Goal: Information Seeking & Learning: Compare options

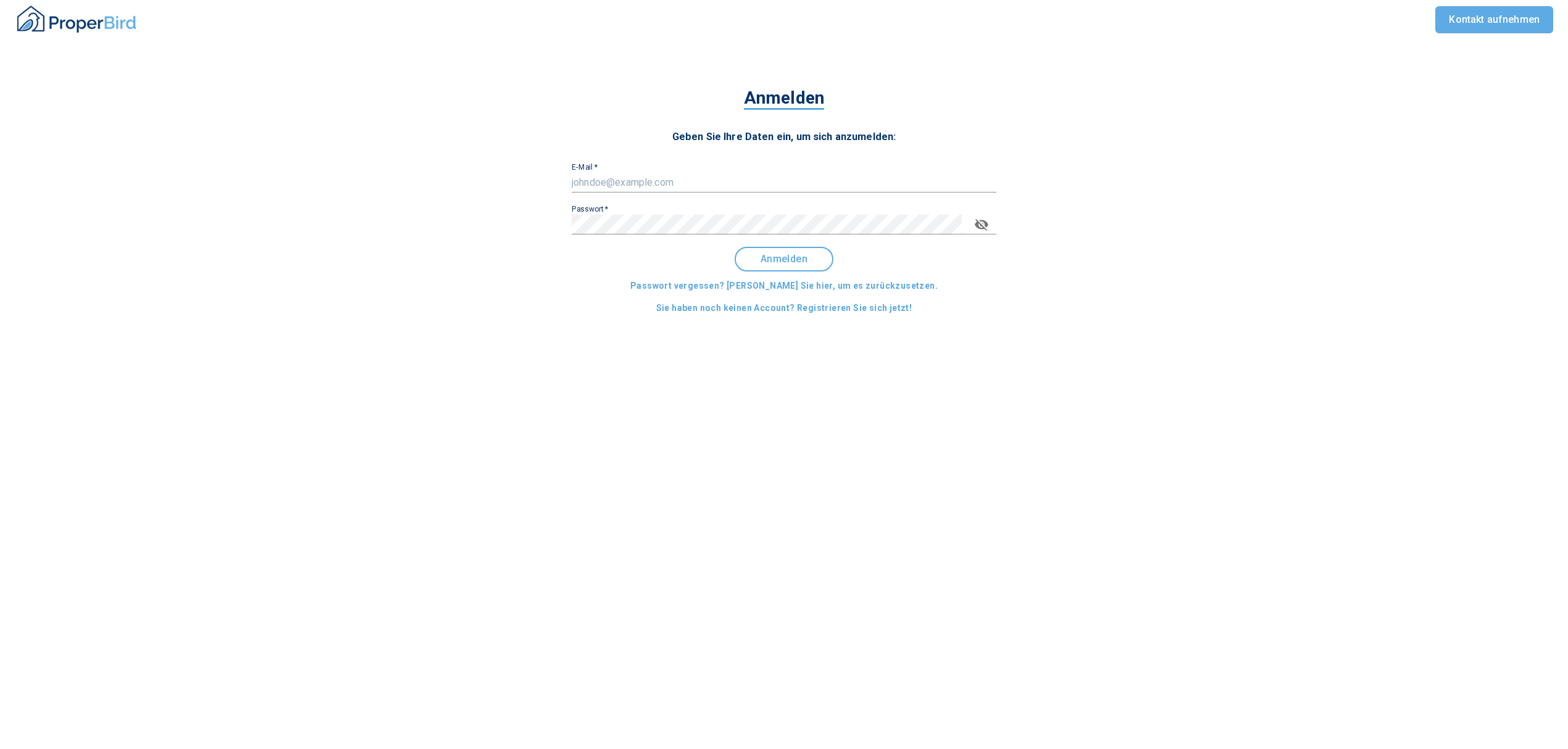
drag, startPoint x: 0, startPoint y: 0, endPoint x: 610, endPoint y: 176, distance: 634.9
click at [610, 176] on input "E-Mail   *" at bounding box center [784, 183] width 425 height 20
type input "[EMAIL_ADDRESS][DOMAIN_NAME]"
click at [776, 270] on button "Anmelden" at bounding box center [784, 259] width 99 height 25
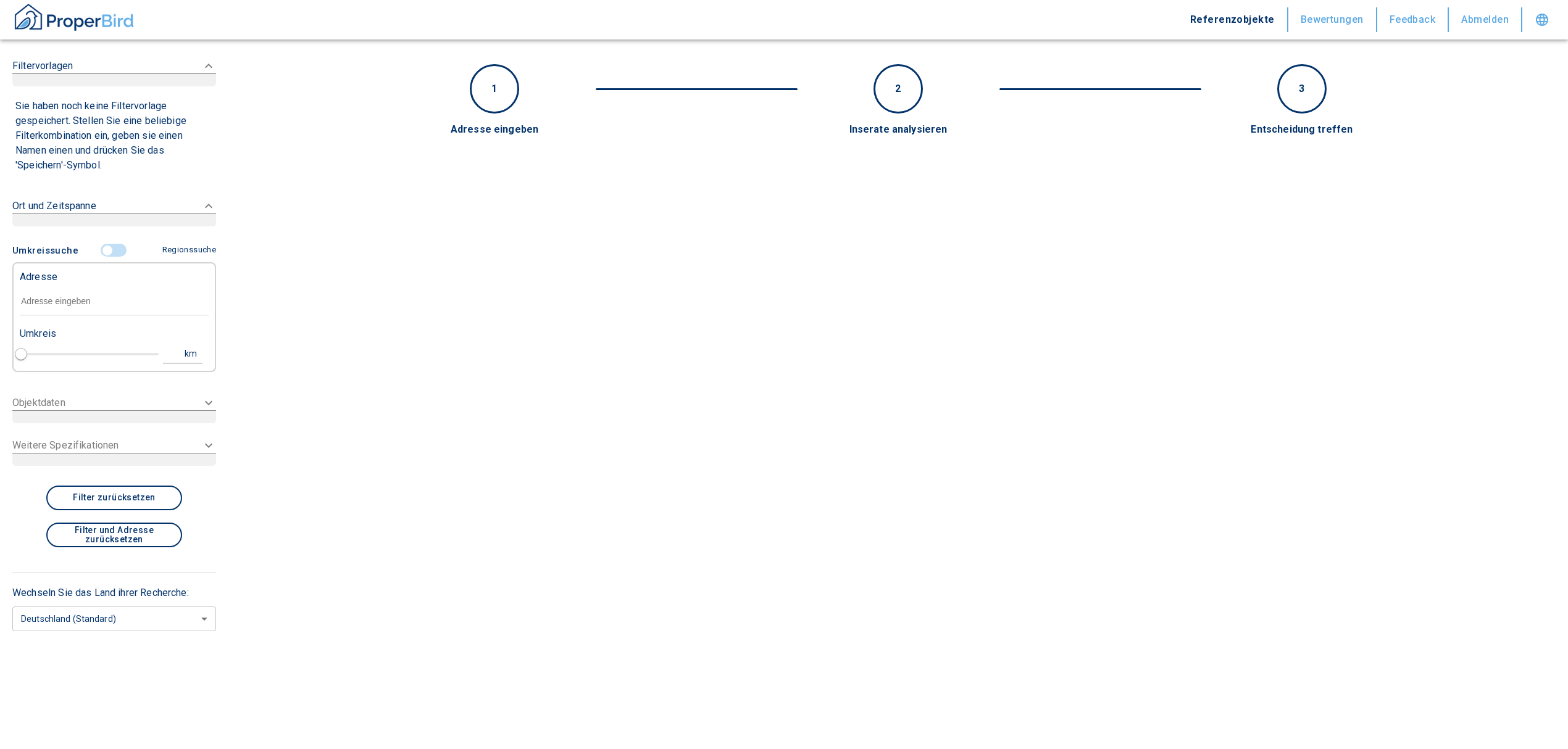
type input "2020"
click at [71, 302] on input "text" at bounding box center [114, 301] width 189 height 28
type input "n"
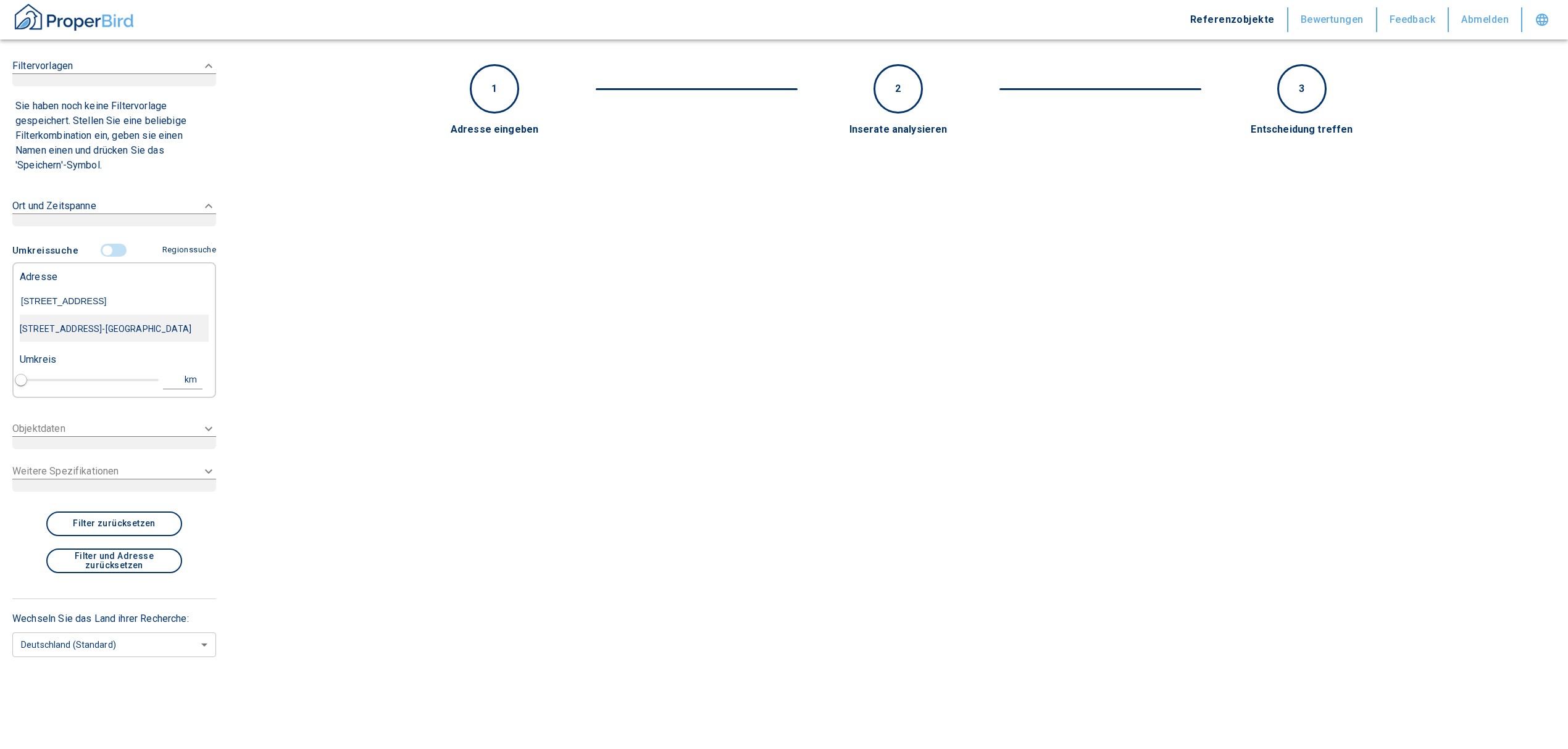
click at [84, 340] on div "[STREET_ADDRESS]-[GEOGRAPHIC_DATA]" at bounding box center [114, 328] width 189 height 26
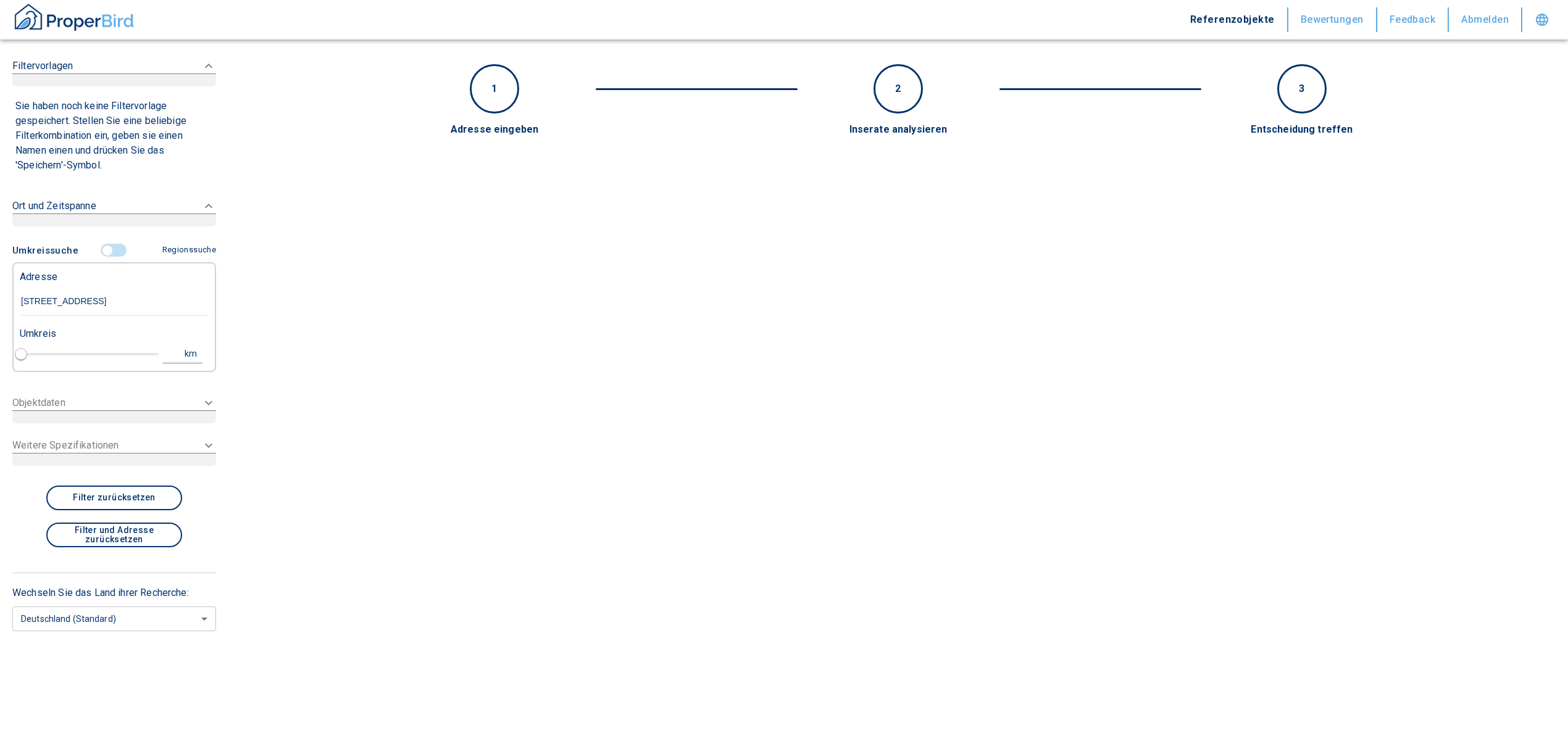
type input "[STREET_ADDRESS]-[GEOGRAPHIC_DATA]"
type input "1"
type input "2020"
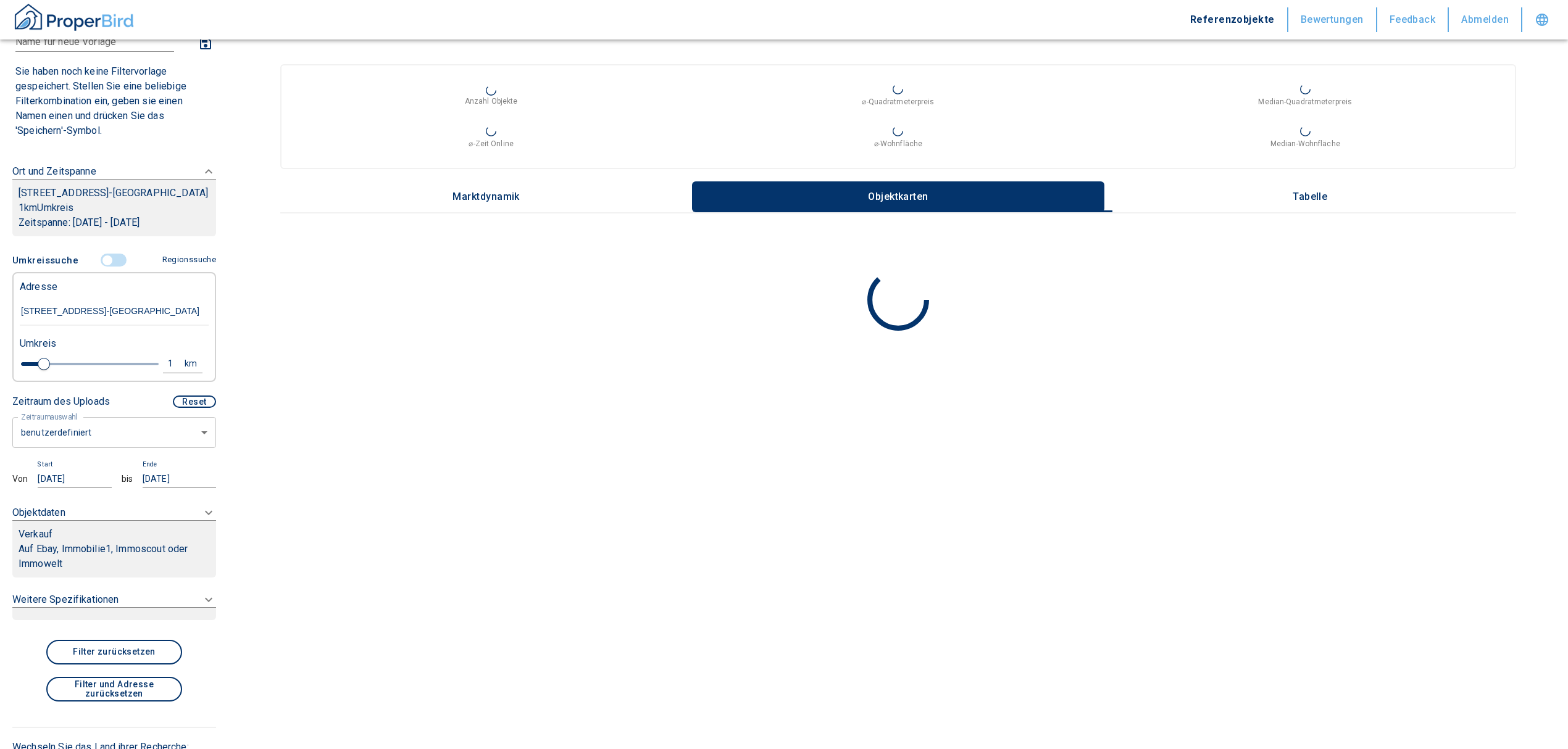
scroll to position [82, 0]
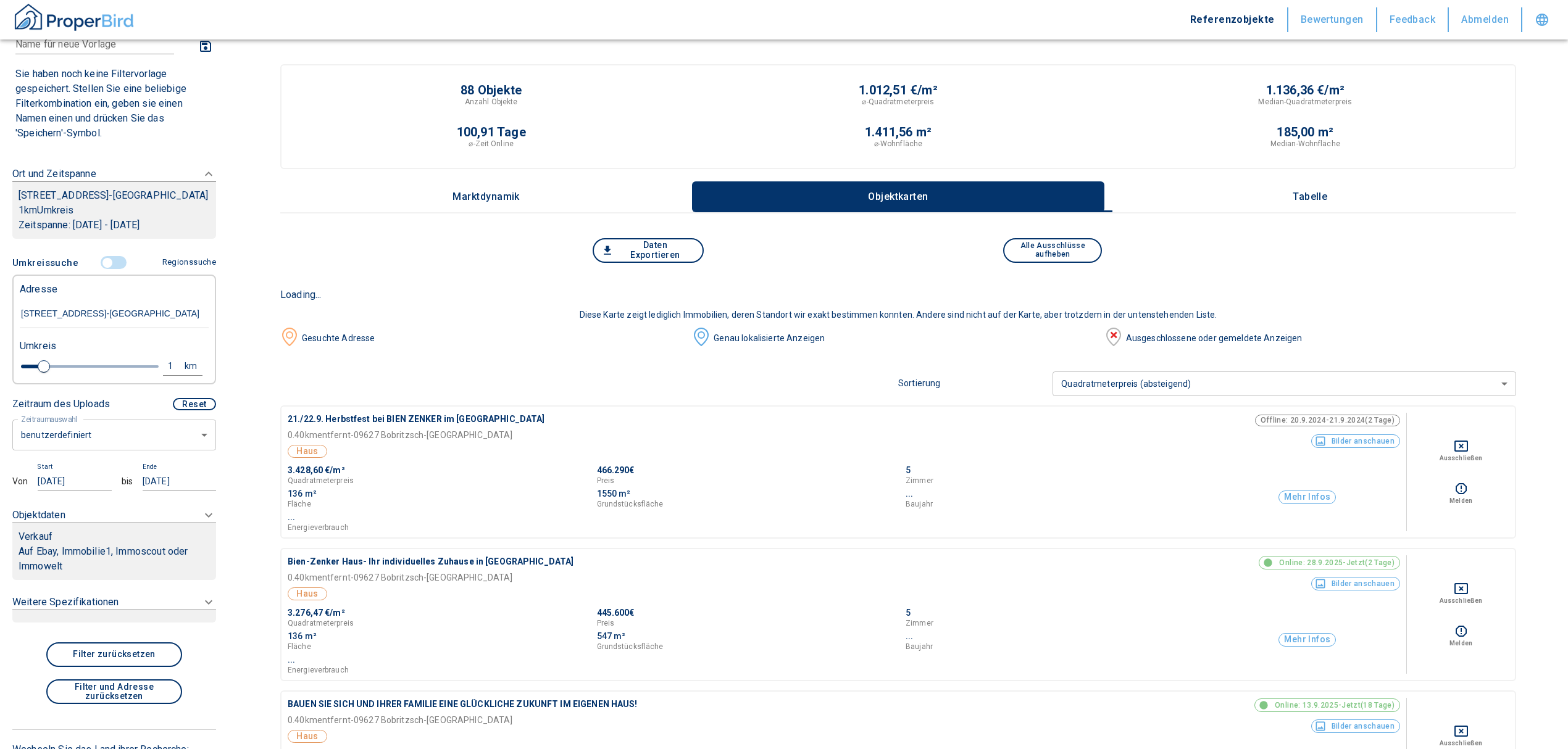
type input "[STREET_ADDRESS]-[GEOGRAPHIC_DATA]"
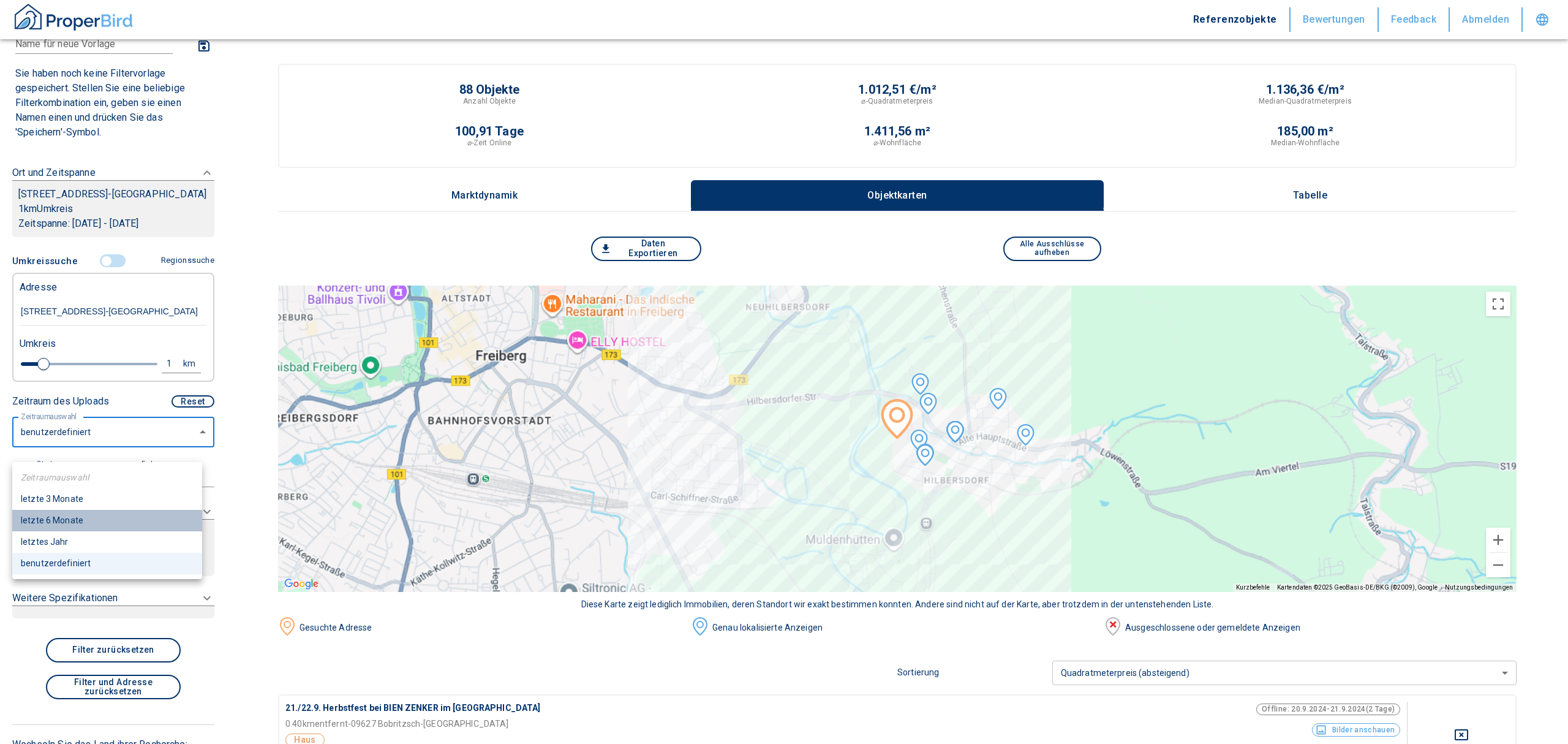
click at [86, 521] on li "letzte 6 Monate" at bounding box center [107, 521] width 190 height 21
type input "2020"
type input "6"
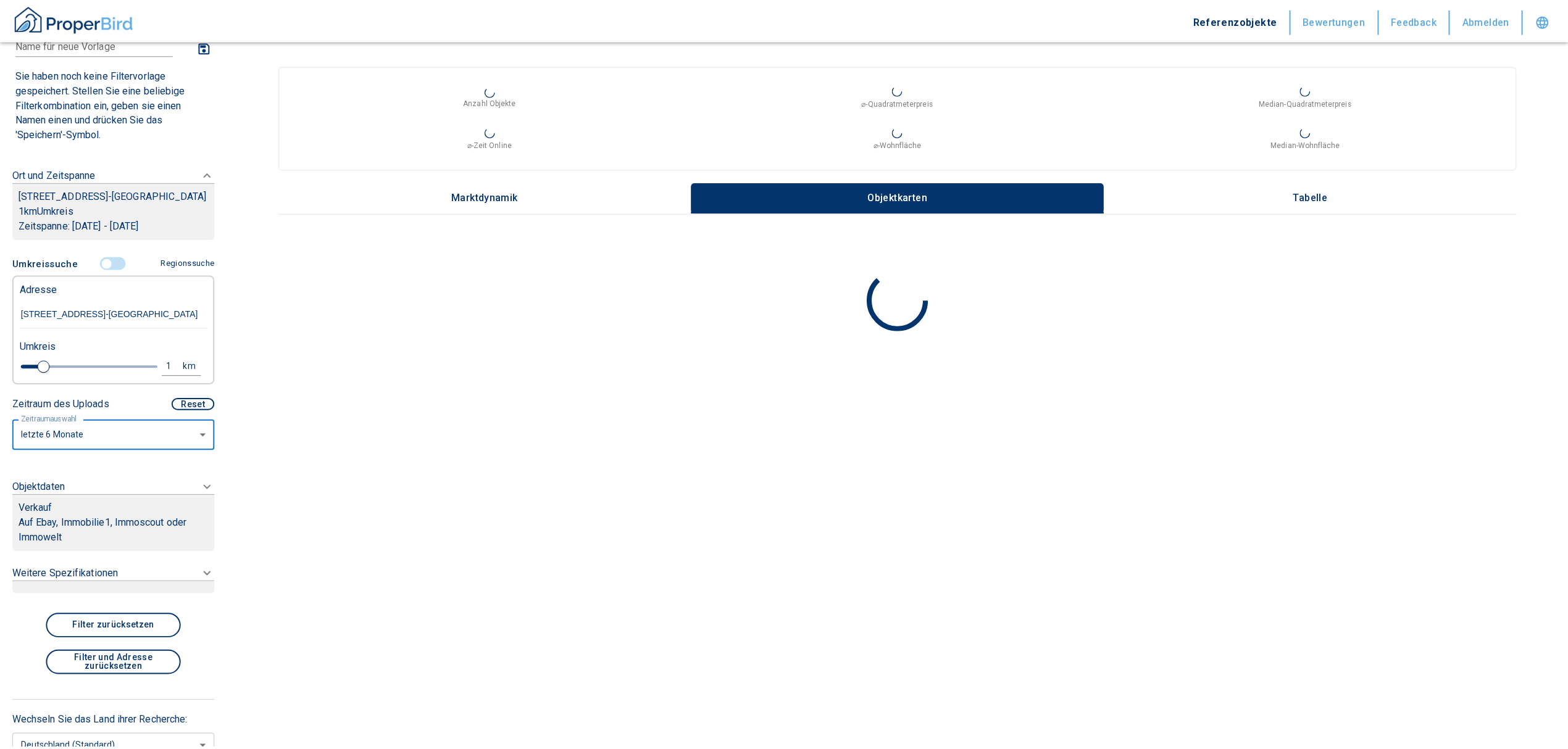
scroll to position [55, 0]
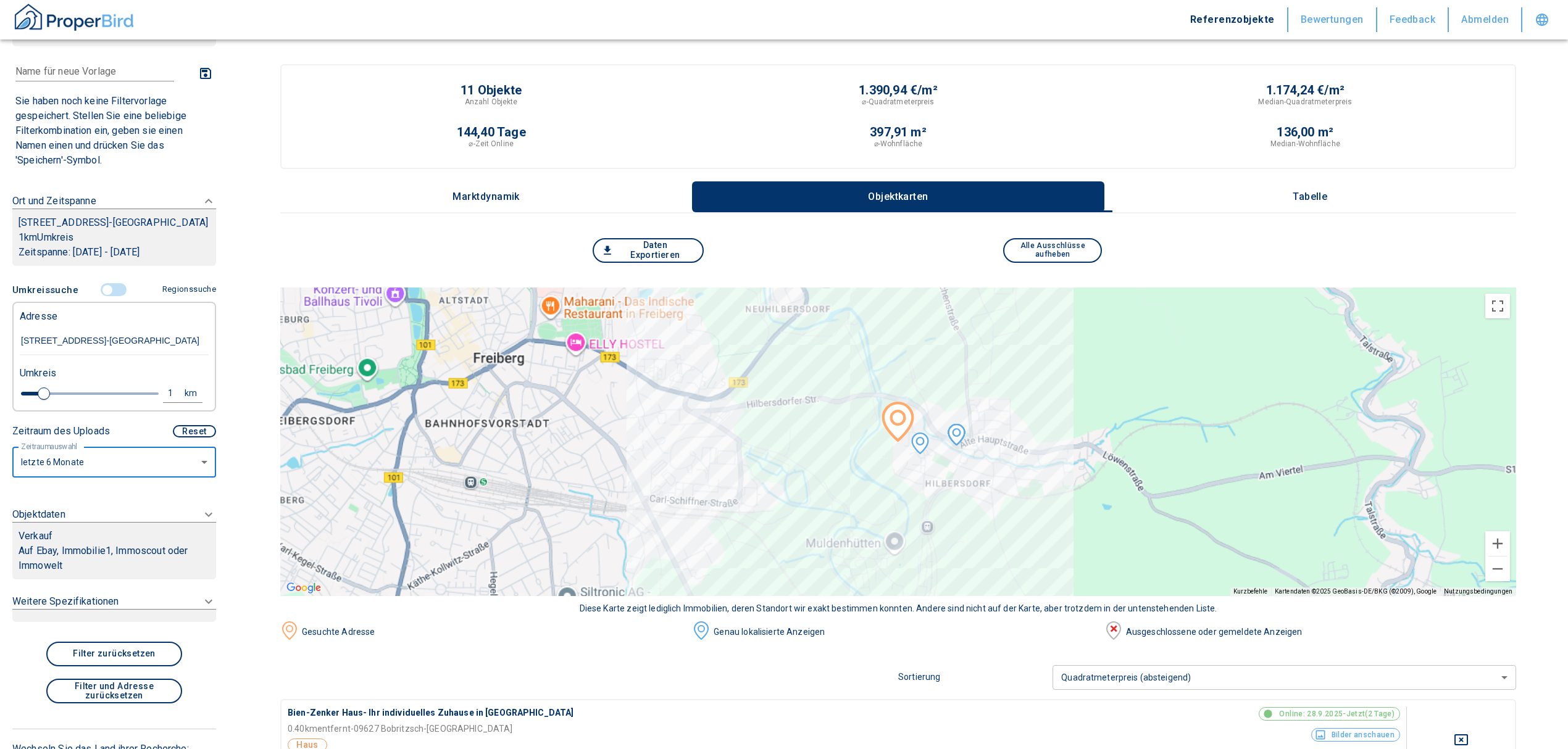
click at [104, 544] on div "Verkauf" at bounding box center [114, 536] width 191 height 15
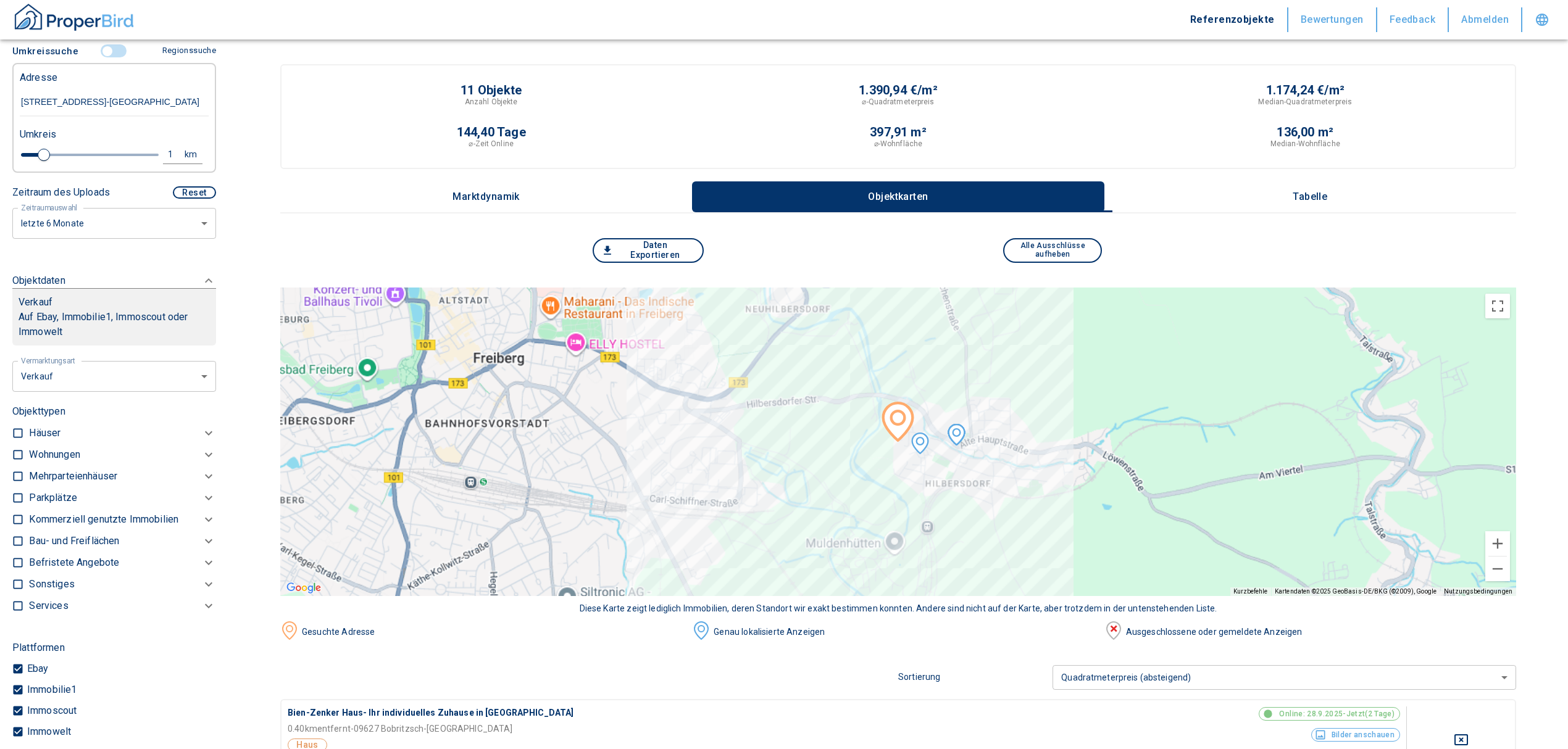
scroll to position [186, 0]
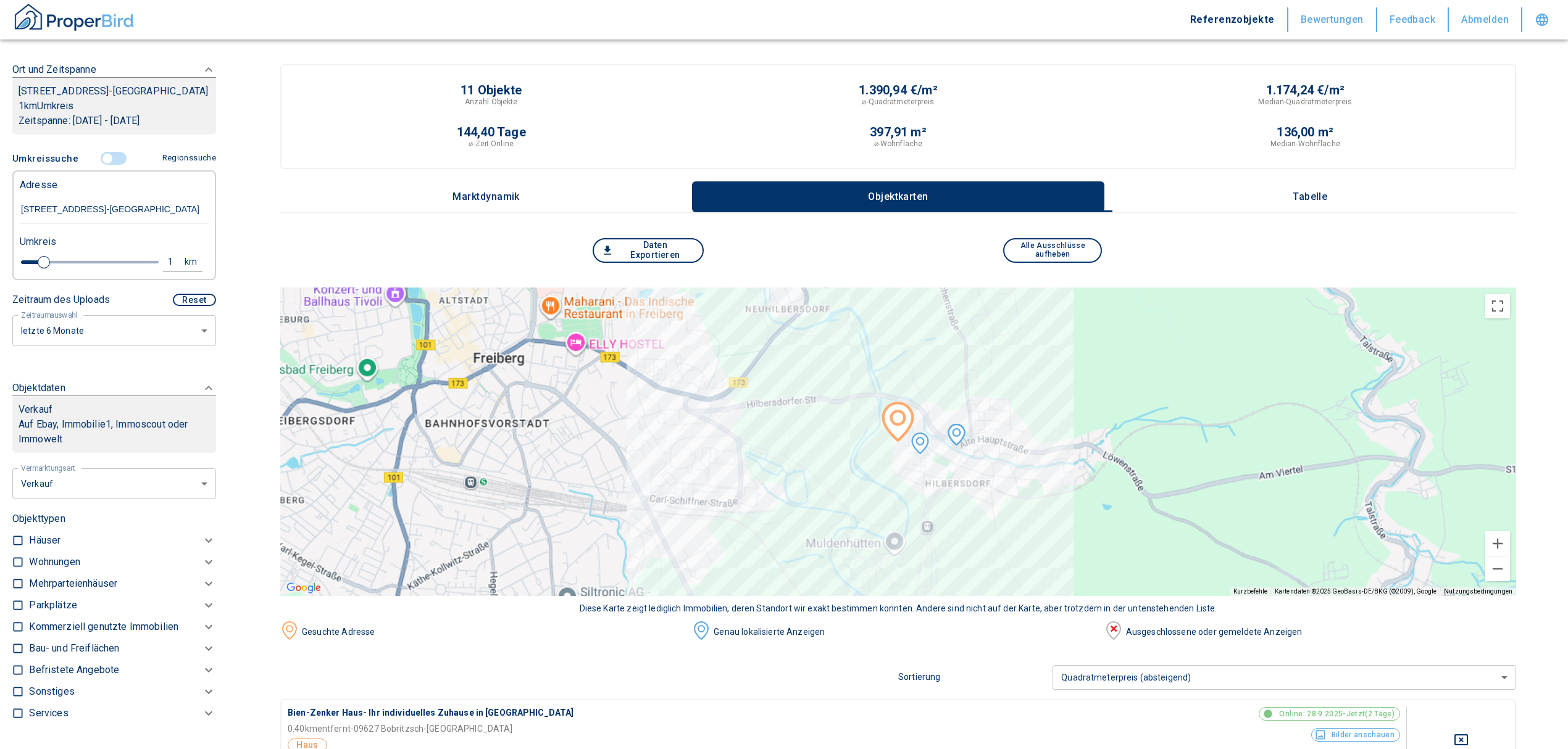
click at [63, 573] on li "Vermietung" at bounding box center [110, 573] width 198 height 21
type input "rent"
type input "2020"
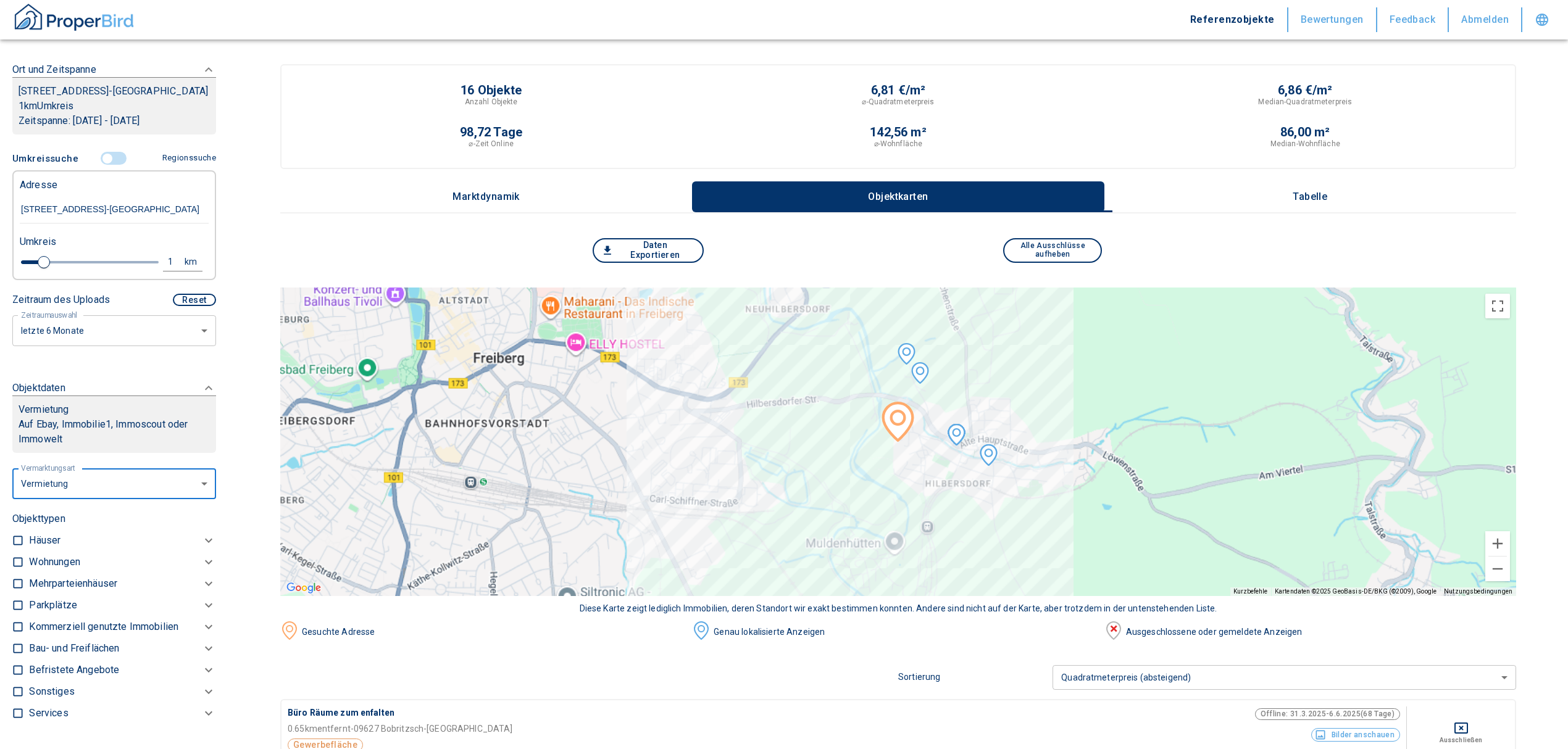
click at [22, 568] on input "checkbox" at bounding box center [18, 562] width 13 height 13
checkbox input "true"
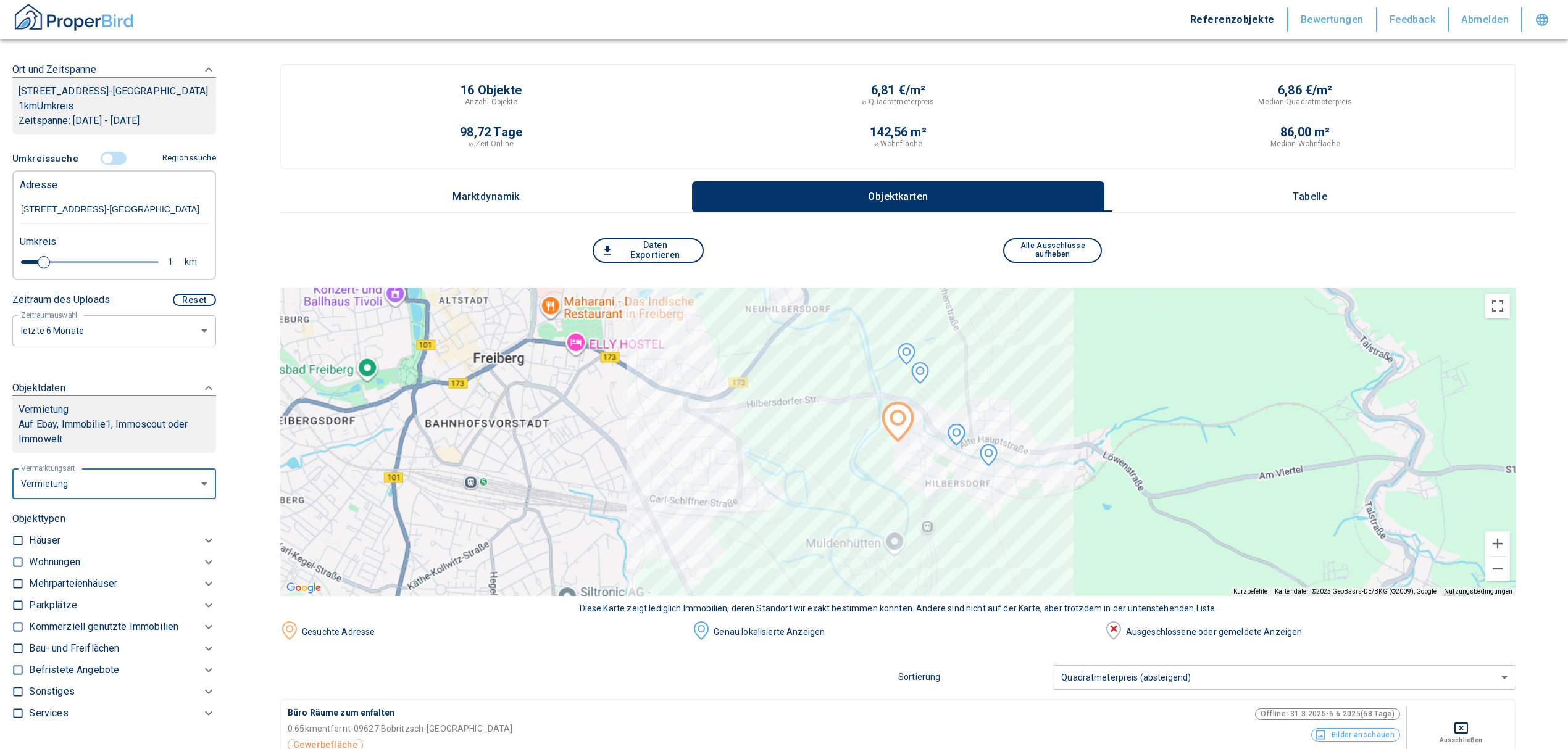
checkbox input "true"
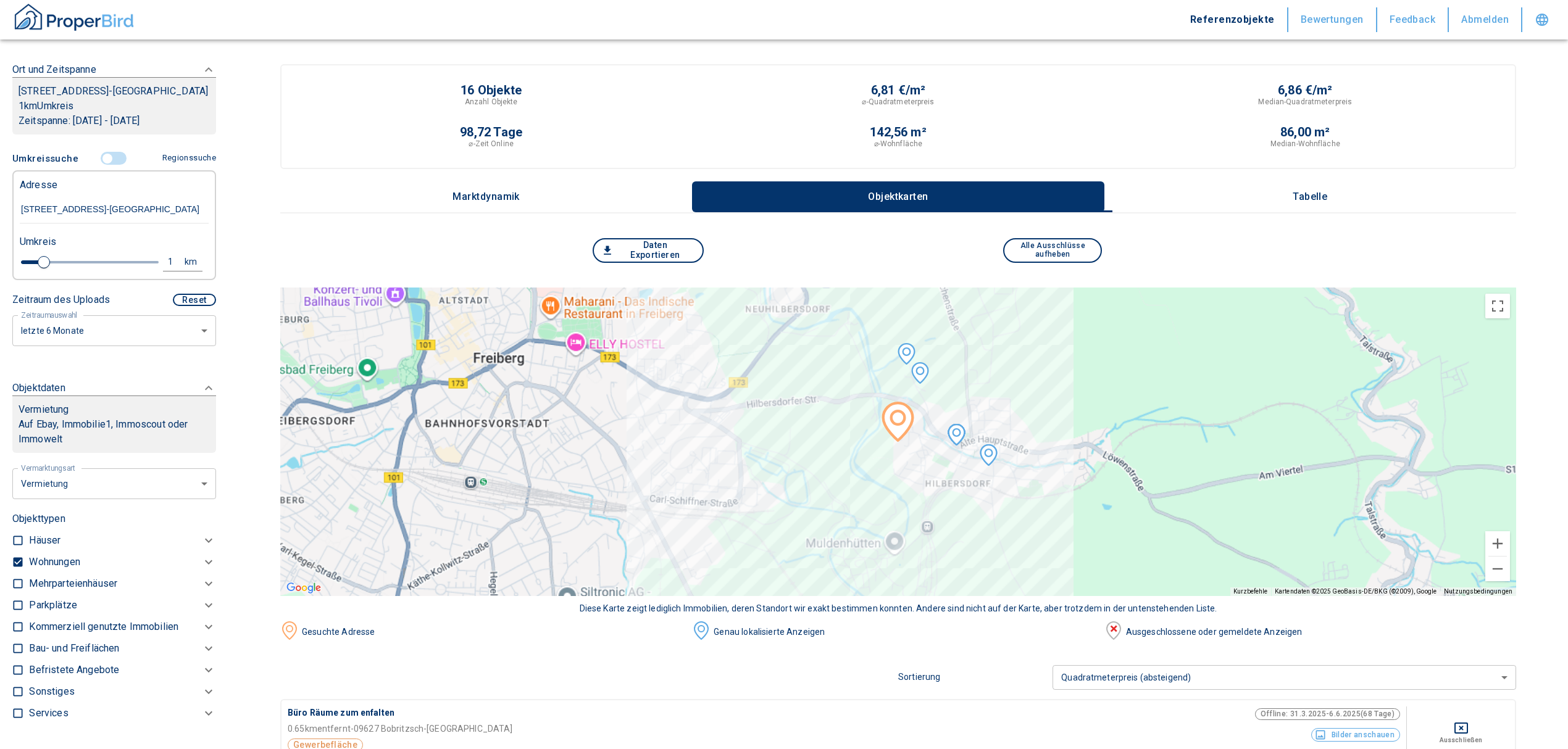
type input "2020"
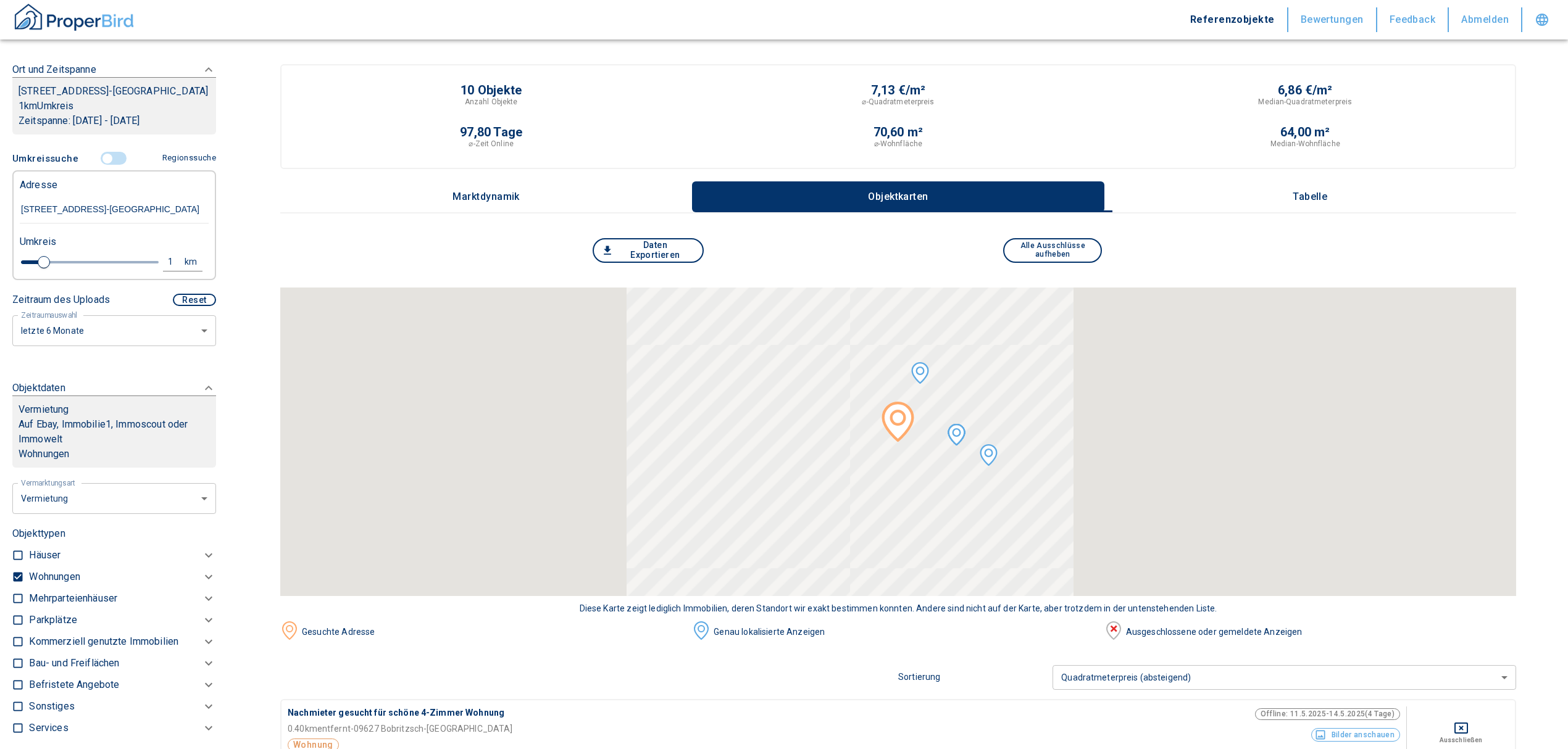
click at [48, 584] on p "Wohnungen" at bounding box center [54, 577] width 51 height 15
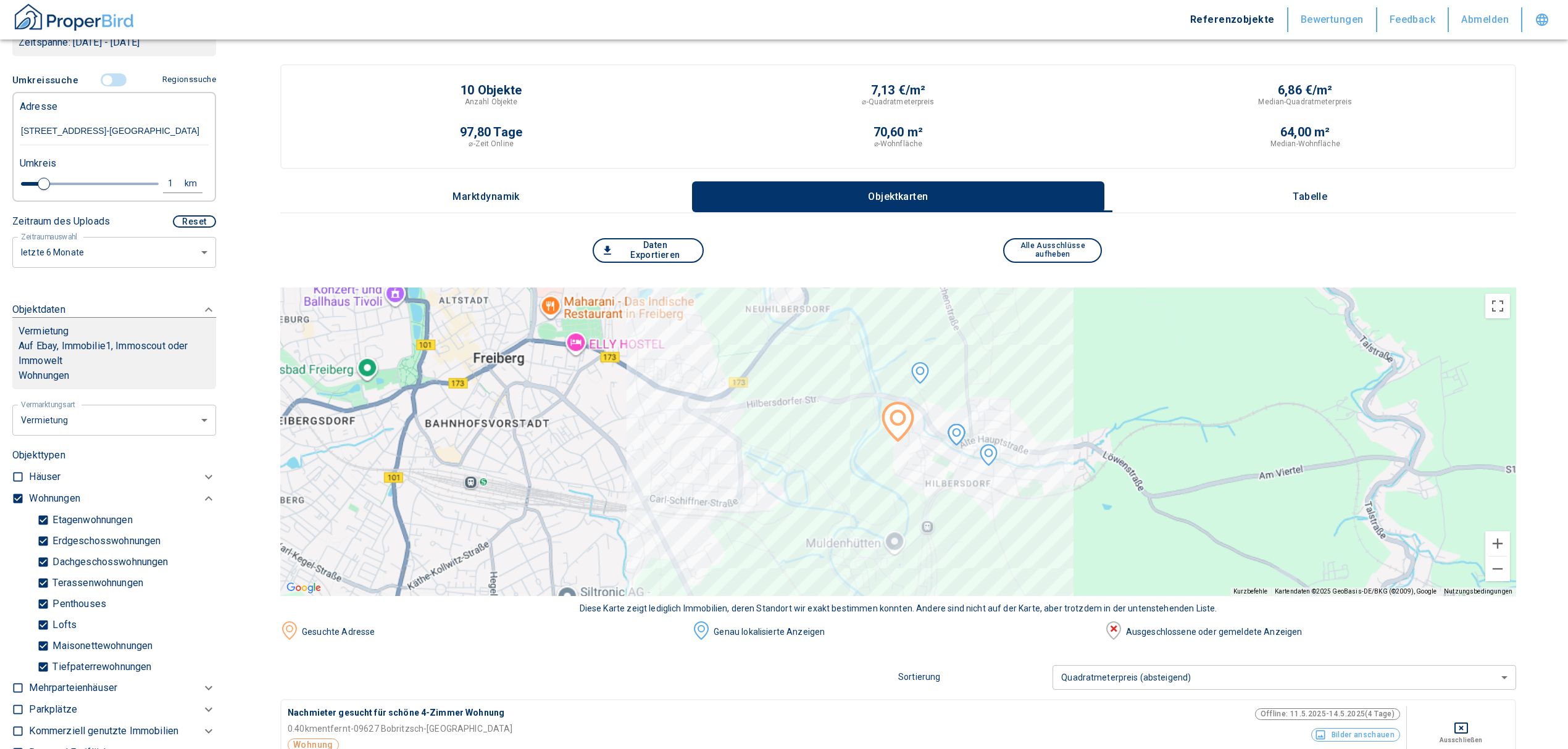
scroll to position [351, 0]
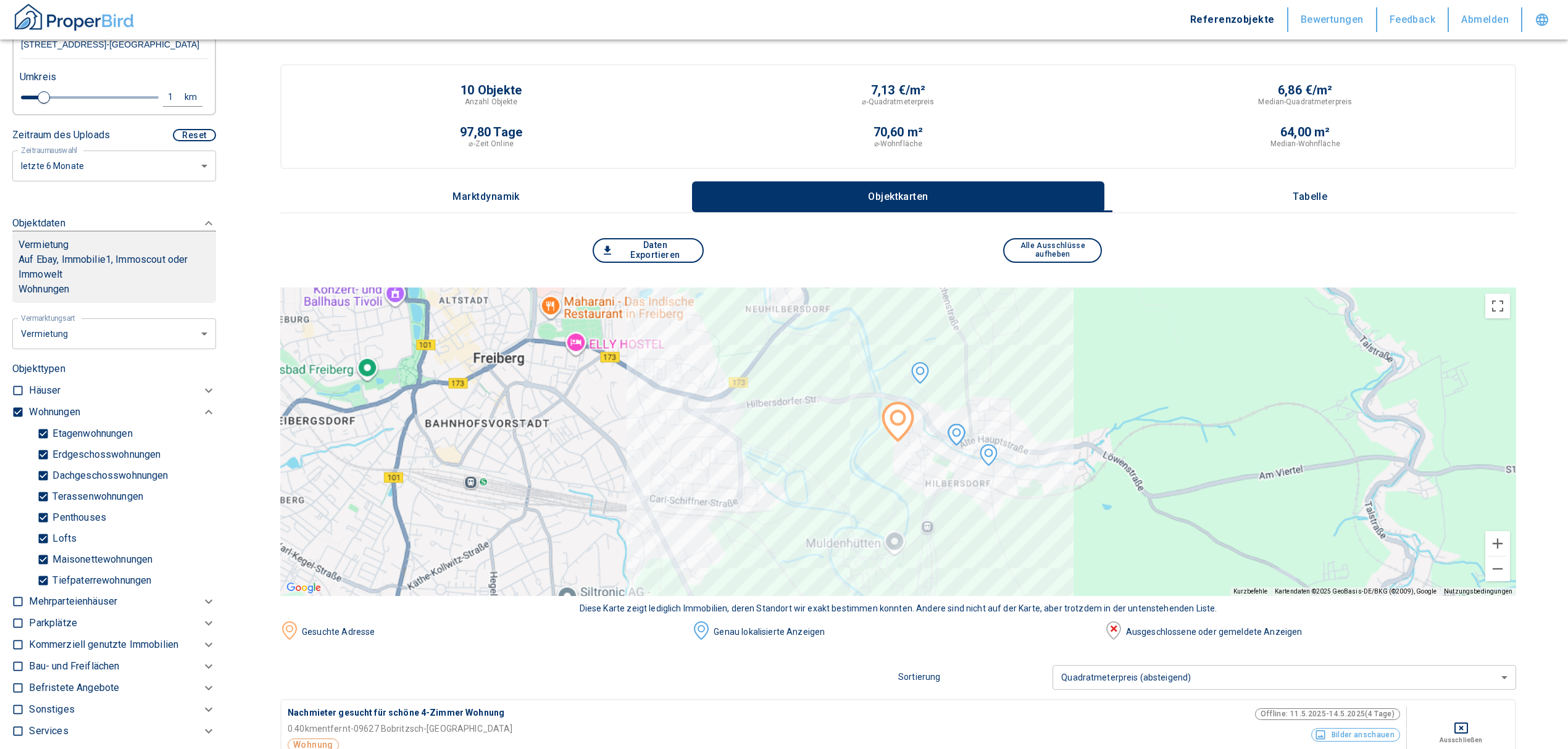
click at [39, 591] on input "Tiefpaterrewohnungen" at bounding box center [44, 580] width 13 height 21
checkbox input "false"
type input "2020"
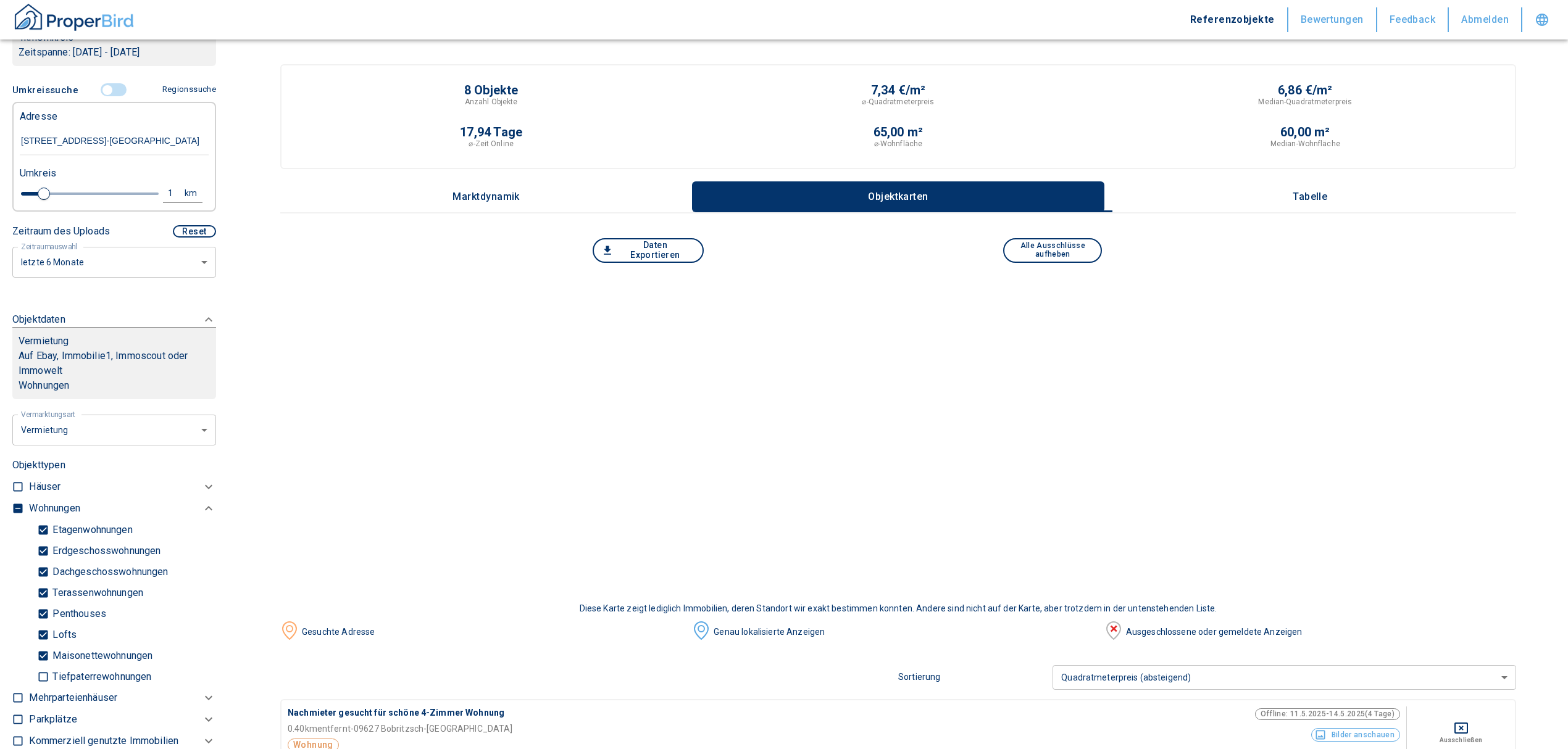
scroll to position [104, 0]
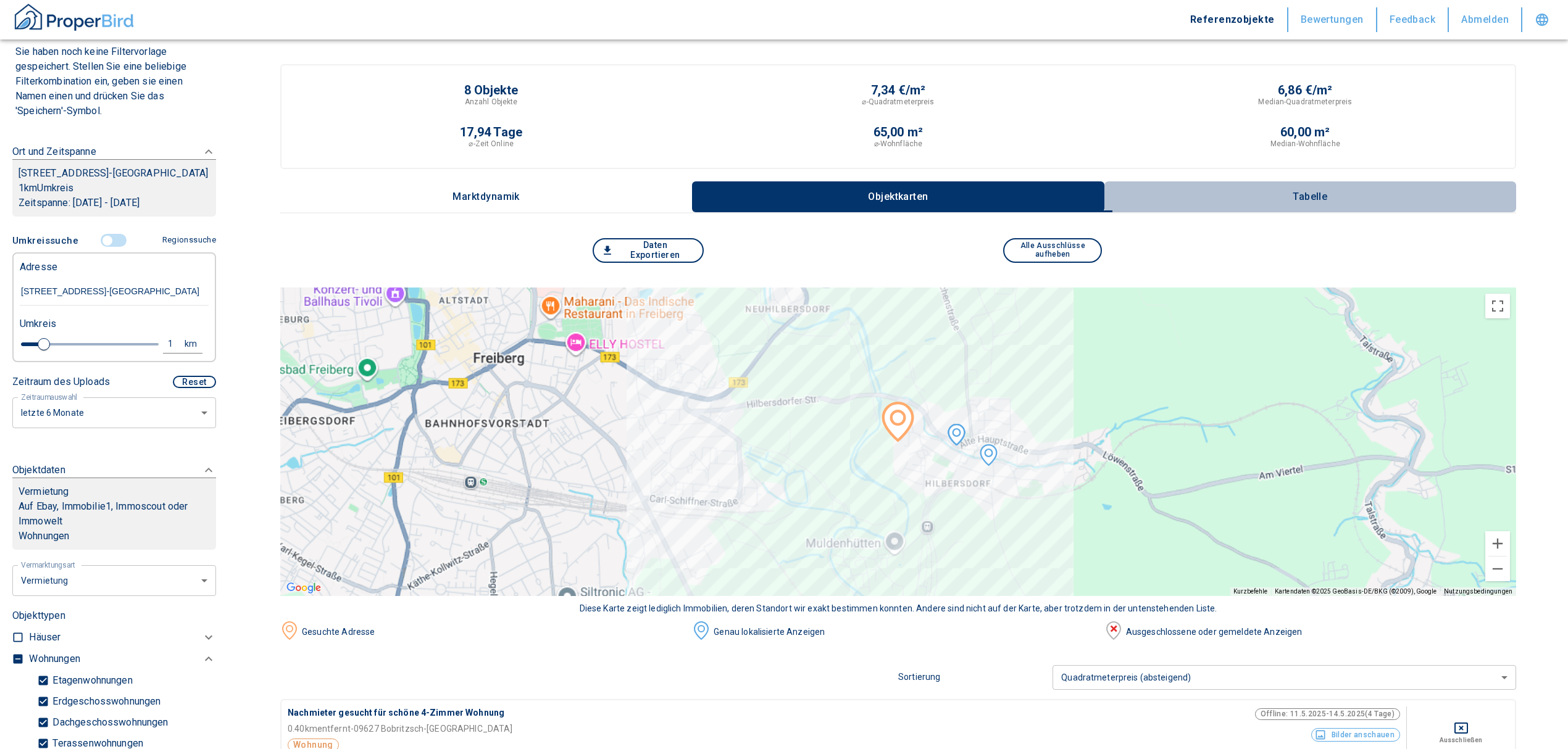
click at [1317, 181] on button "Tabelle" at bounding box center [1310, 196] width 412 height 31
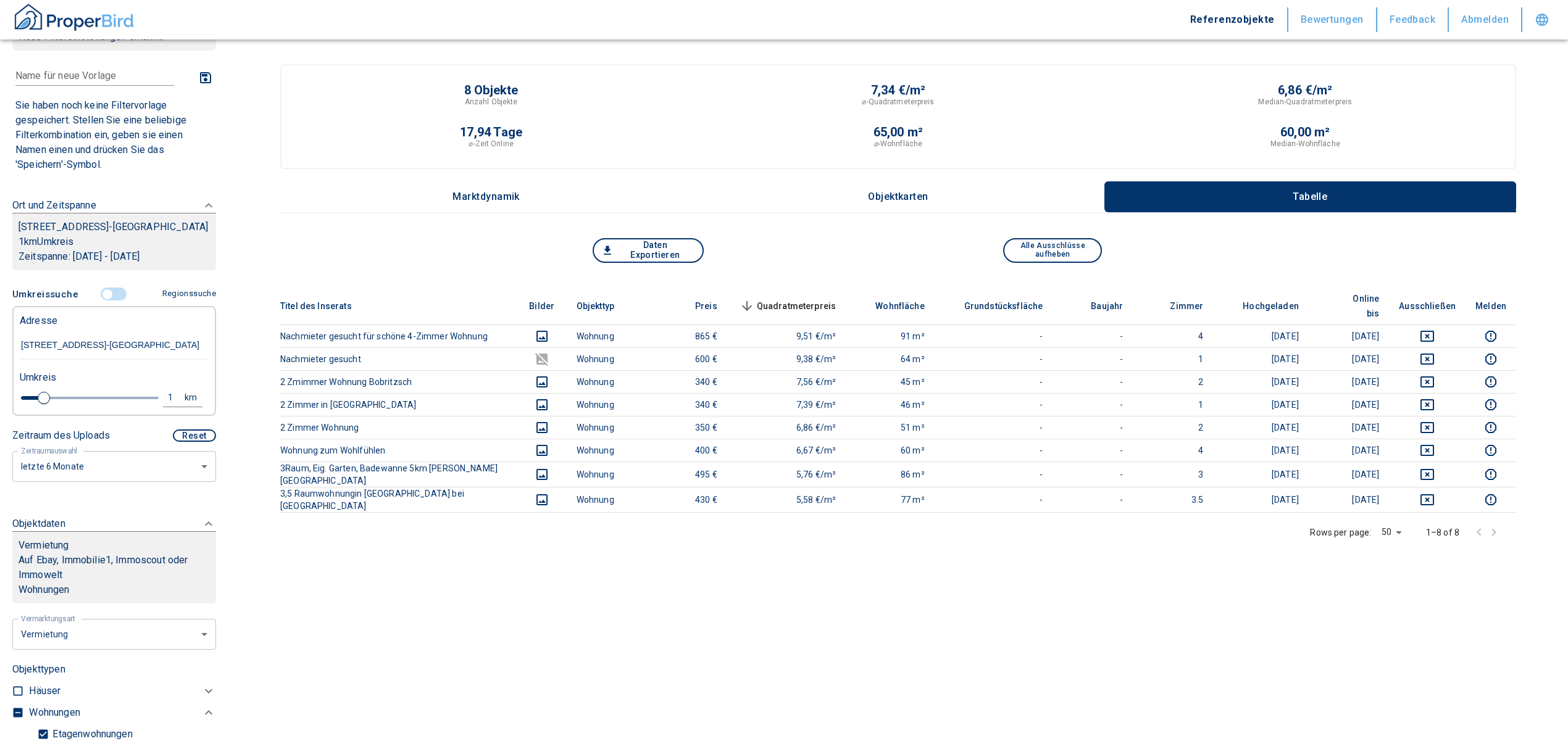
scroll to position [22, 0]
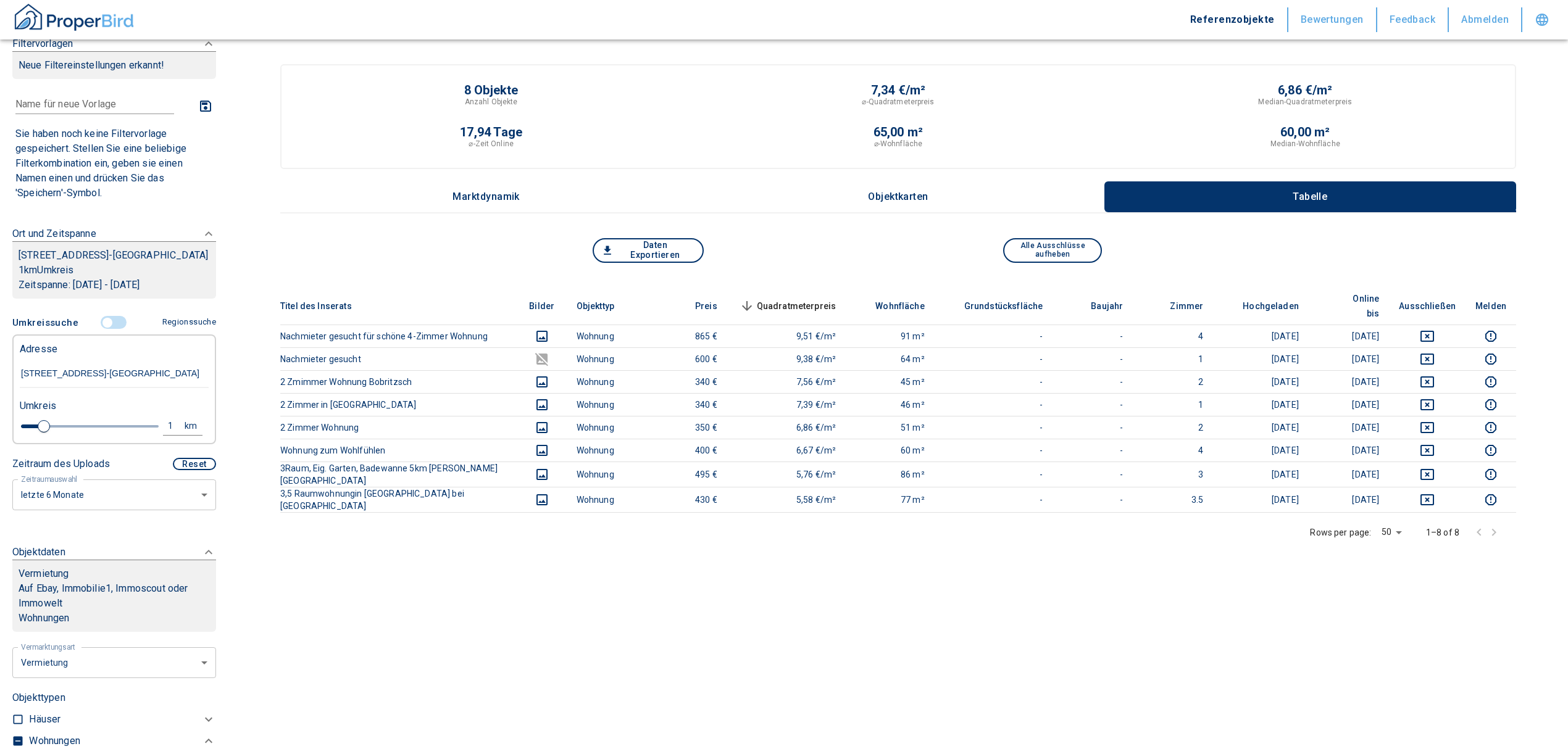
click at [166, 434] on div "1" at bounding box center [177, 426] width 22 height 15
click at [50, 442] on div "1 km Neue Suchen" at bounding box center [104, 427] width 189 height 30
type input "2"
click at [154, 434] on button "Neue Suchen" at bounding box center [164, 426] width 68 height 17
type input "2020"
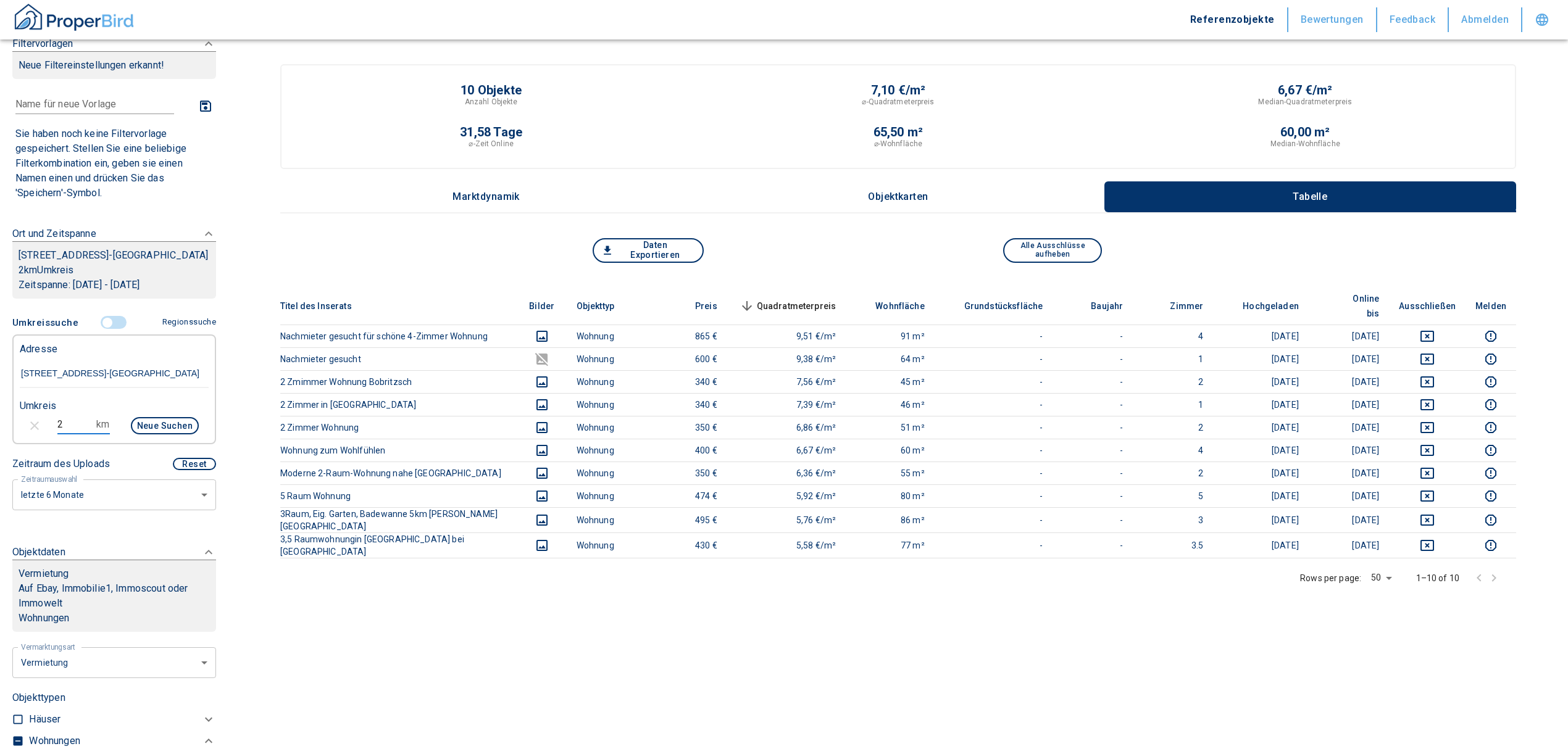
drag, startPoint x: 68, startPoint y: 445, endPoint x: 40, endPoint y: 446, distance: 28.0
click at [40, 442] on div "2 km Neue Suchen" at bounding box center [104, 427] width 189 height 30
type input "3"
click at [150, 434] on button "Neue Suchen" at bounding box center [164, 426] width 68 height 17
type input "2020"
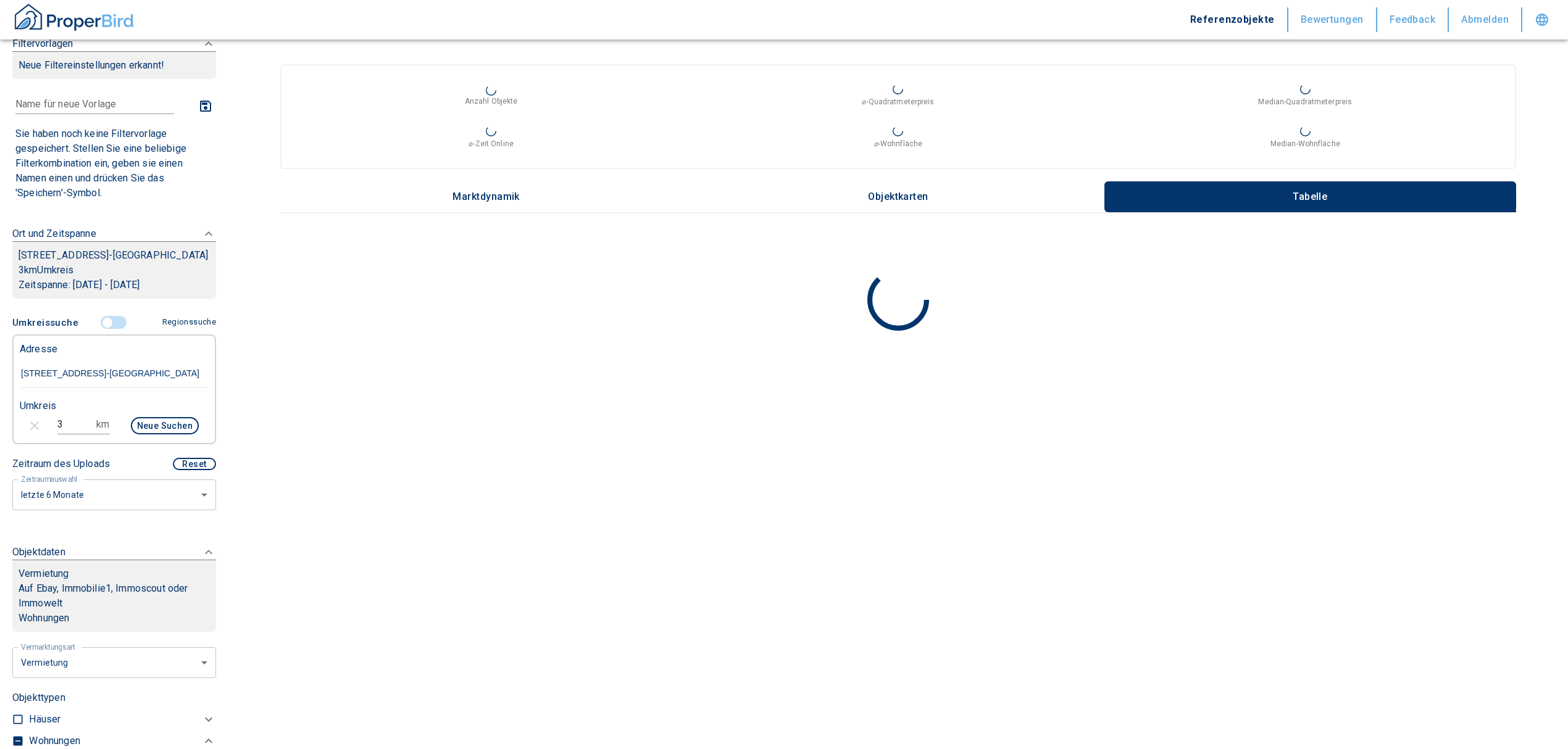
drag, startPoint x: 64, startPoint y: 435, endPoint x: 11, endPoint y: 442, distance: 53.5
click at [11, 442] on div "3 km Neue Suchen" at bounding box center [104, 427] width 189 height 30
type input "2"
click at [143, 434] on button "Neue Suchen" at bounding box center [164, 426] width 68 height 17
type input "2020"
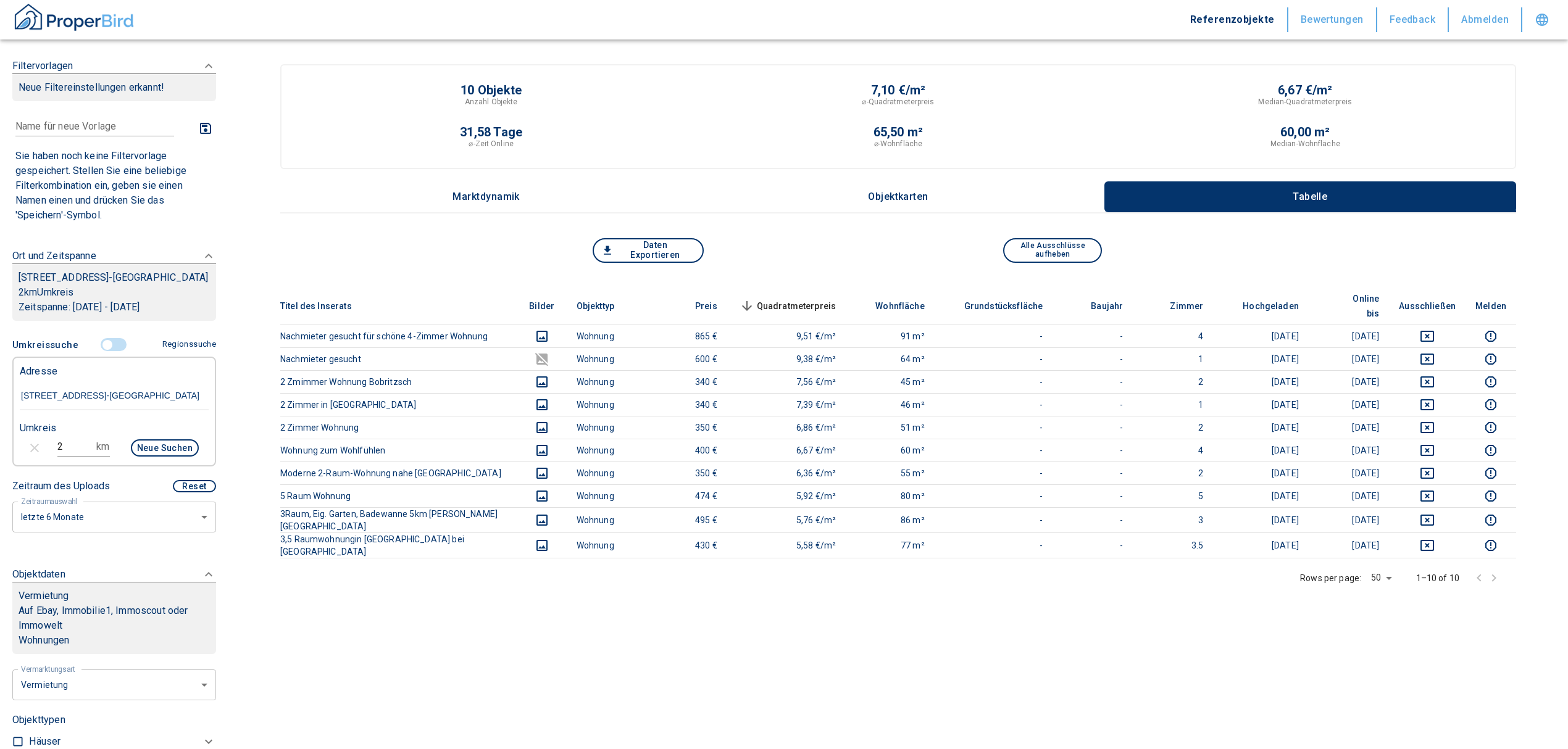
click at [99, 352] on input "controlled" at bounding box center [107, 344] width 37 height 13
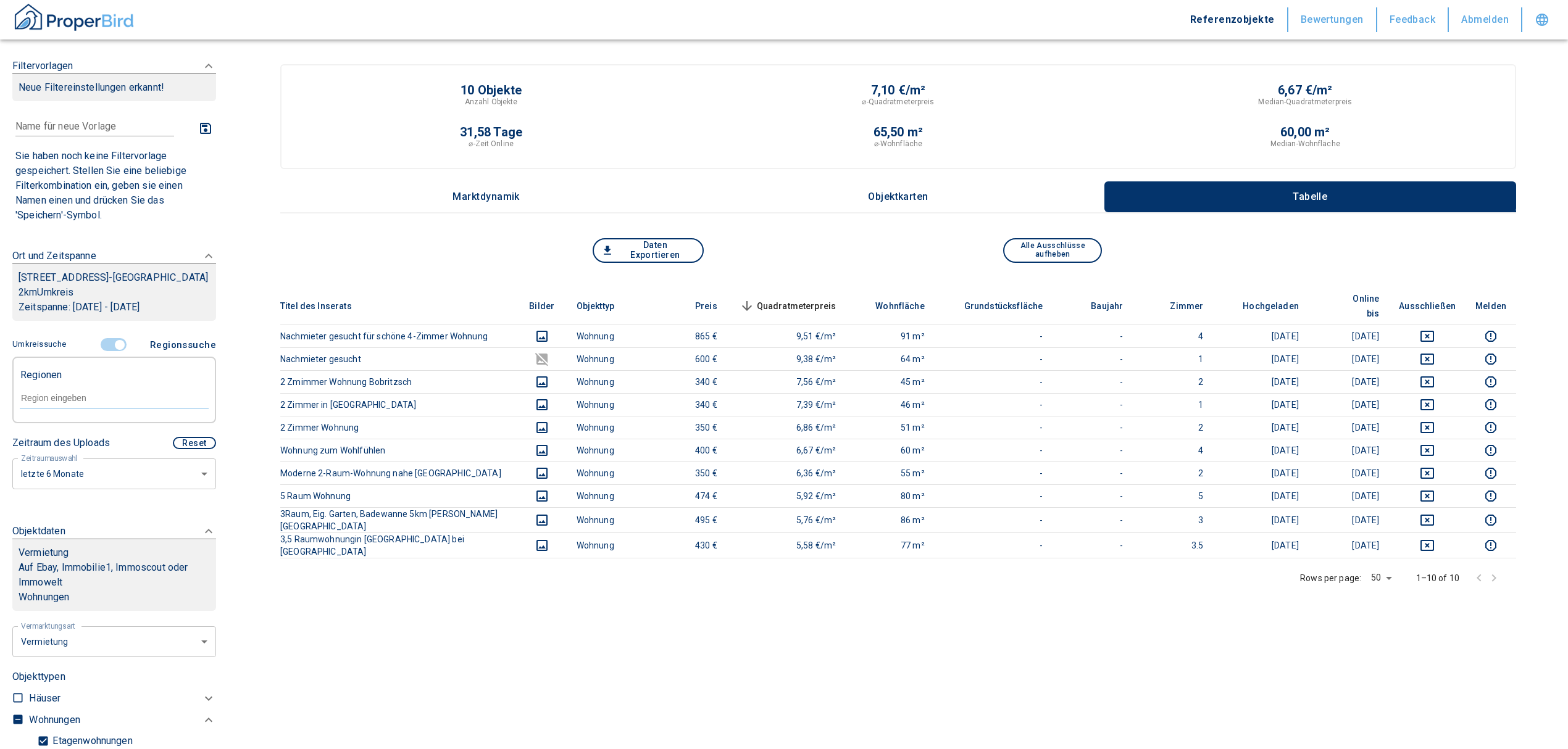
click at [68, 404] on input "text" at bounding box center [114, 398] width 189 height 11
click at [99, 445] on li "09627 Bobritzsch-[GEOGRAPHIC_DATA]" at bounding box center [107, 448] width 177 height 37
type input "09627"
type input "2020"
type input "09627 Bobritzsch-[GEOGRAPHIC_DATA]"
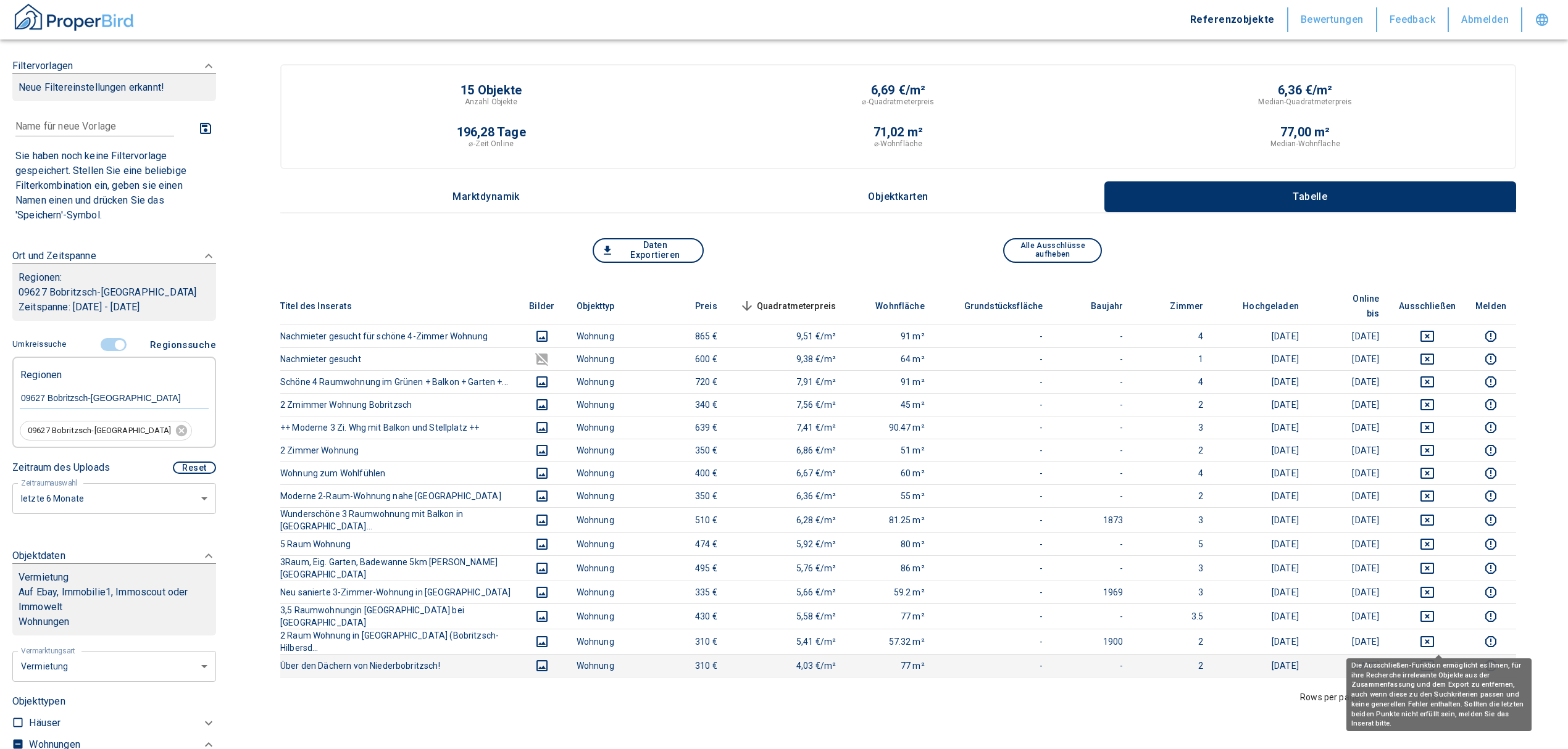
click at [1435, 659] on icon "deselect this listing" at bounding box center [1426, 666] width 15 height 15
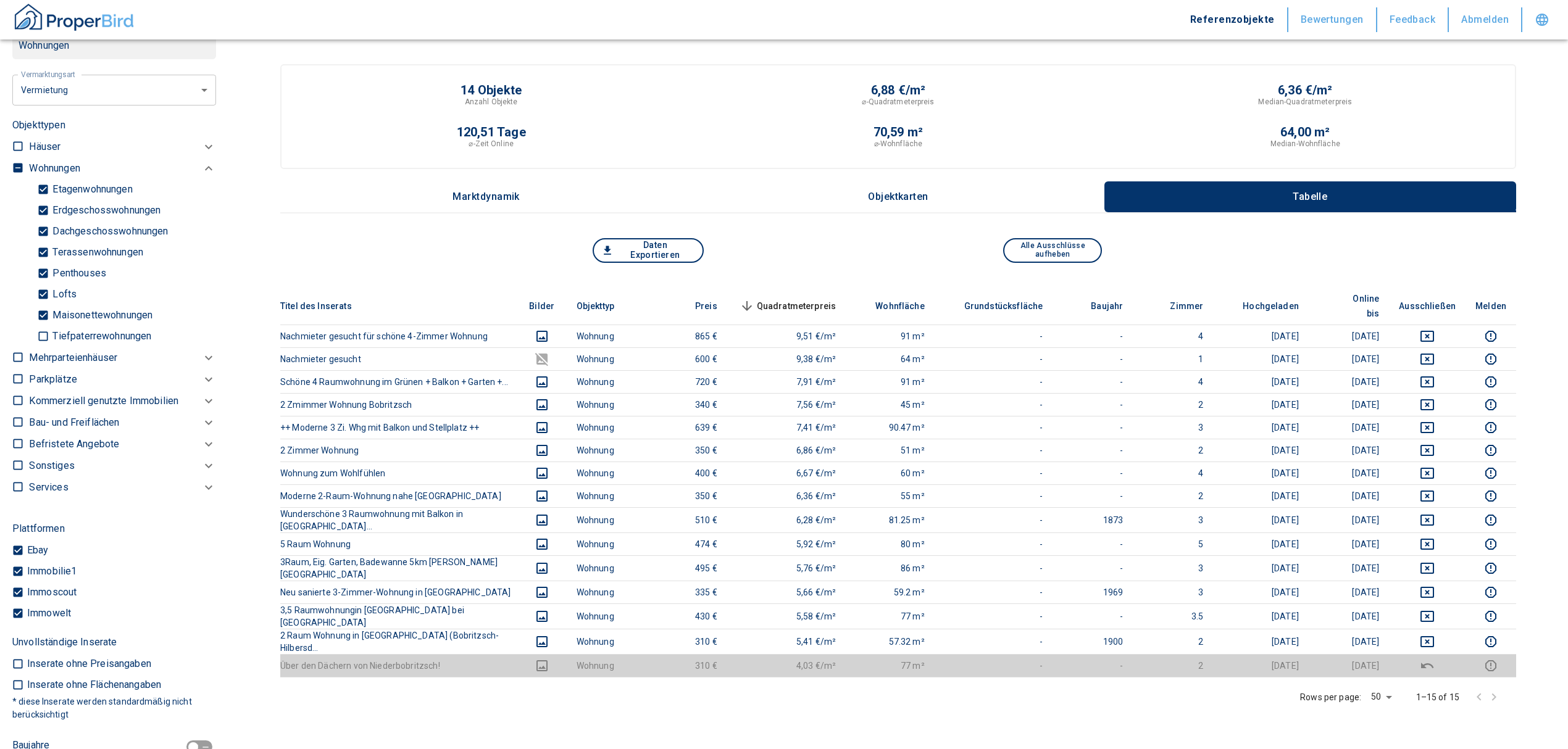
scroll to position [576, 0]
click at [20, 163] on input "checkbox" at bounding box center [18, 169] width 13 height 13
checkbox input "true"
type input "2020"
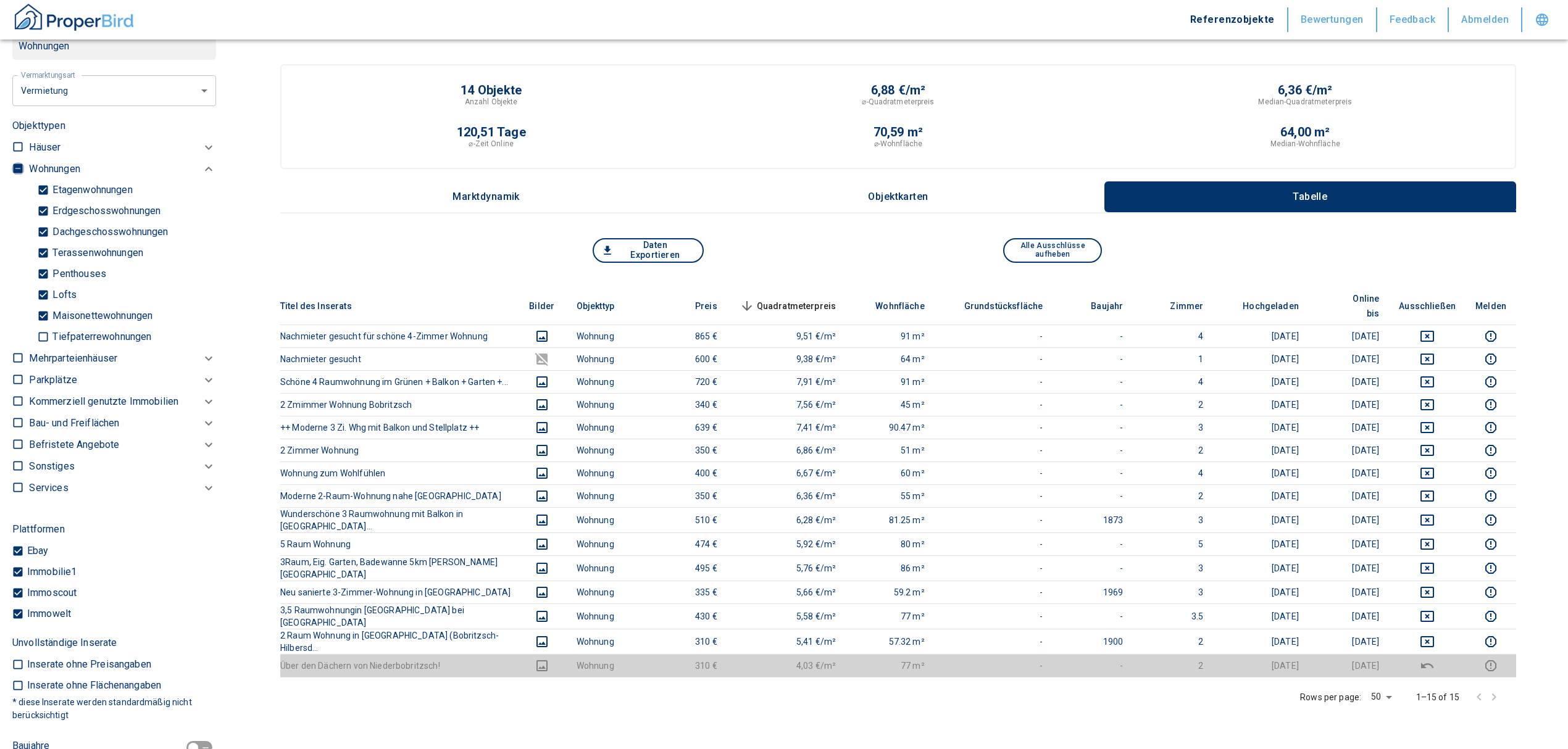
click at [20, 163] on input "checkbox" at bounding box center [18, 169] width 13 height 13
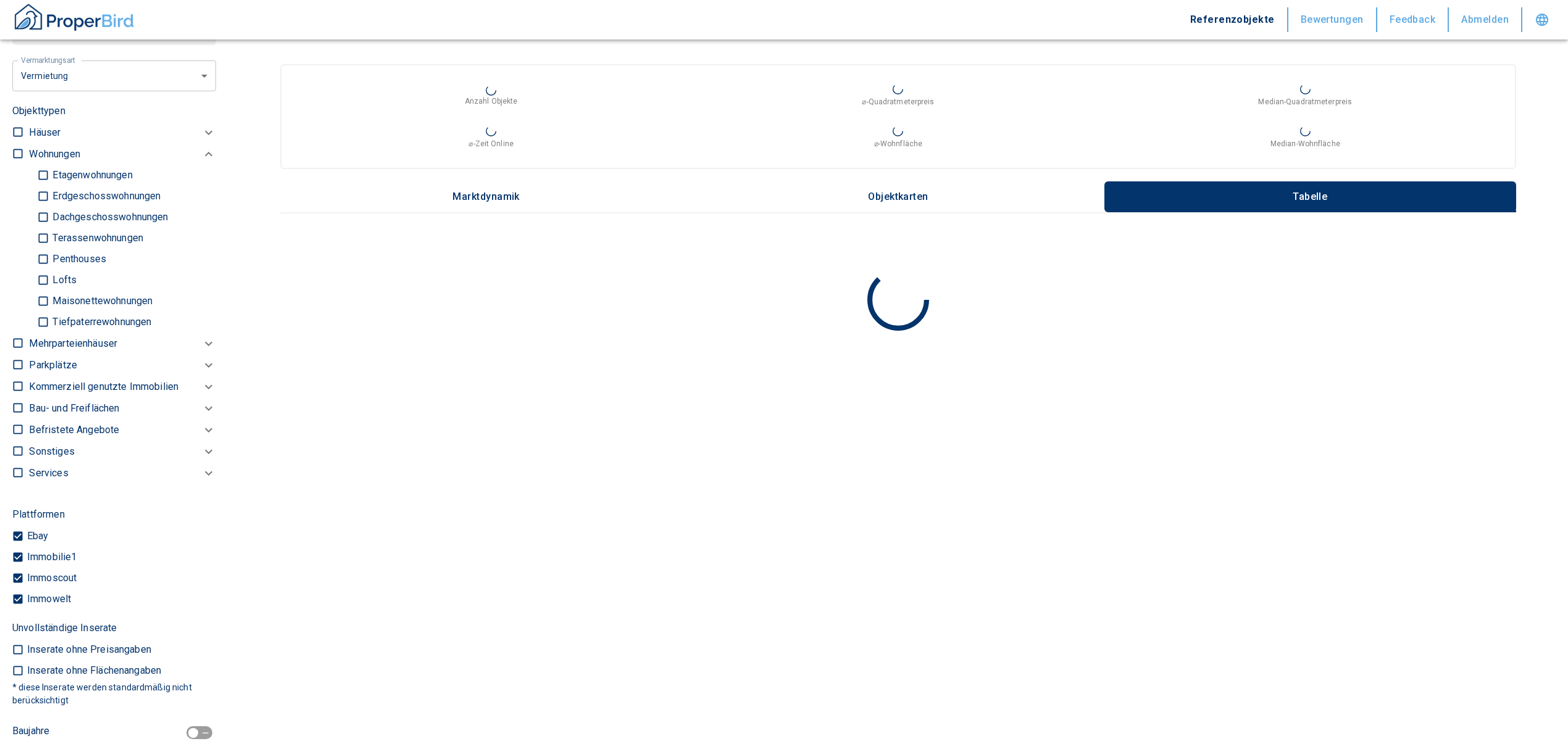
checkbox input "false"
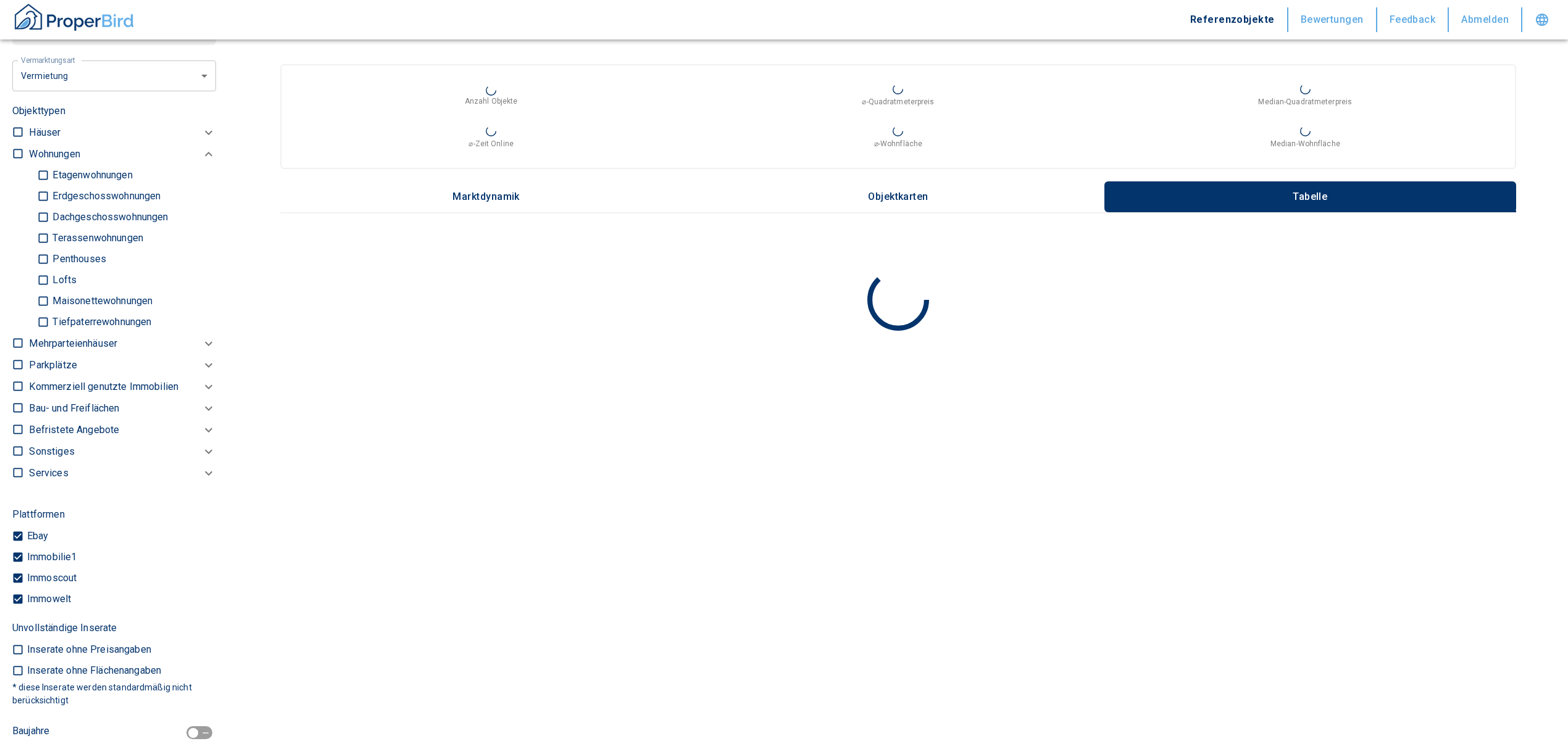
checkbox input "false"
type input "2020"
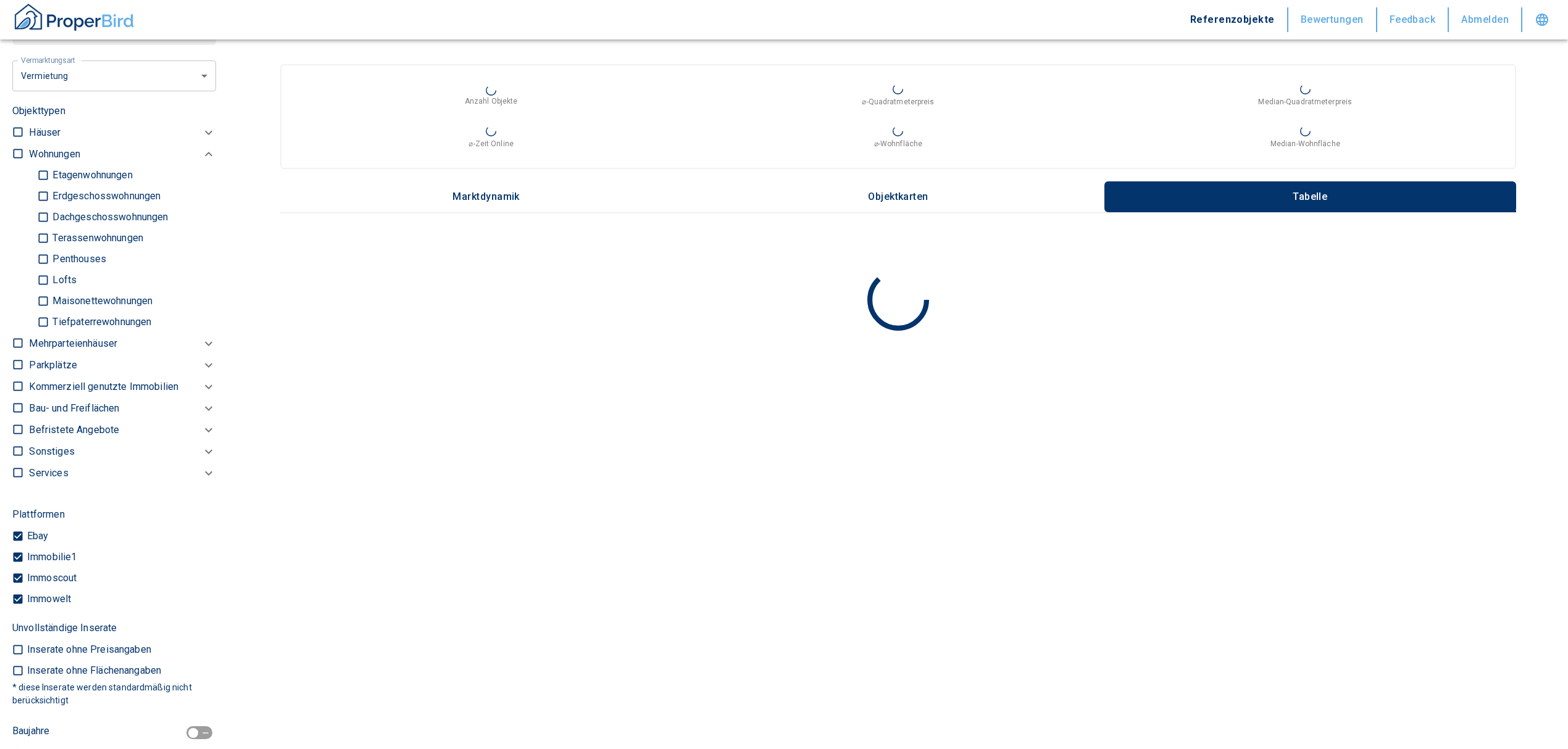
click at [83, 386] on p "Kommerziell genutzte Immobilien" at bounding box center [104, 386] width 149 height 15
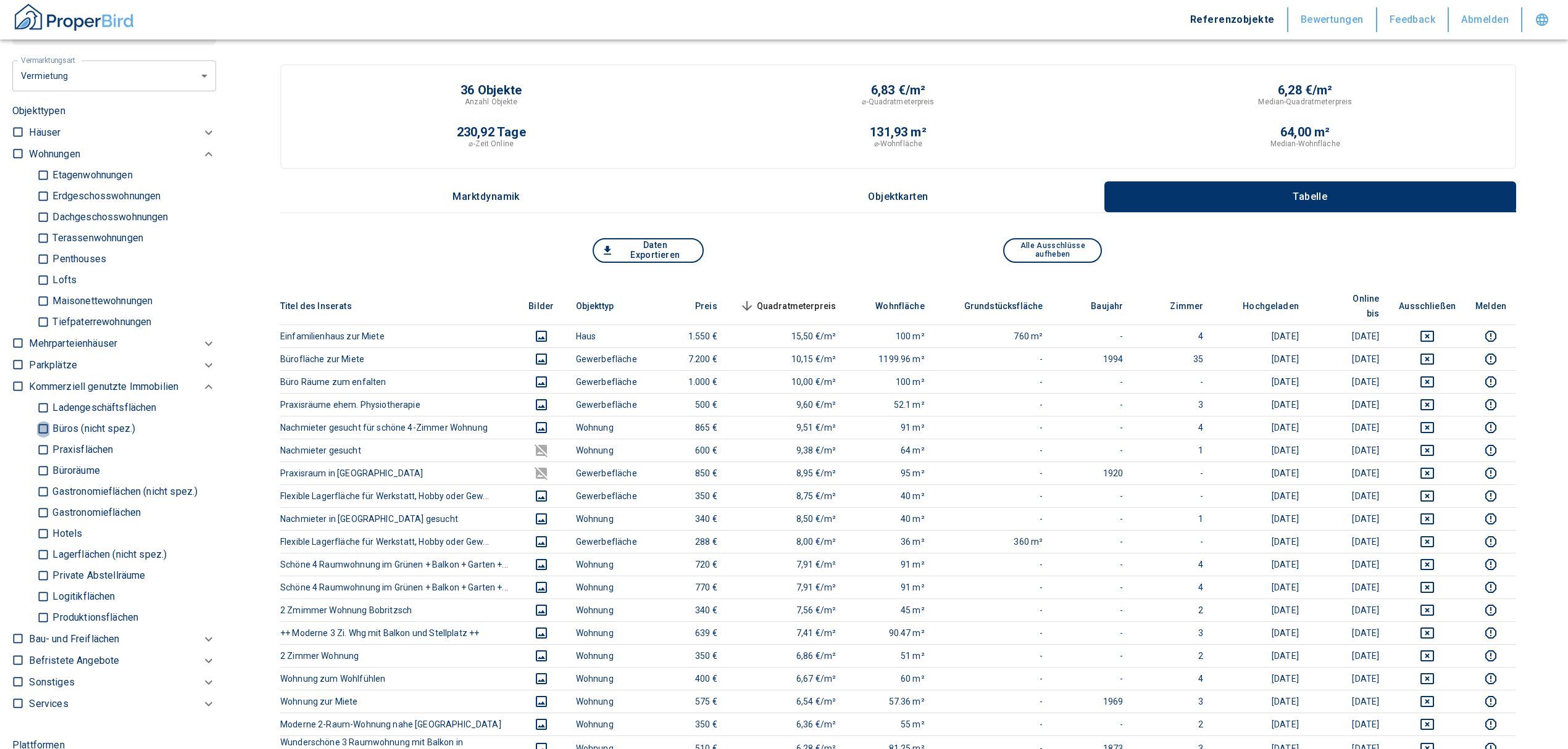
click at [42, 430] on input "Büros (nicht spez.)" at bounding box center [44, 429] width 13 height 21
checkbox input "true"
type input "2020"
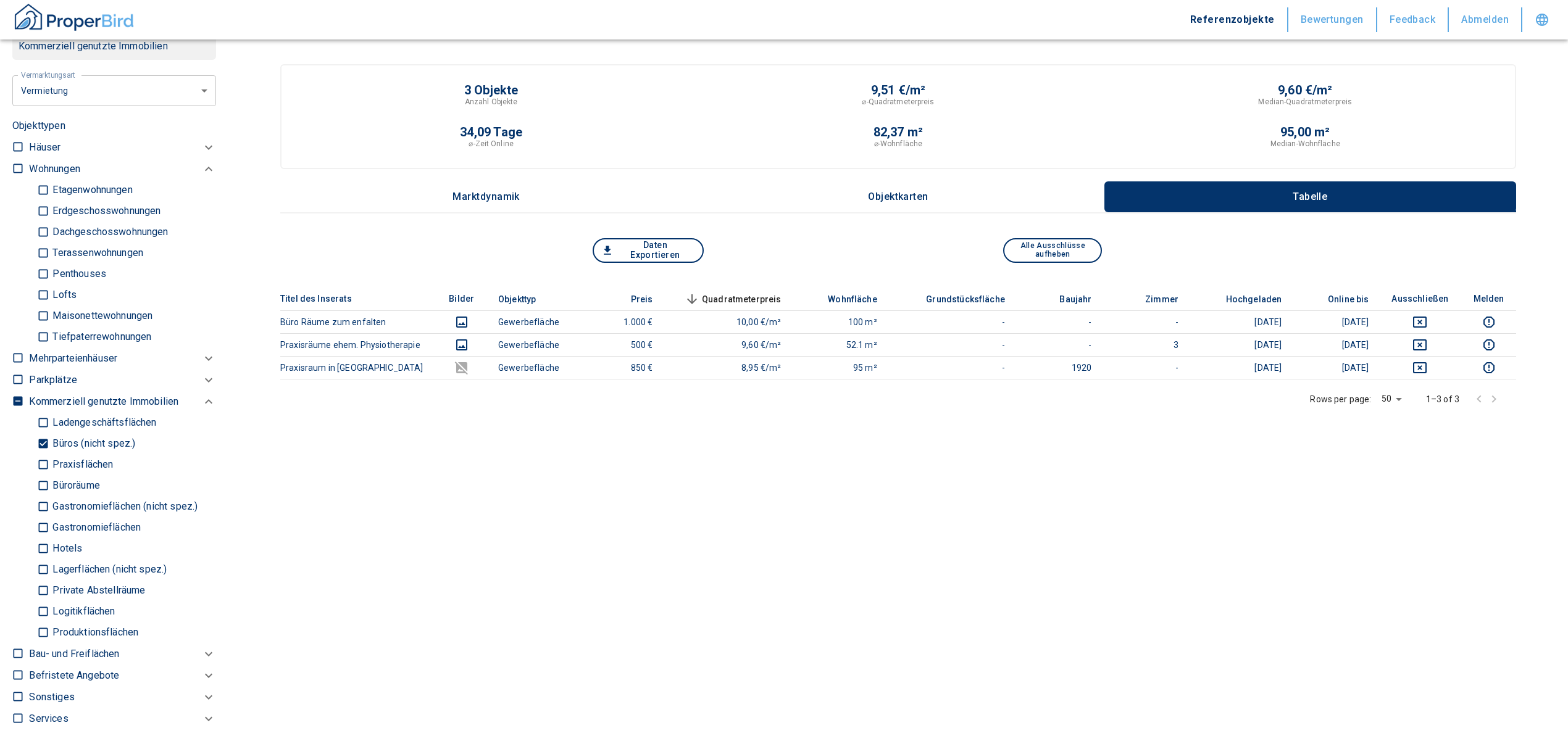
click at [39, 482] on input "Büroräume" at bounding box center [44, 486] width 13 height 21
checkbox input "true"
type input "2020"
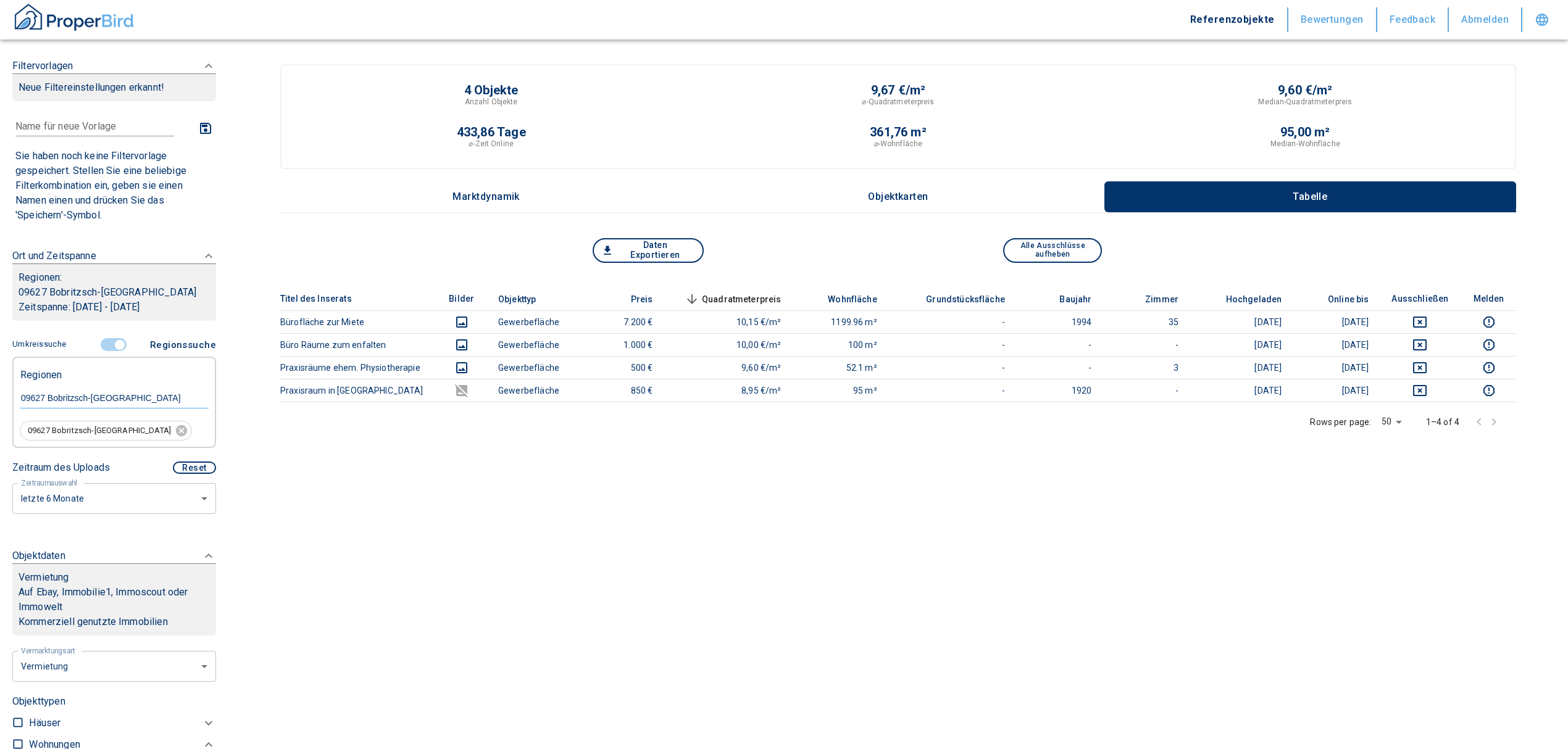
click at [116, 341] on input "controlled" at bounding box center [119, 344] width 37 height 13
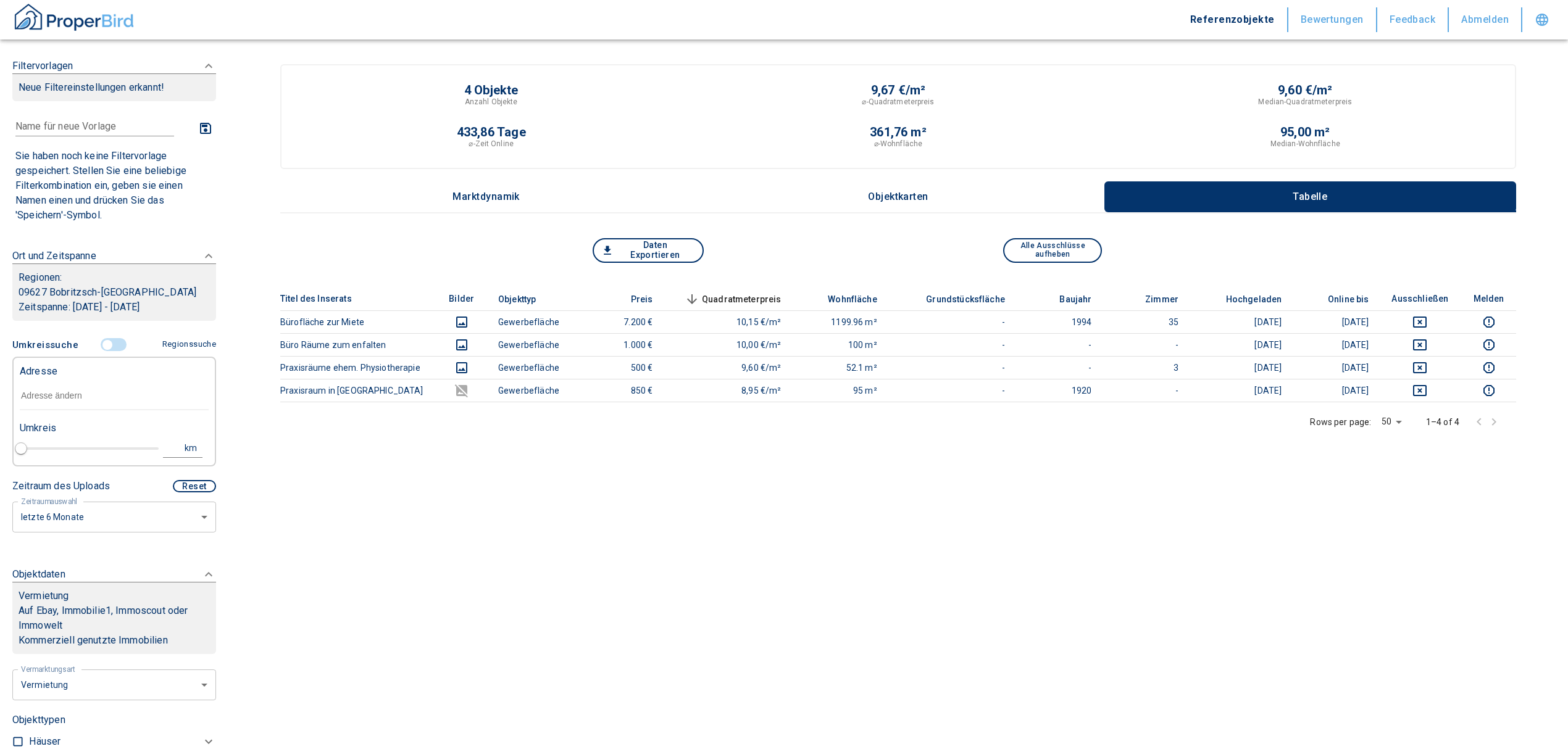
click at [72, 400] on input "text" at bounding box center [114, 396] width 189 height 28
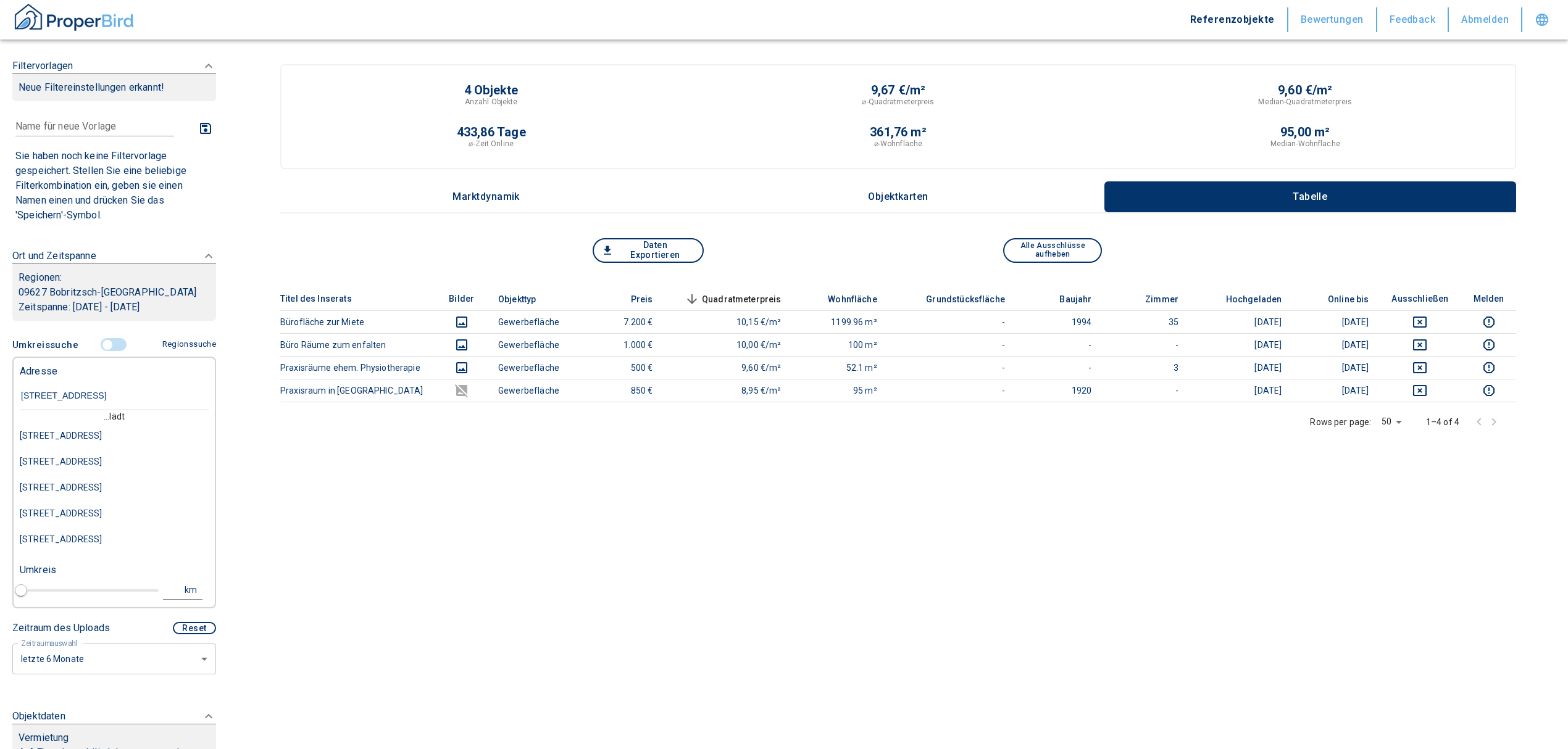
type input "[STREET_ADDRESS] bobr"
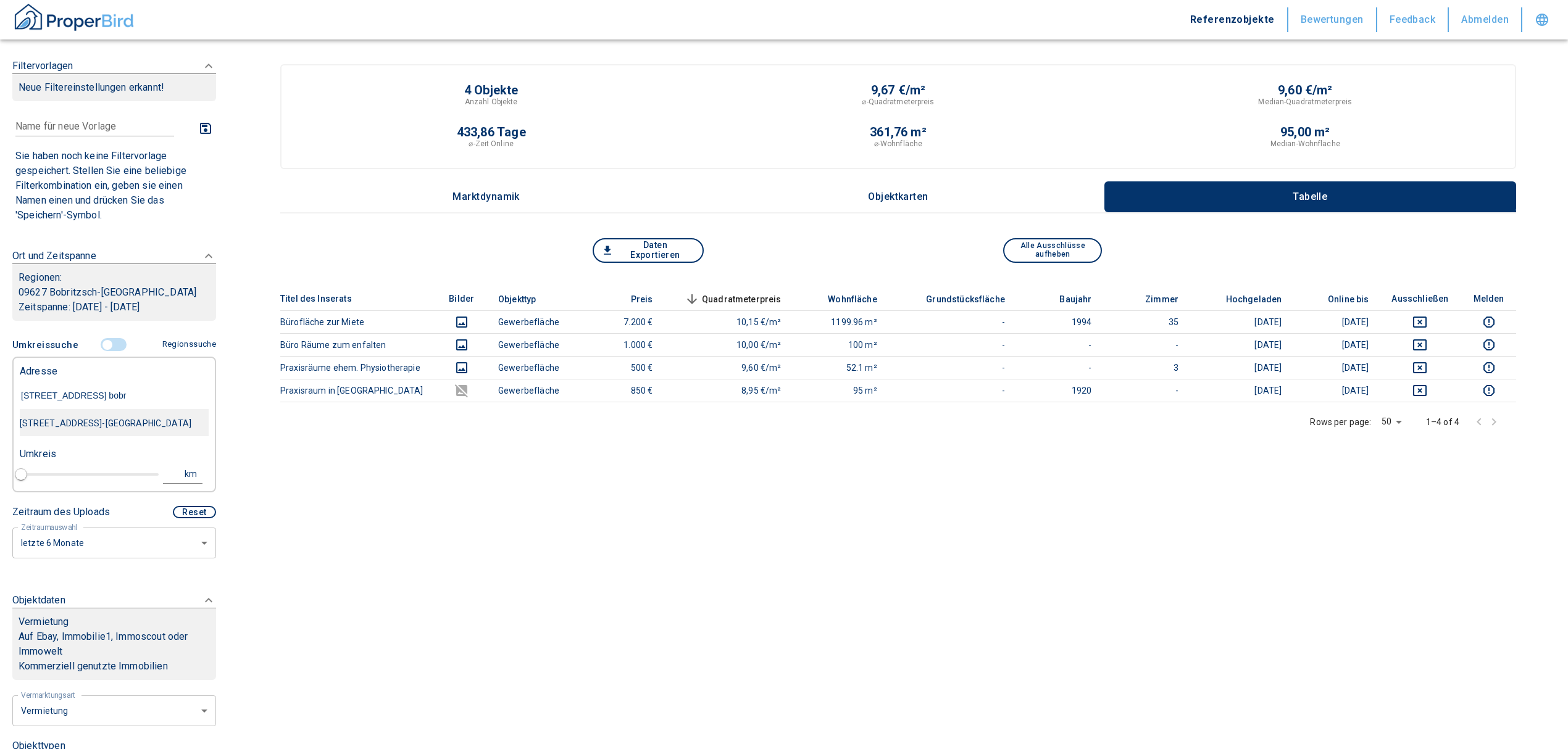
click at [83, 419] on div "[STREET_ADDRESS]-[GEOGRAPHIC_DATA]" at bounding box center [114, 423] width 189 height 26
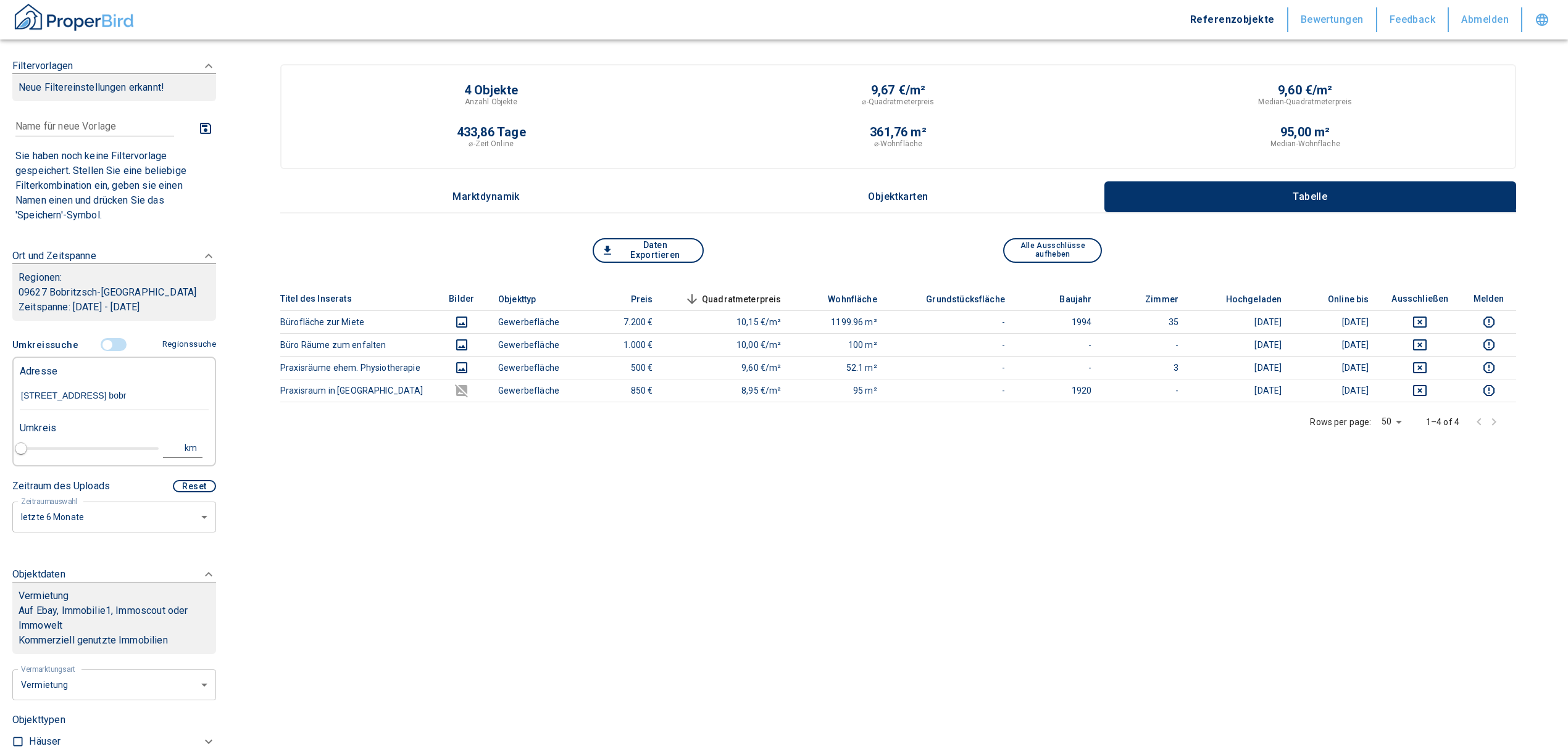
type input "2020"
type input "[STREET_ADDRESS]-[GEOGRAPHIC_DATA]"
type input "1"
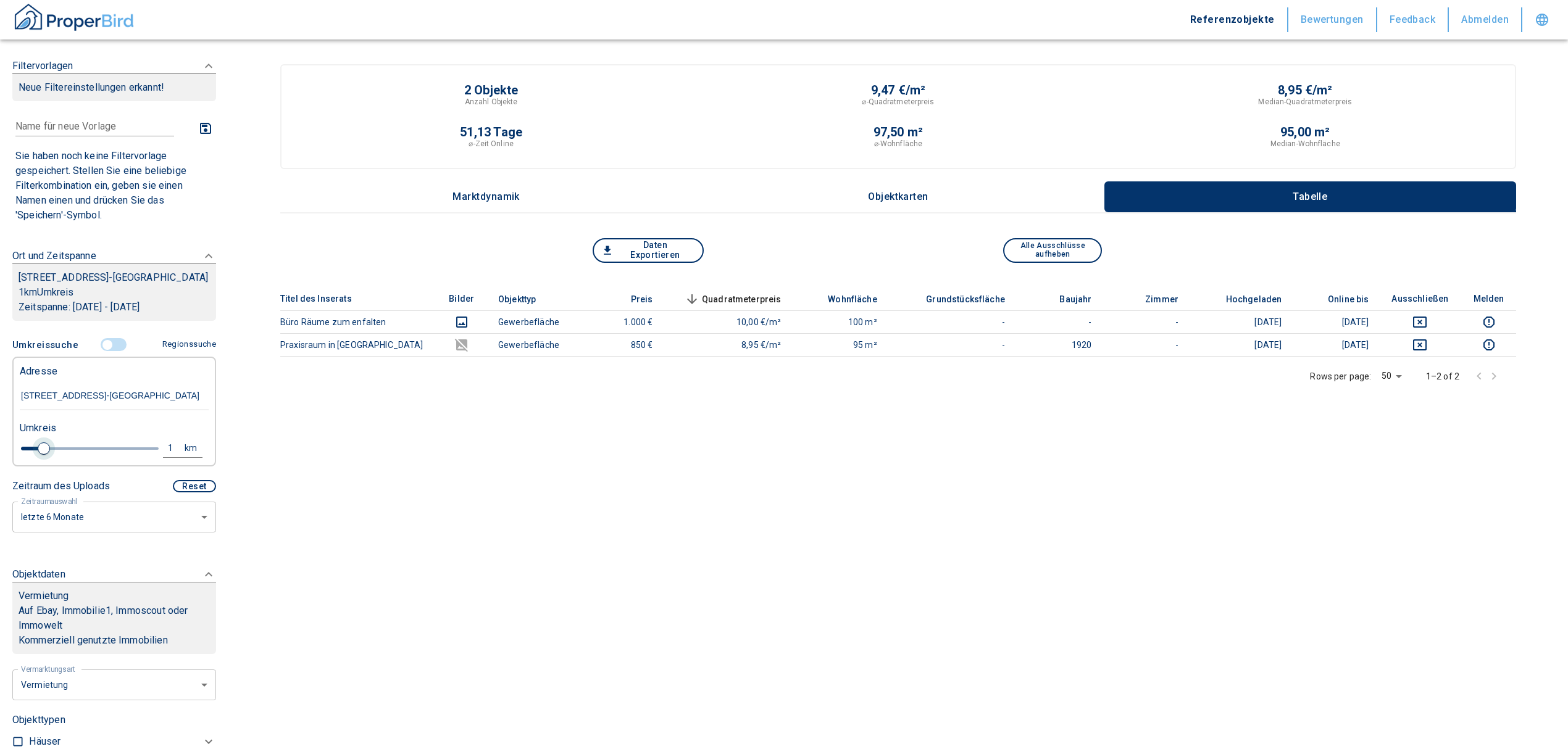
type input "[STREET_ADDRESS]-[GEOGRAPHIC_DATA]"
type input "2020"
type input "0.8"
type input "2020"
type input "1"
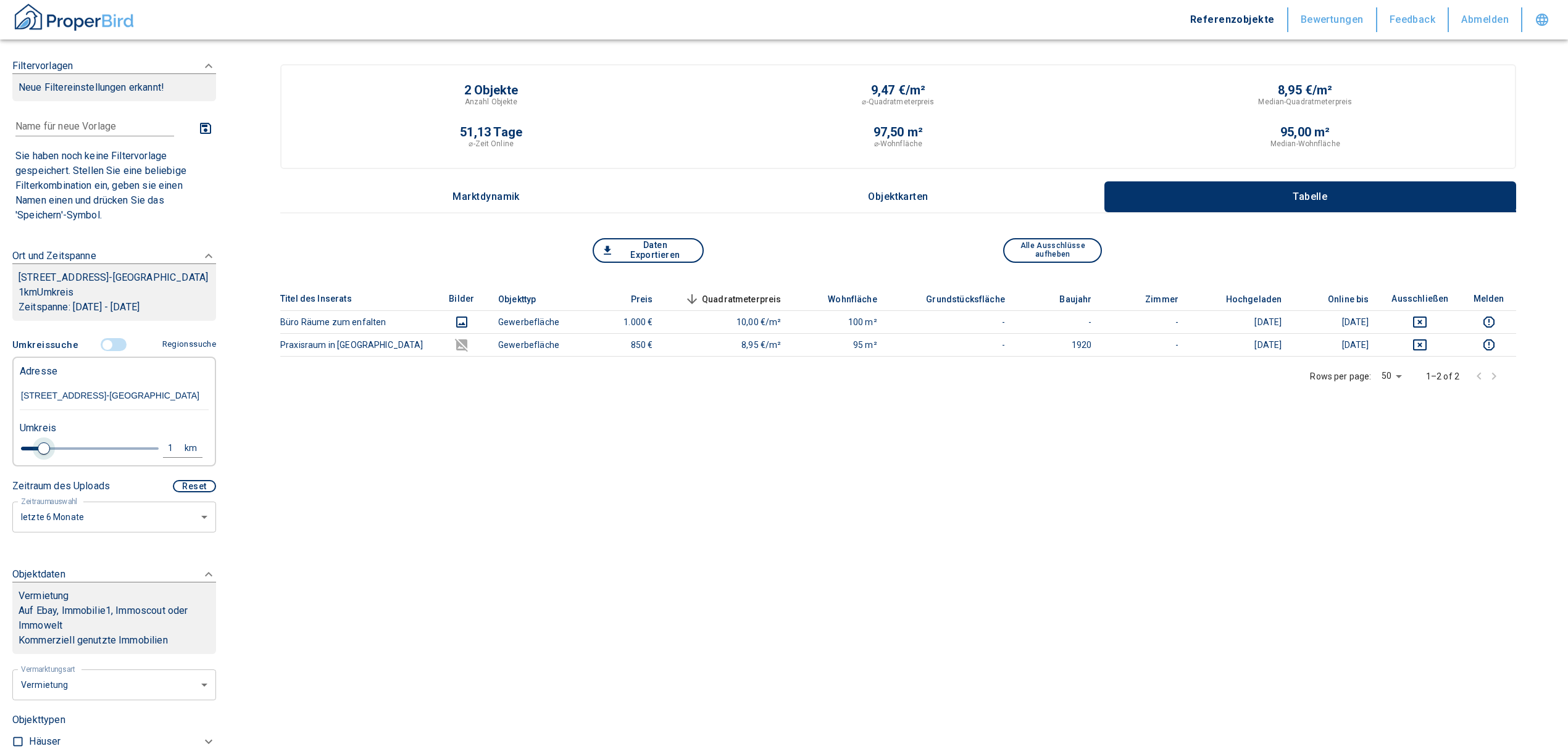
type input "2020"
type input "1.2"
type input "2020"
type input "1.4"
type input "2020"
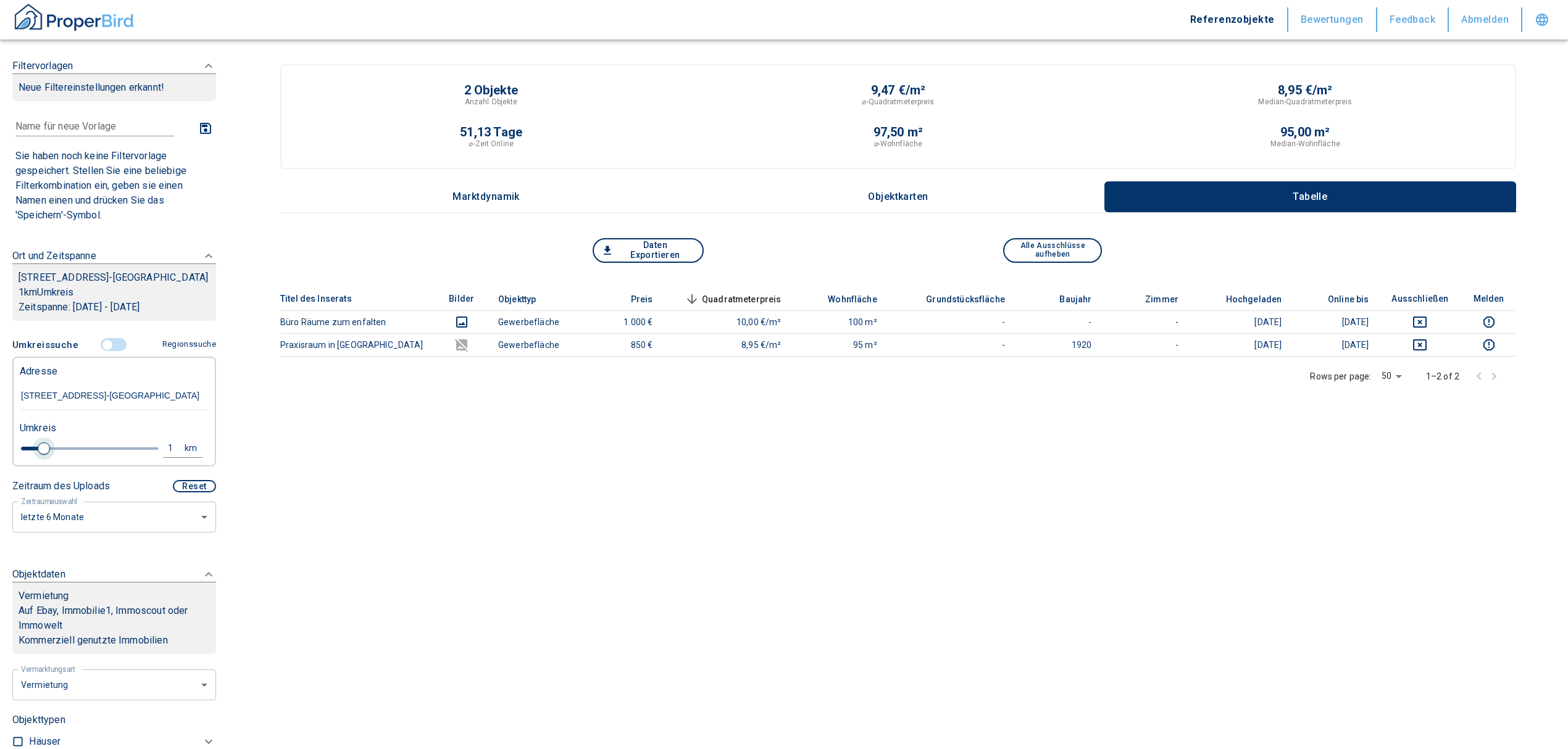
type input "1.6"
type input "2020"
type input "1.8"
type input "2020"
type input "2"
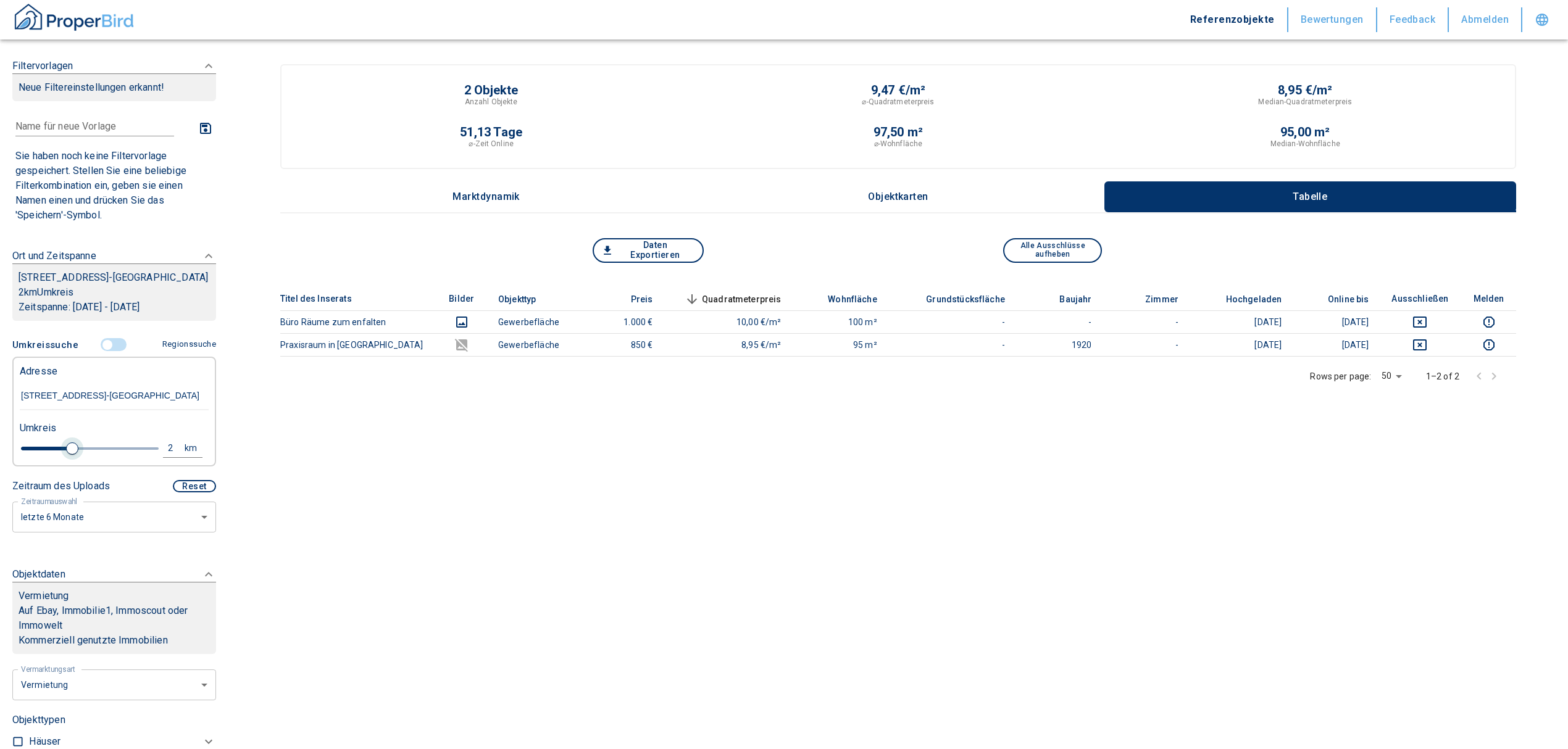
type input "2020"
type input "2.2"
type input "2020"
type input "2.4"
type input "2020"
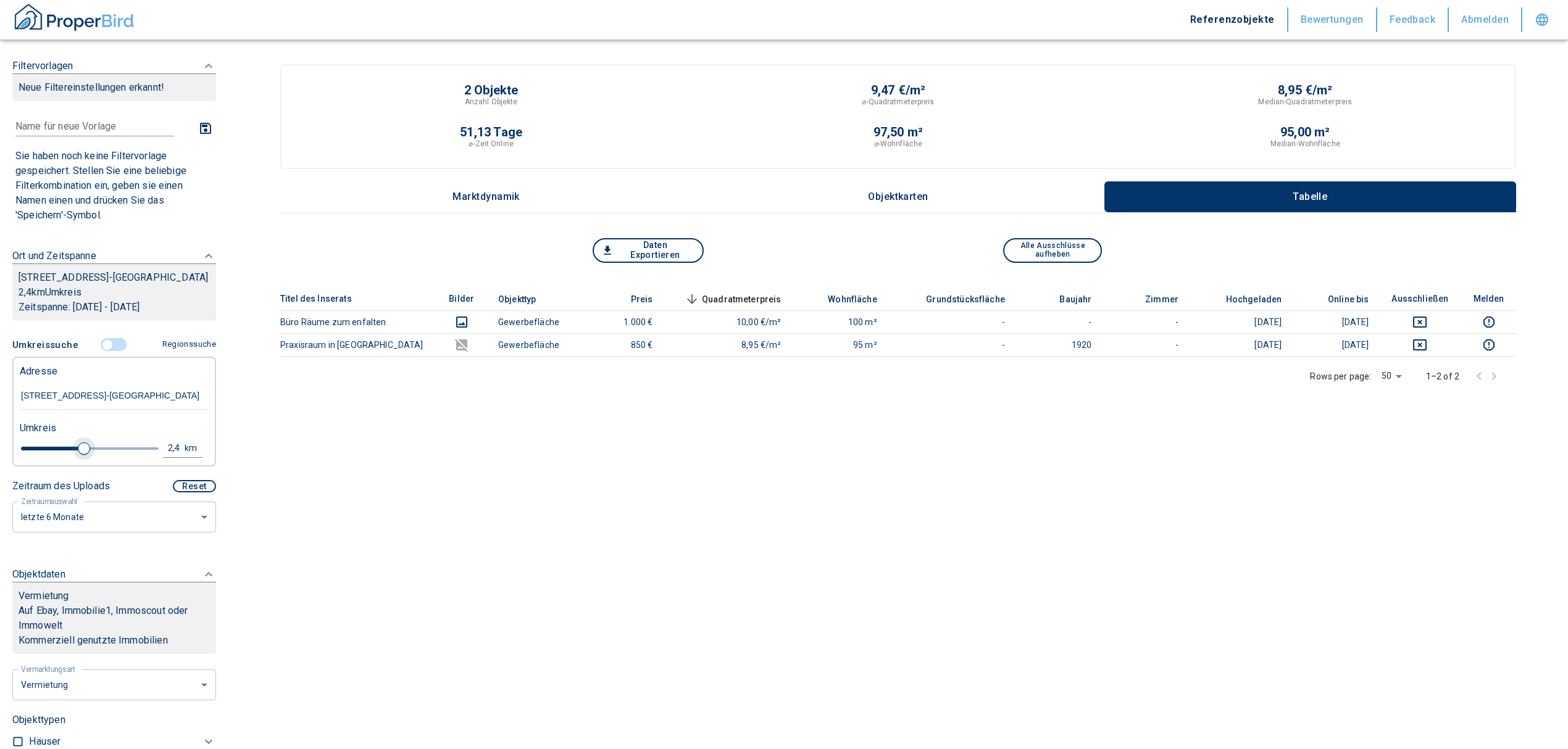
type input "2.6"
type input "2020"
type input "2.8"
type input "2020"
type input "3"
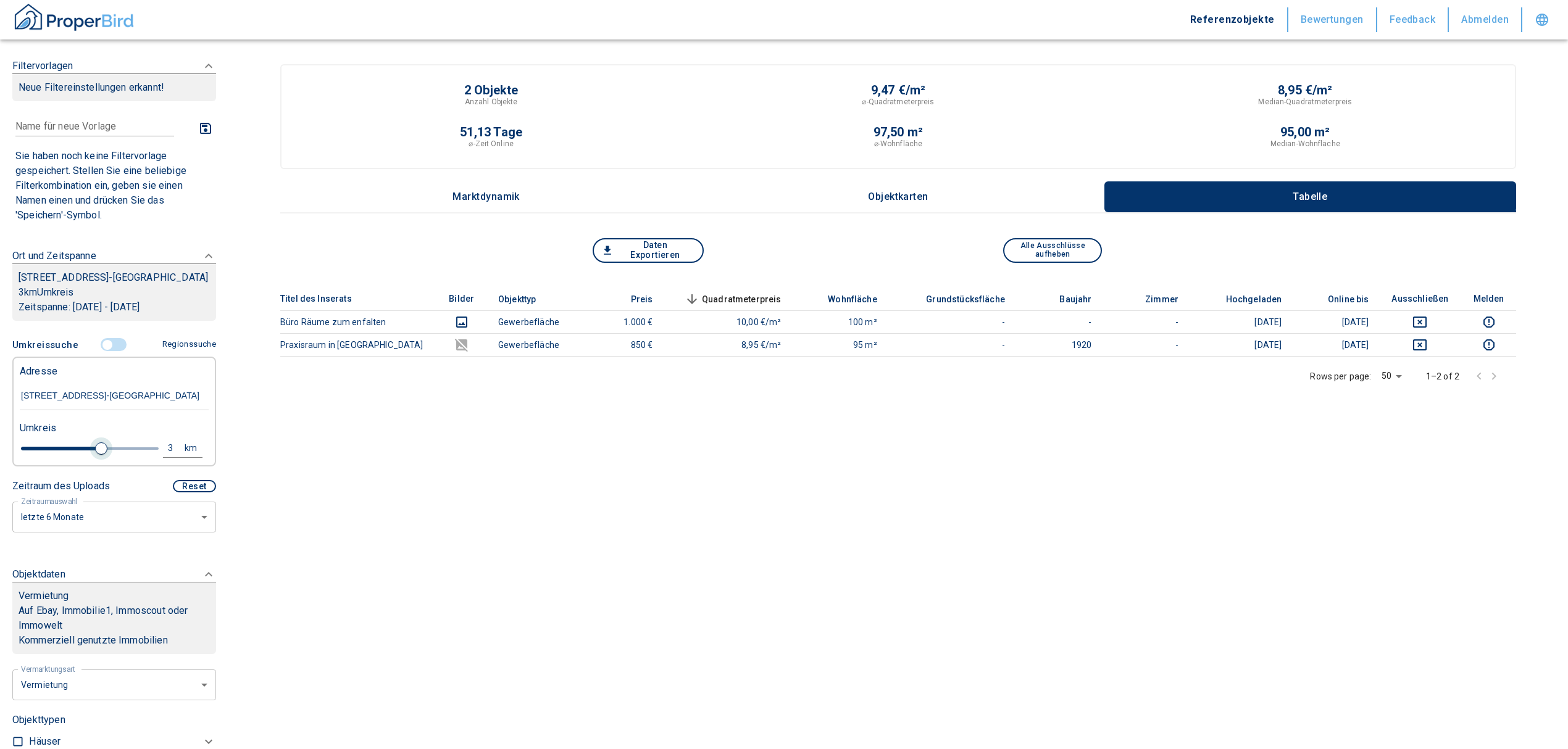
drag, startPoint x: 37, startPoint y: 462, endPoint x: 95, endPoint y: 464, distance: 58.0
click at [95, 455] on span at bounding box center [101, 449] width 13 height 13
type input "2020"
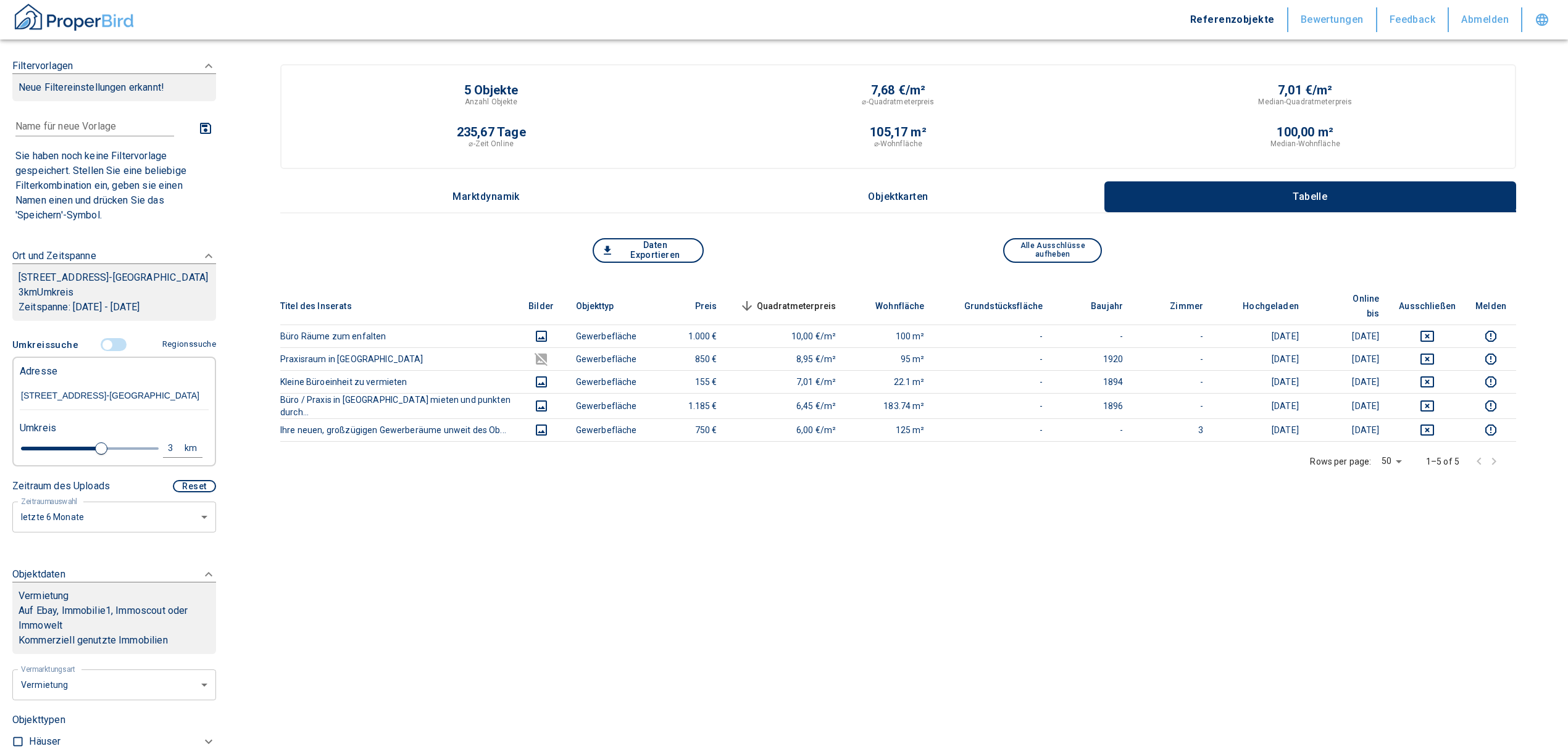
click at [168, 456] on div "3" at bounding box center [177, 448] width 22 height 15
drag, startPoint x: 59, startPoint y: 460, endPoint x: 40, endPoint y: 464, distance: 19.4
click at [40, 464] on div "3 km Neue Suchen" at bounding box center [104, 449] width 189 height 30
type input "5"
click at [159, 457] on button "Neue Suchen" at bounding box center [164, 448] width 68 height 17
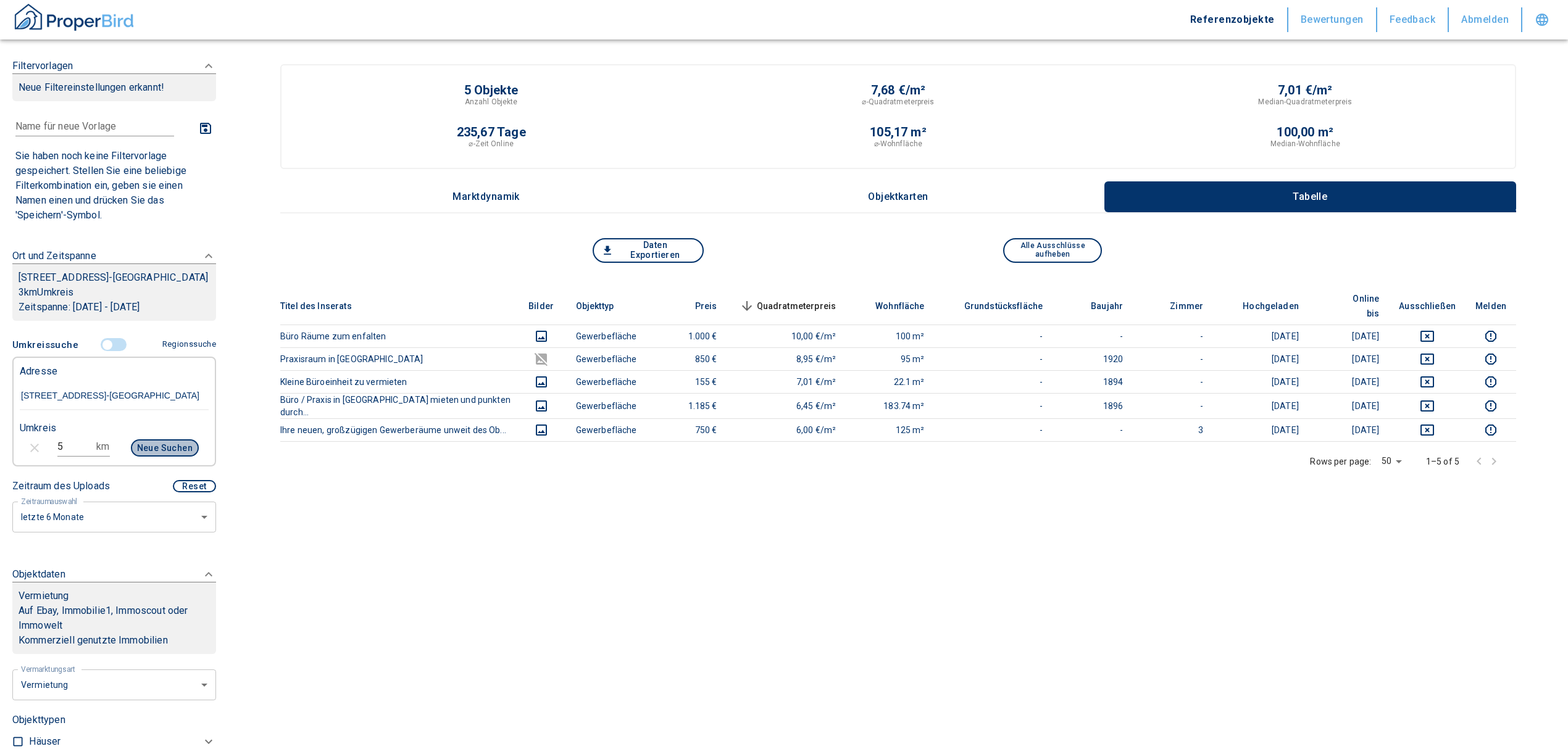
type input "2020"
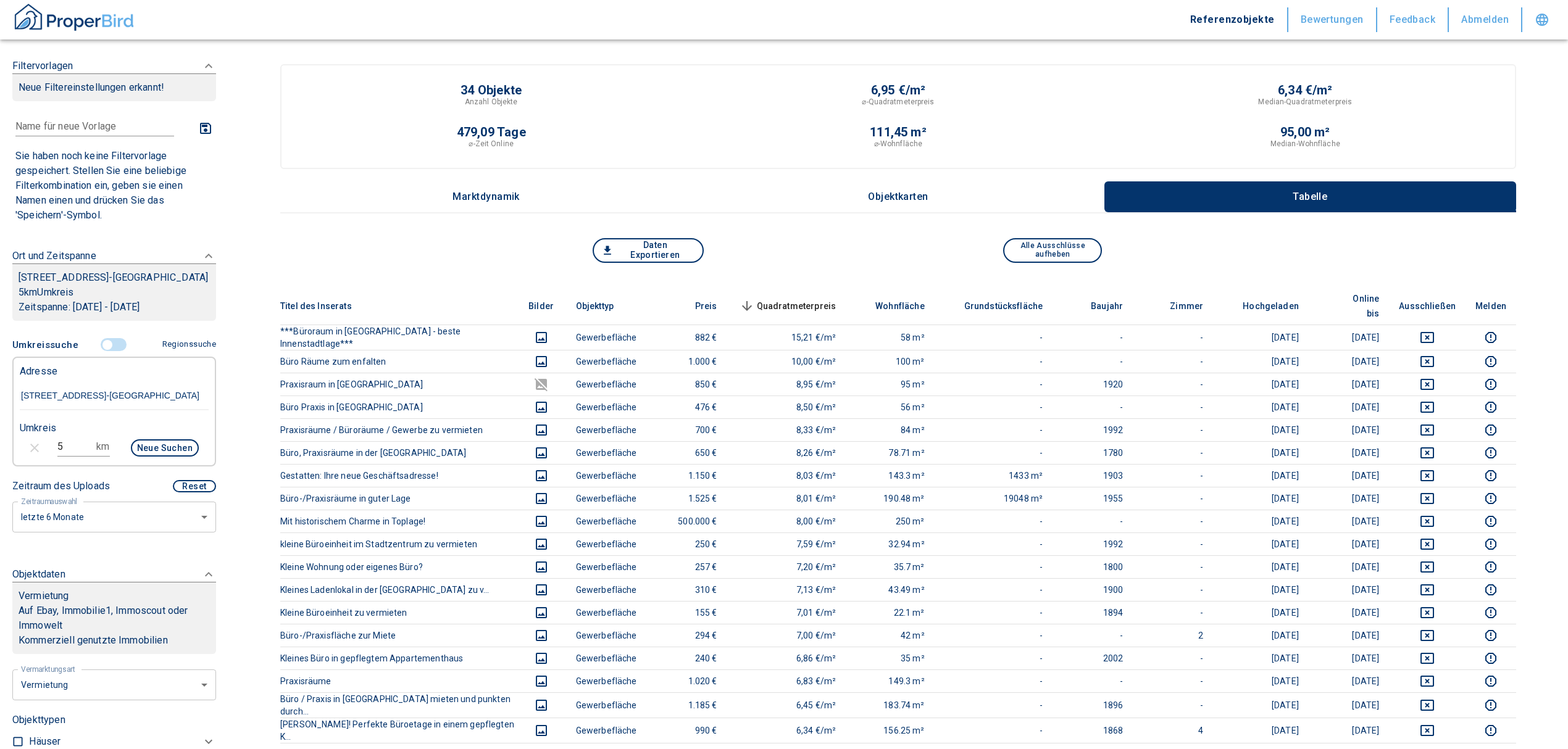
click at [783, 299] on span "Quadratmeterpreis sorted descending" at bounding box center [787, 306] width 99 height 15
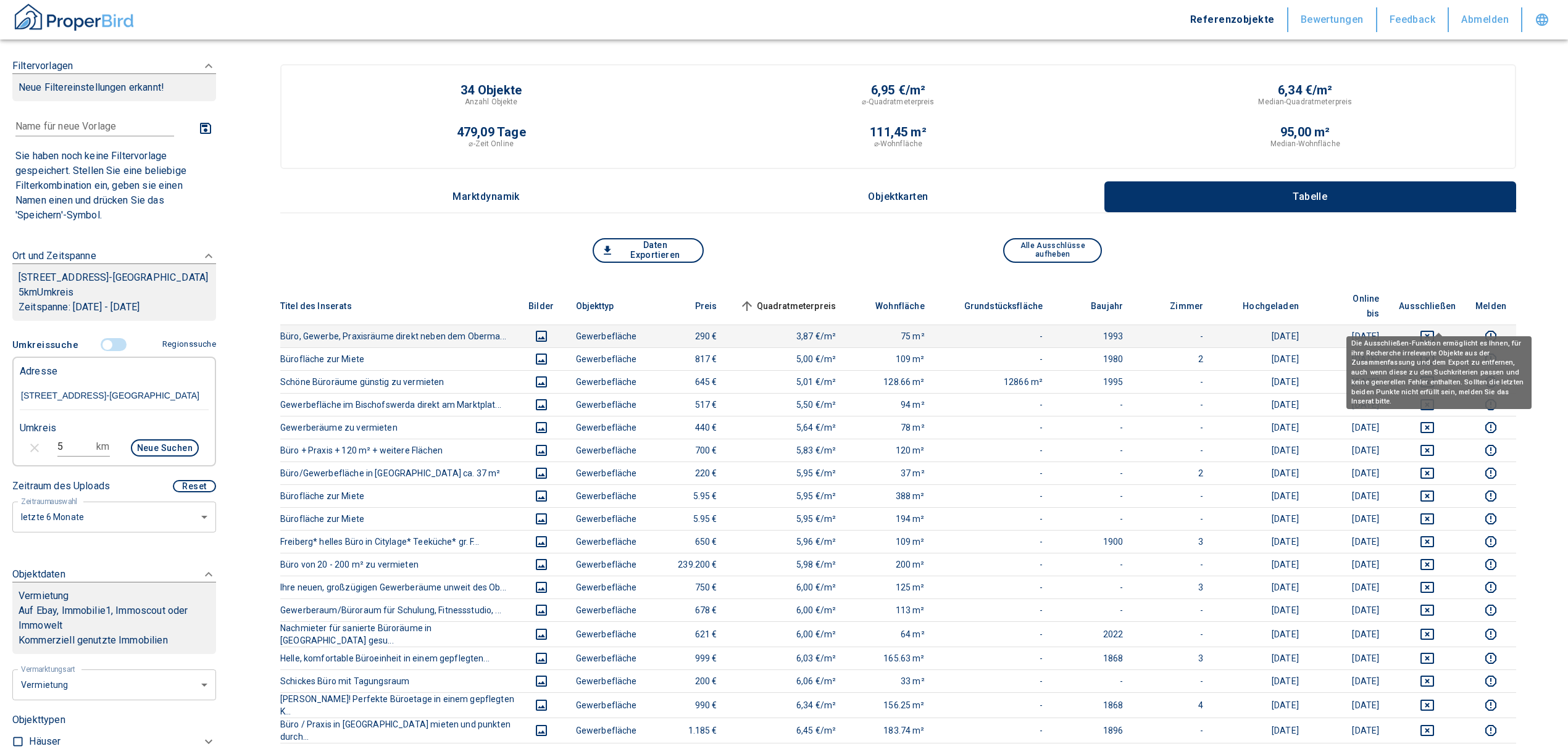
click at [1431, 329] on icon "deselect this listing" at bounding box center [1426, 336] width 15 height 15
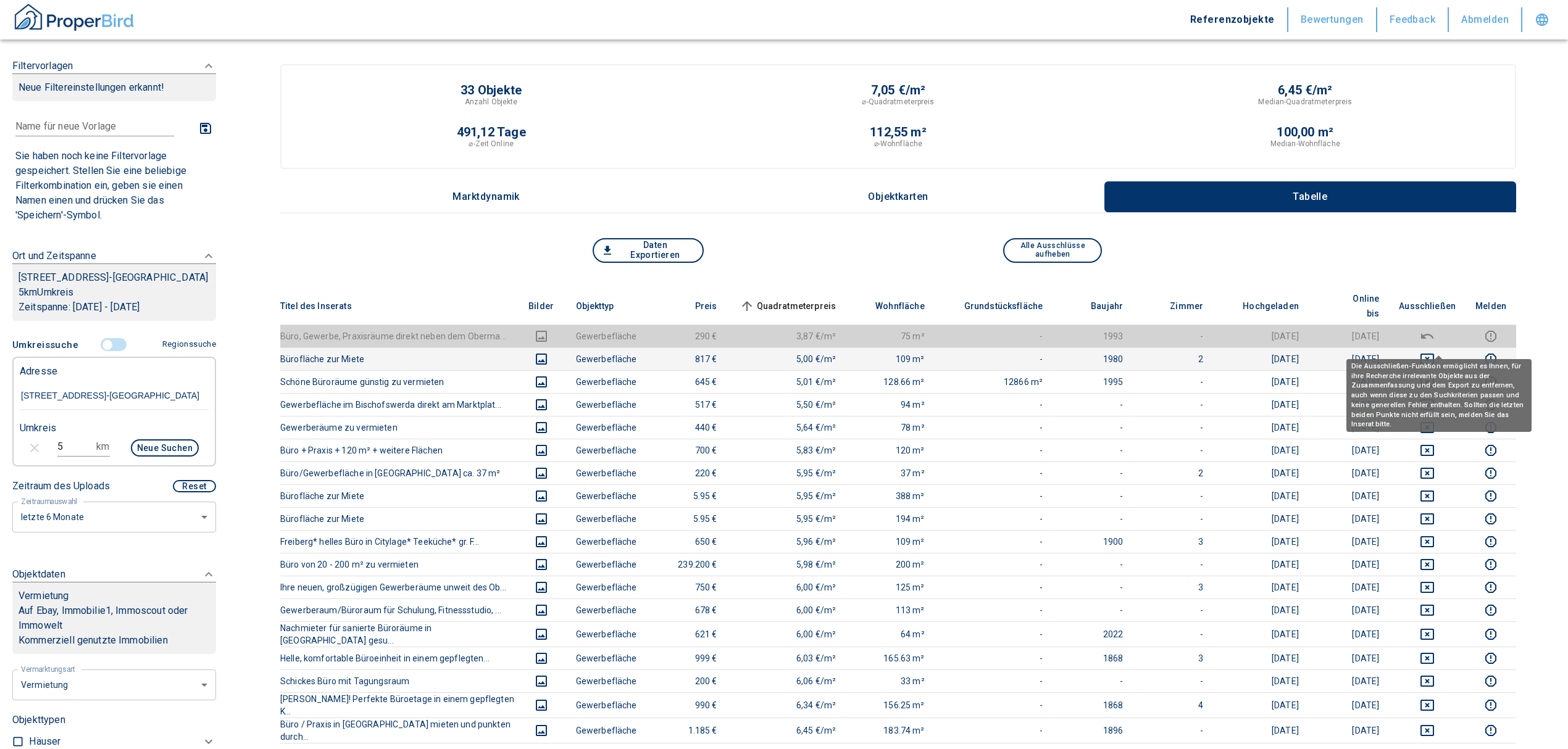
click at [1435, 352] on icon "deselect this listing" at bounding box center [1426, 359] width 15 height 15
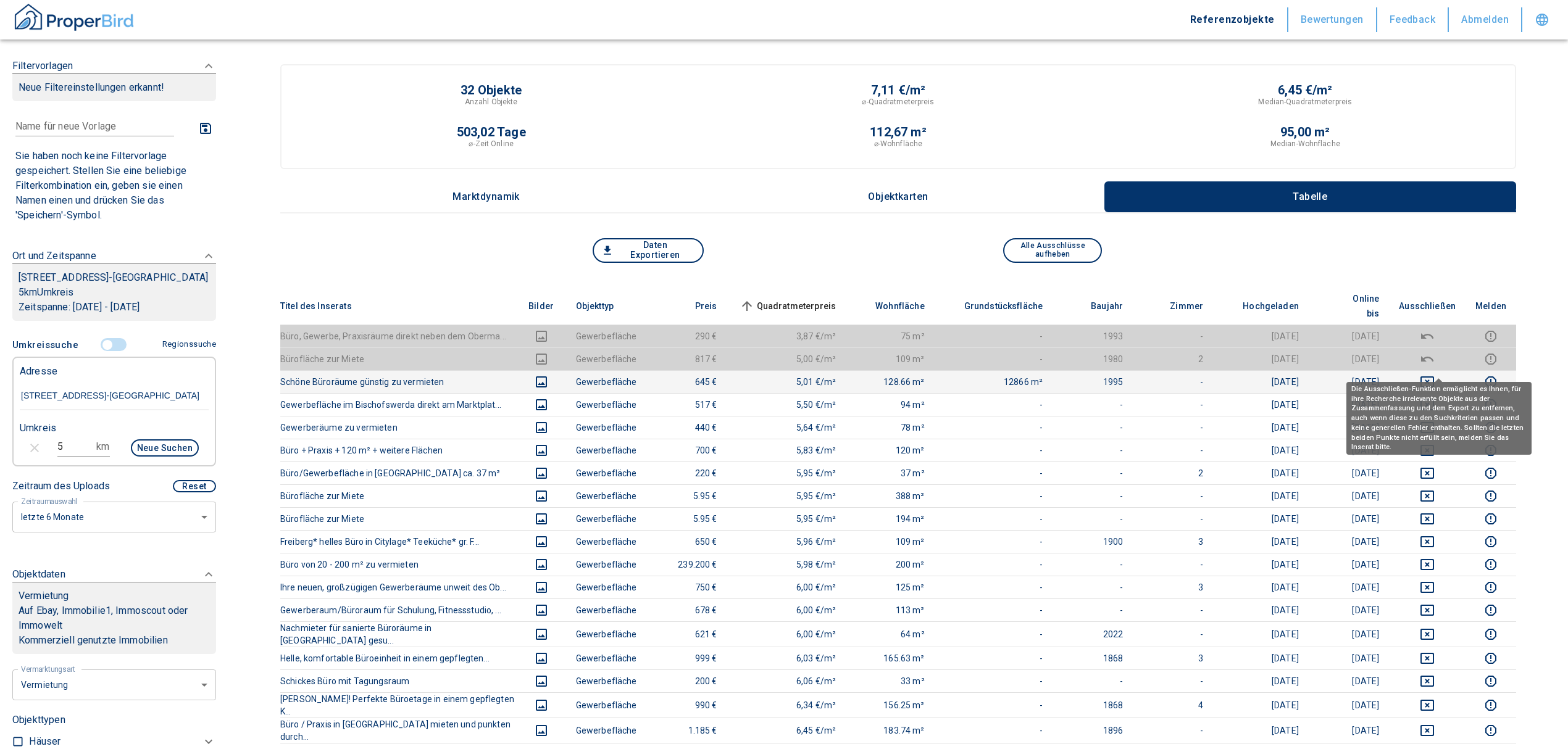
click at [1434, 376] on icon "deselect this listing" at bounding box center [1426, 382] width 13 height 11
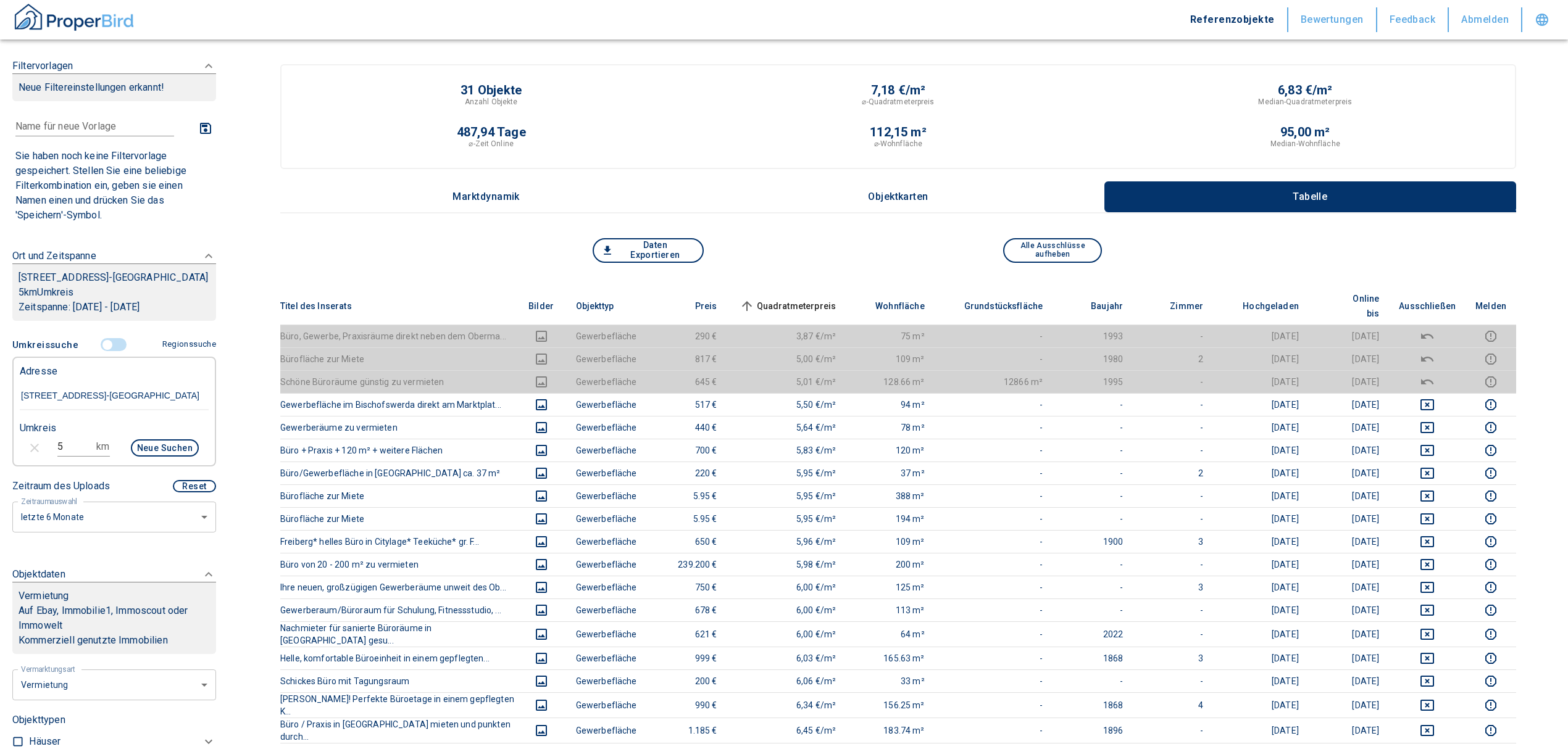
click at [811, 299] on span "Quadratmeterpreis sorted ascending" at bounding box center [787, 306] width 99 height 15
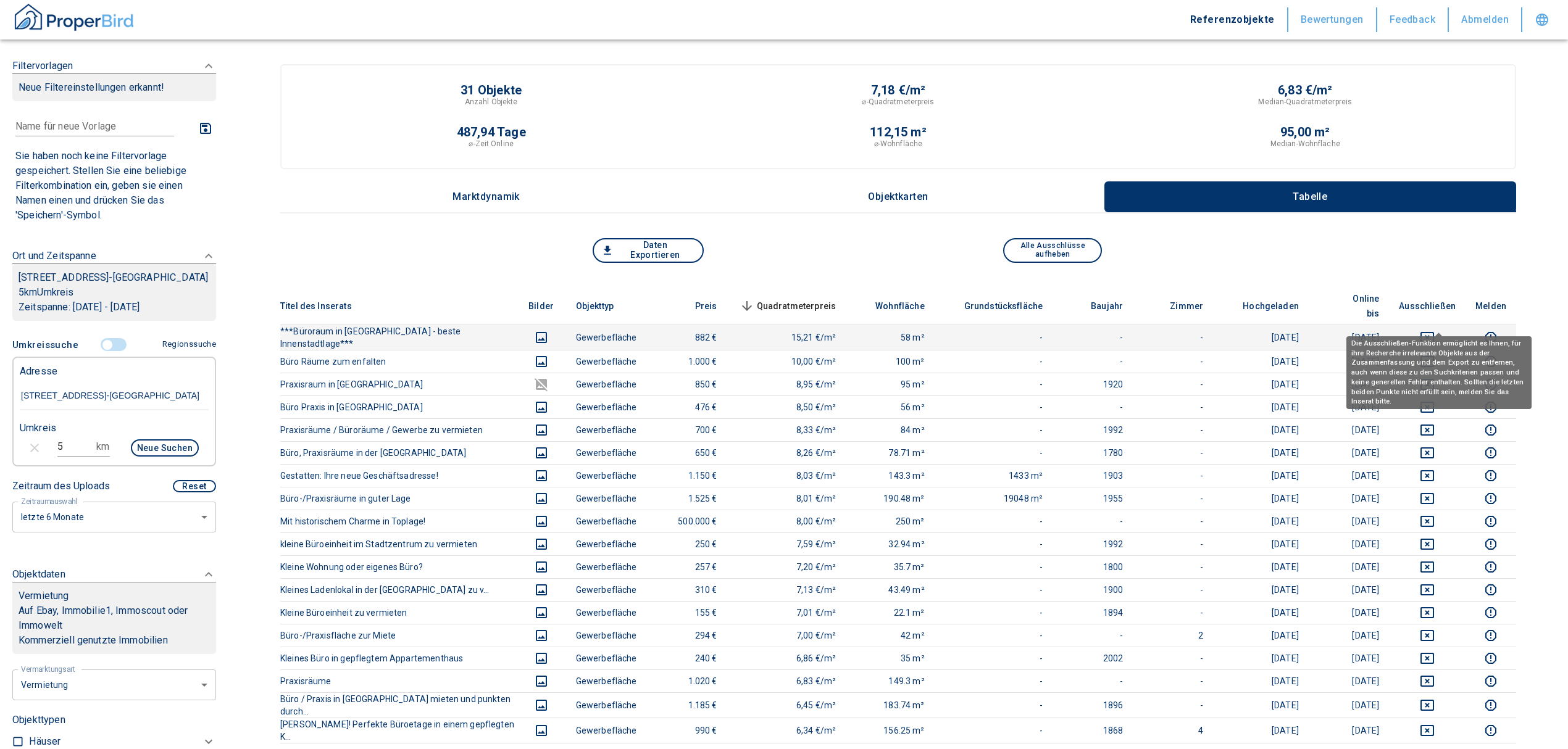
click at [1435, 330] on icon "deselect this listing" at bounding box center [1426, 337] width 15 height 15
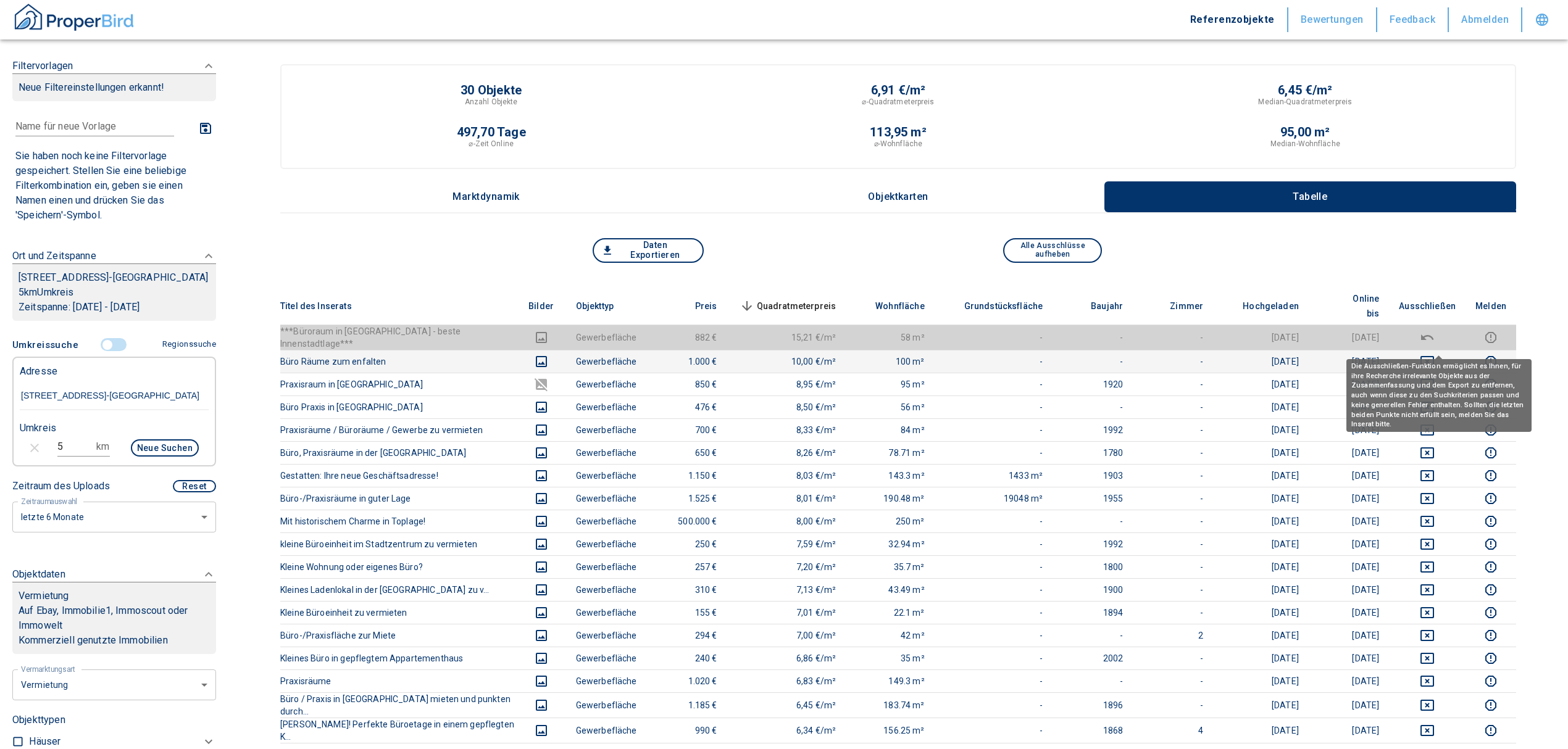
click at [1435, 354] on icon "deselect this listing" at bounding box center [1426, 361] width 15 height 15
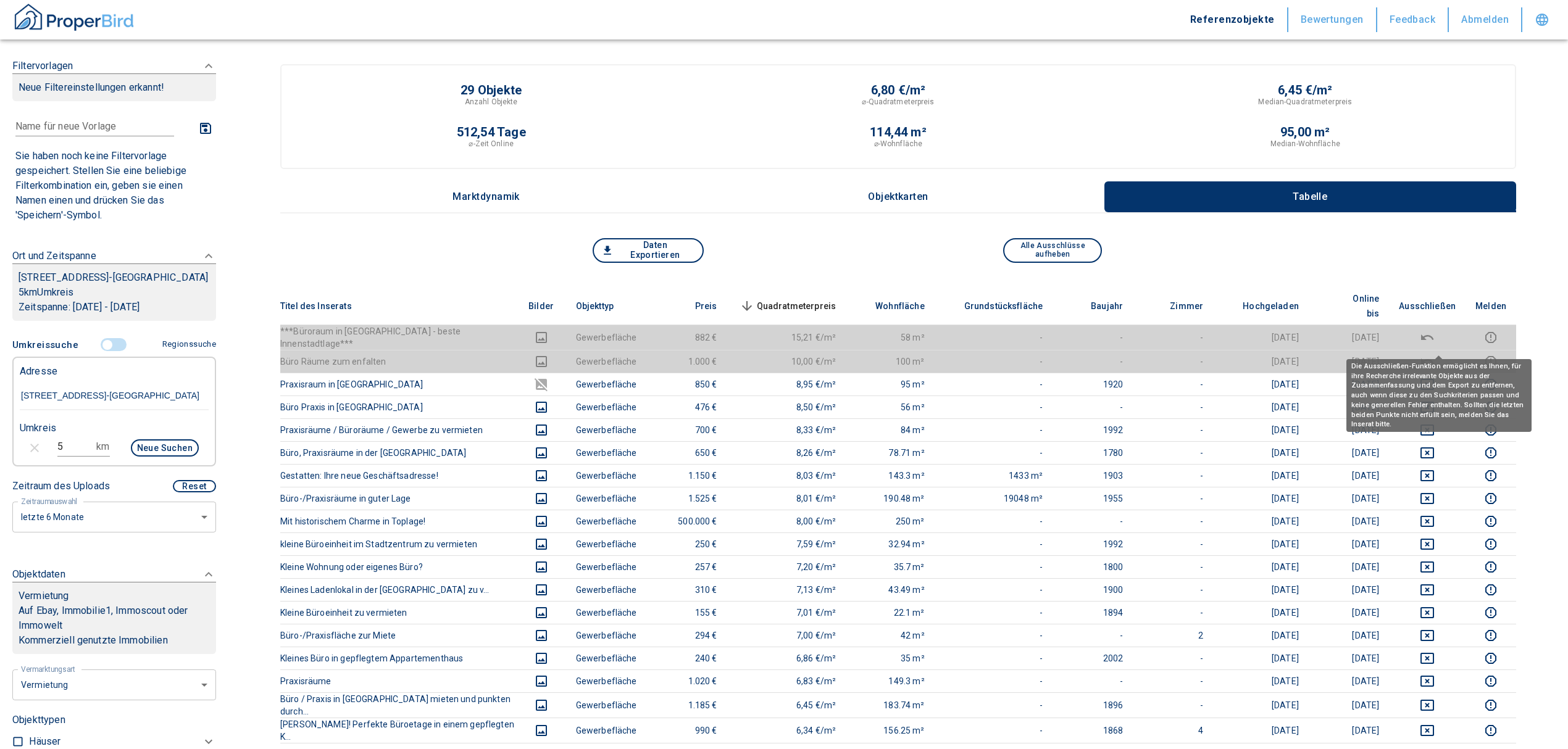
click at [1433, 359] on icon "deselect this listing" at bounding box center [1427, 361] width 13 height 6
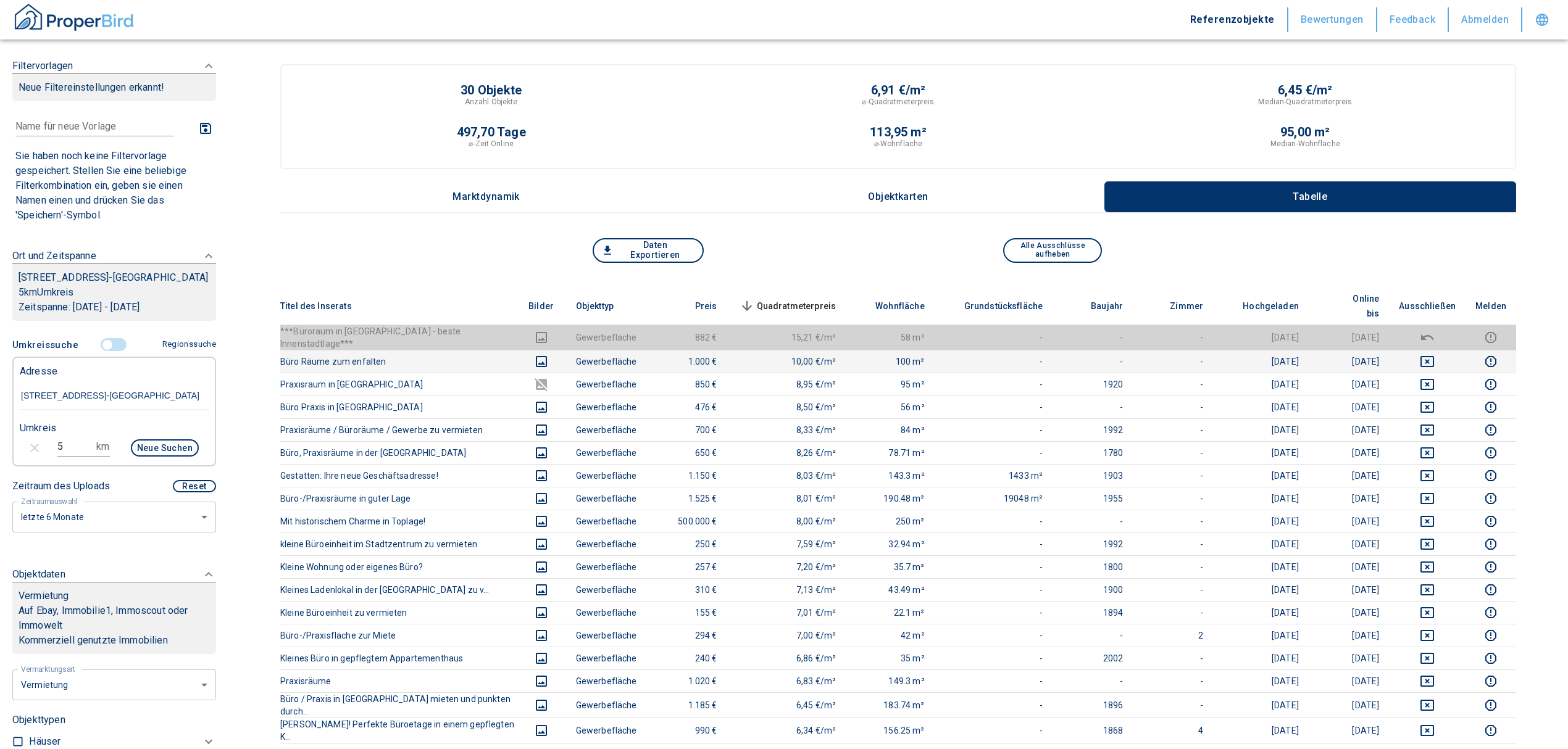
click at [771, 299] on span "Quadratmeterpreis sorted descending" at bounding box center [787, 306] width 99 height 15
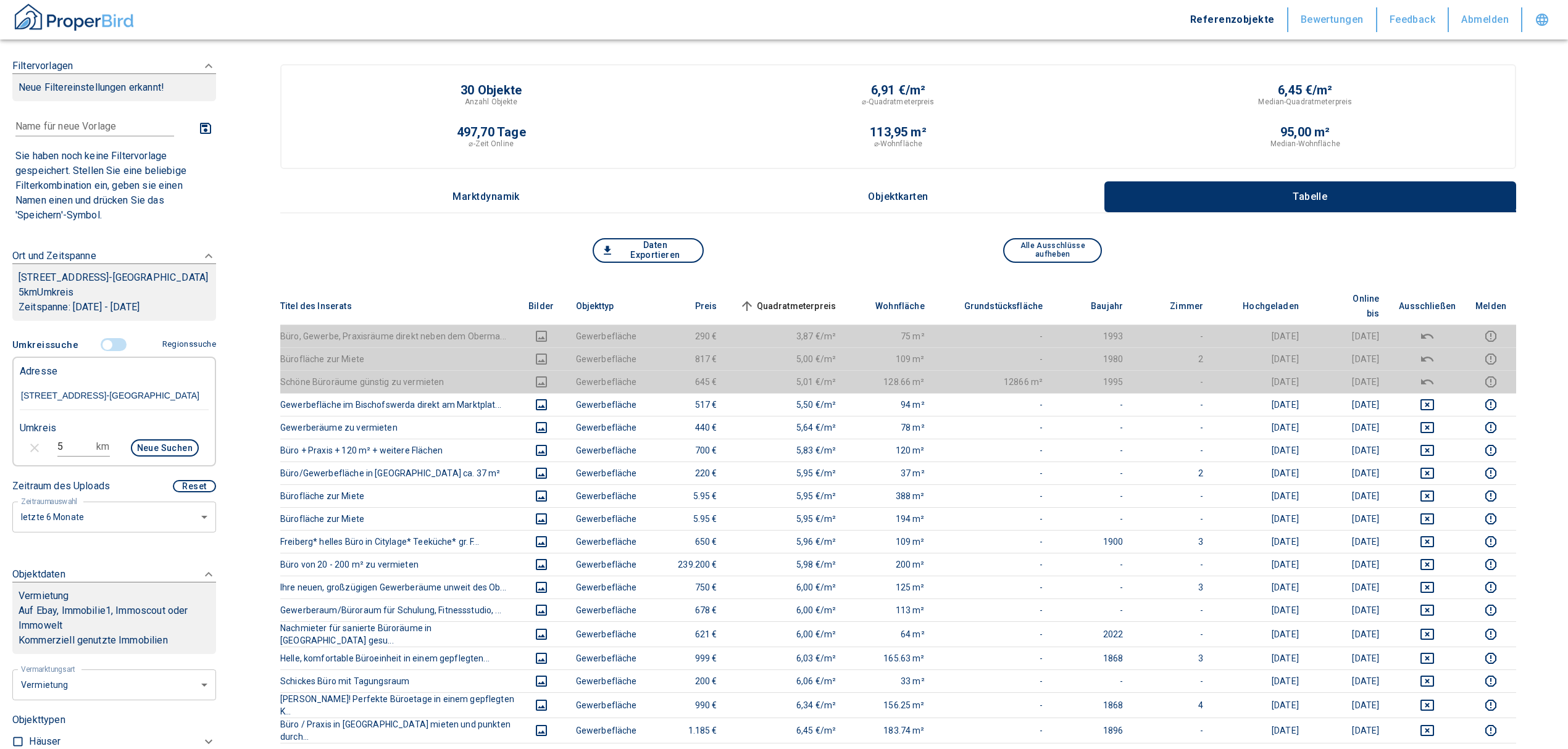
click at [773, 299] on span "Quadratmeterpreis sorted ascending" at bounding box center [787, 306] width 99 height 15
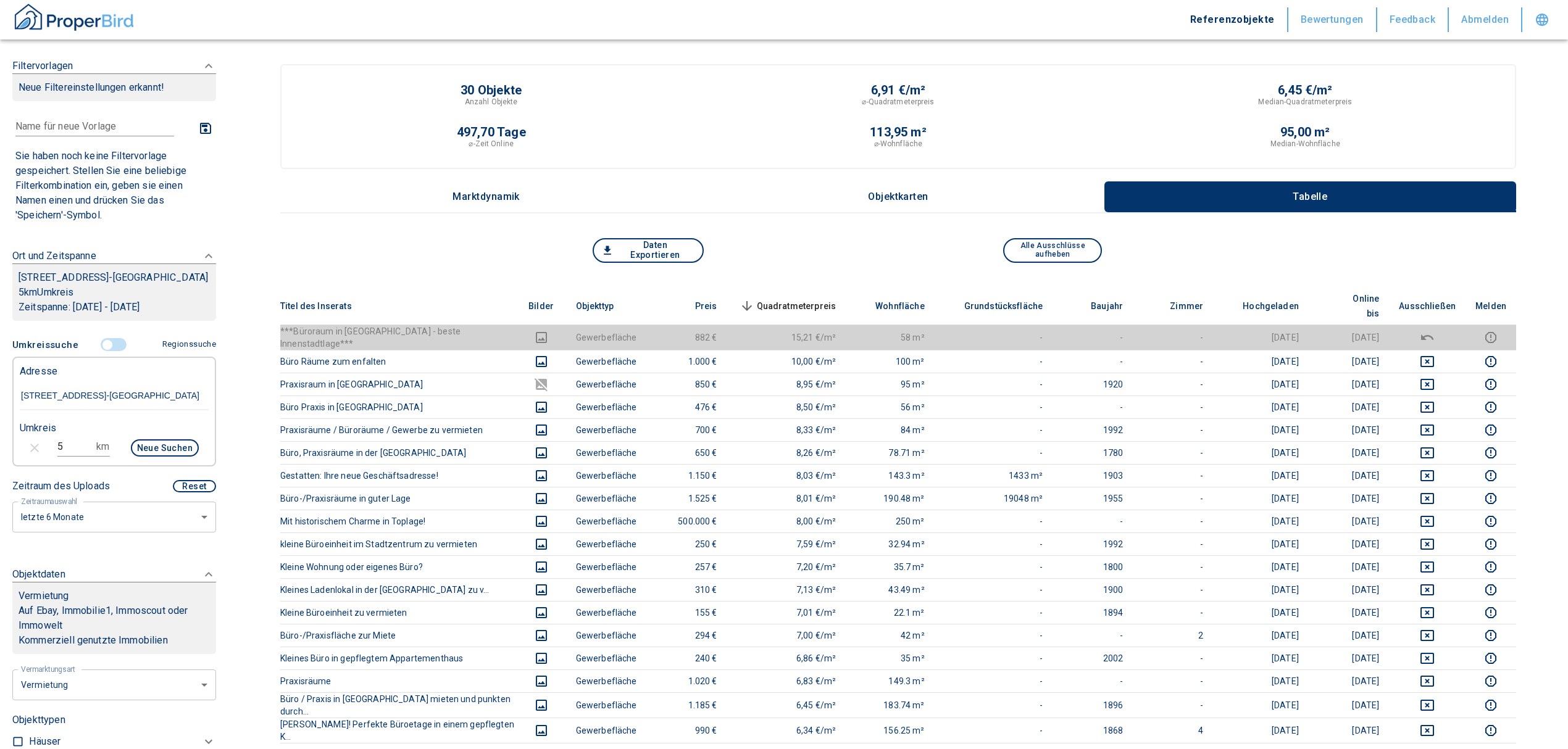
click at [780, 287] on th "Quadratmeterpreis sorted descending" at bounding box center [787, 306] width 119 height 38
click at [784, 299] on span "Quadratmeterpreis sorted descending" at bounding box center [787, 306] width 99 height 15
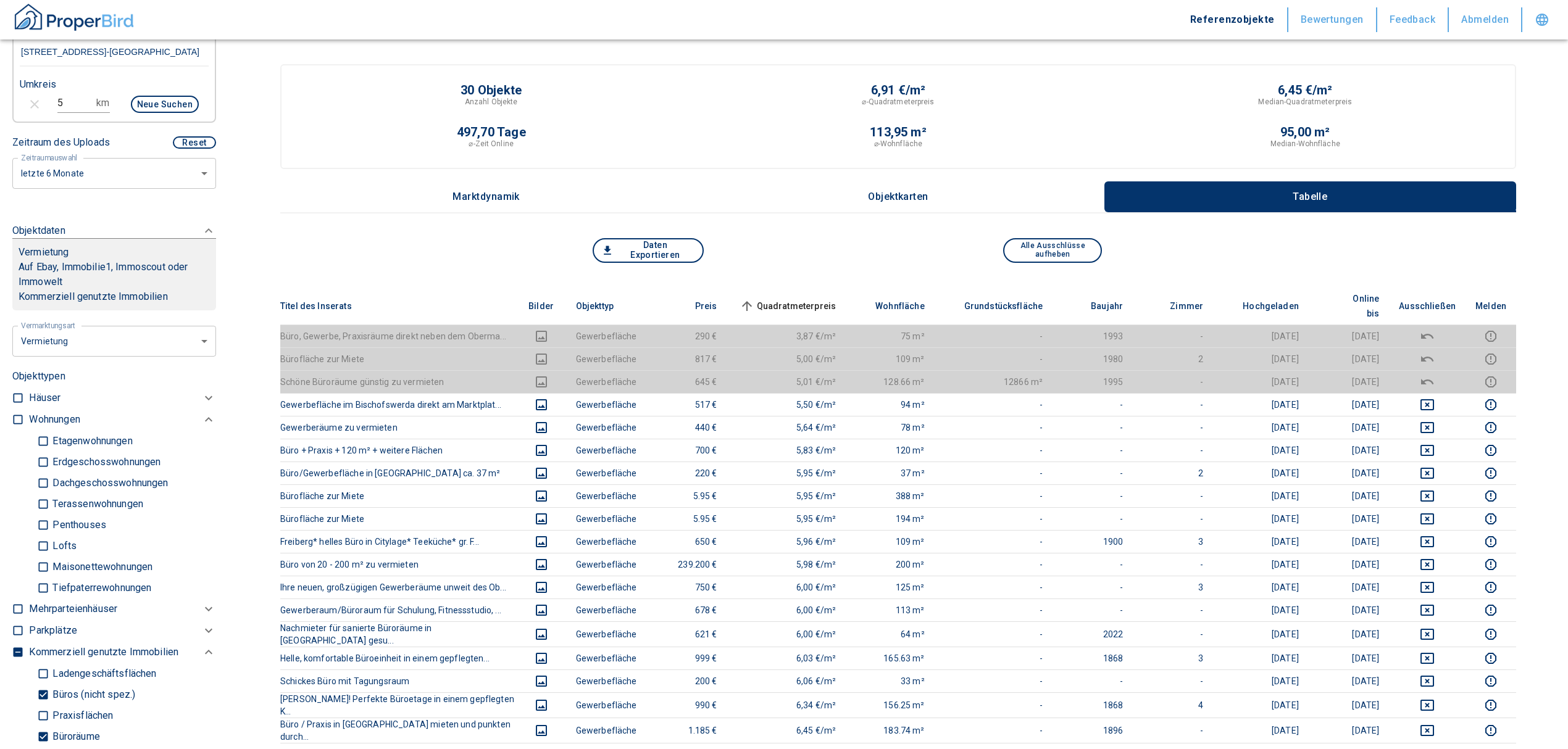
scroll to position [494, 0]
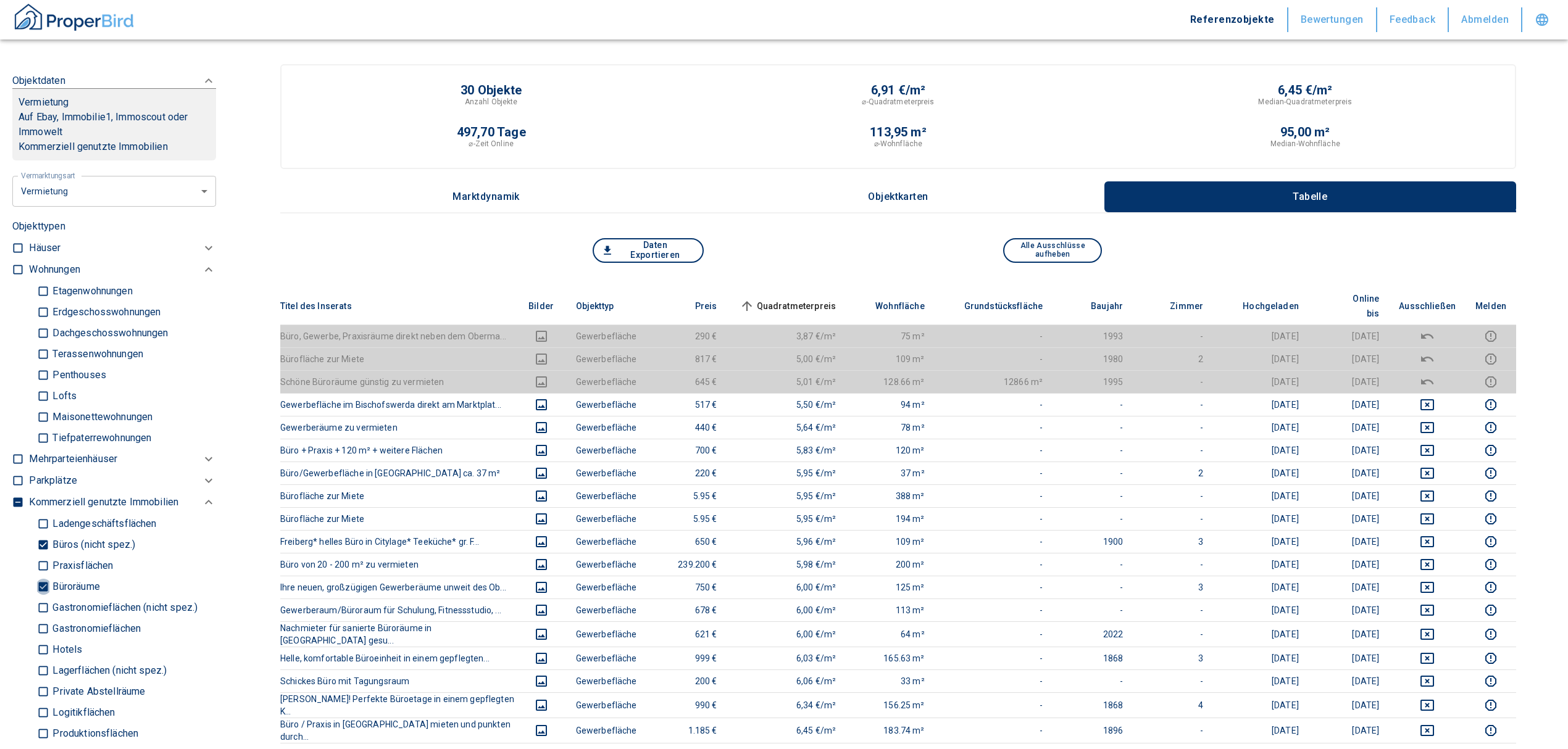
click at [40, 597] on input "Büroräume" at bounding box center [44, 587] width 13 height 21
checkbox input "false"
type input "2020"
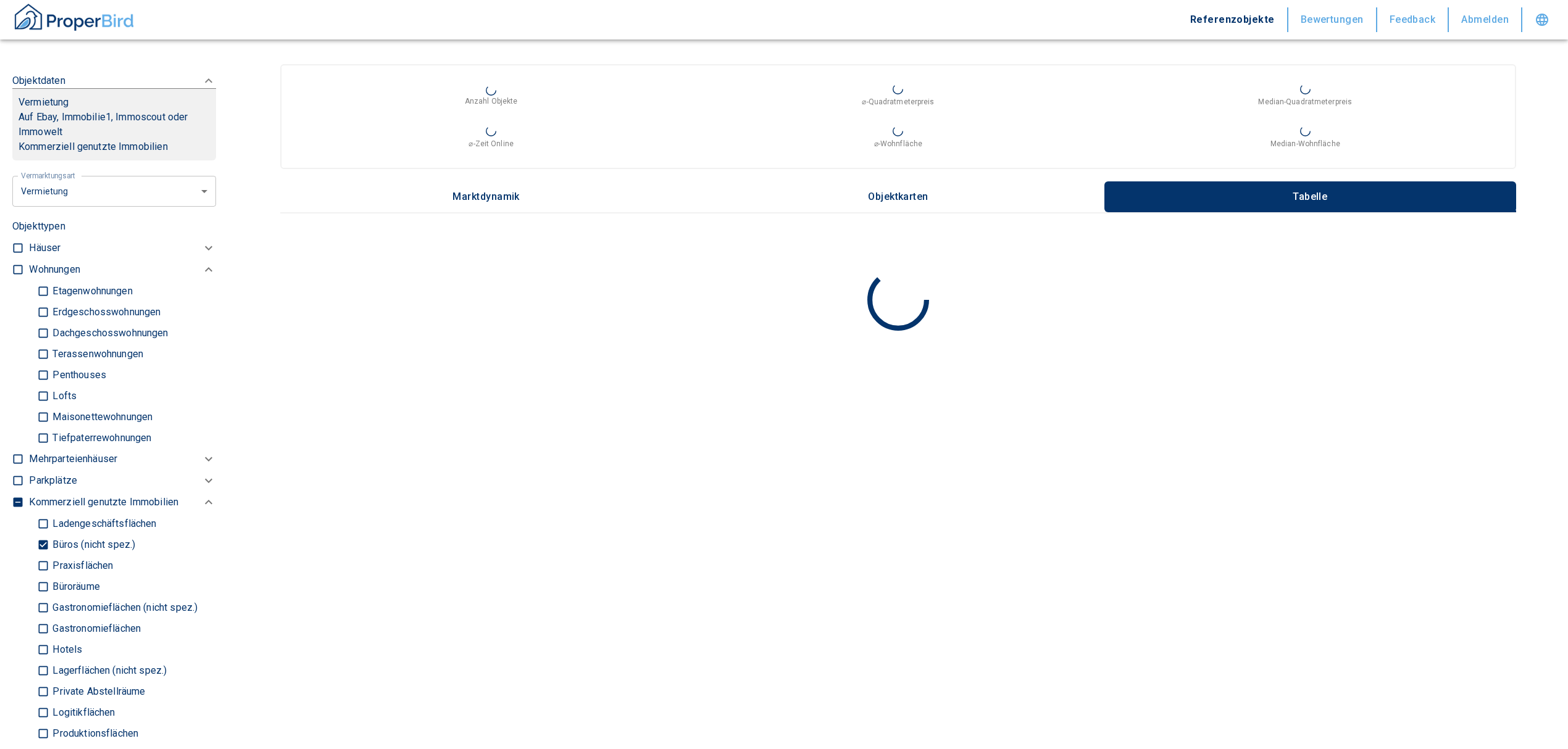
click at [37, 555] on input "Büros (nicht spez.)" at bounding box center [44, 544] width 13 height 21
checkbox input "false"
type input "2020"
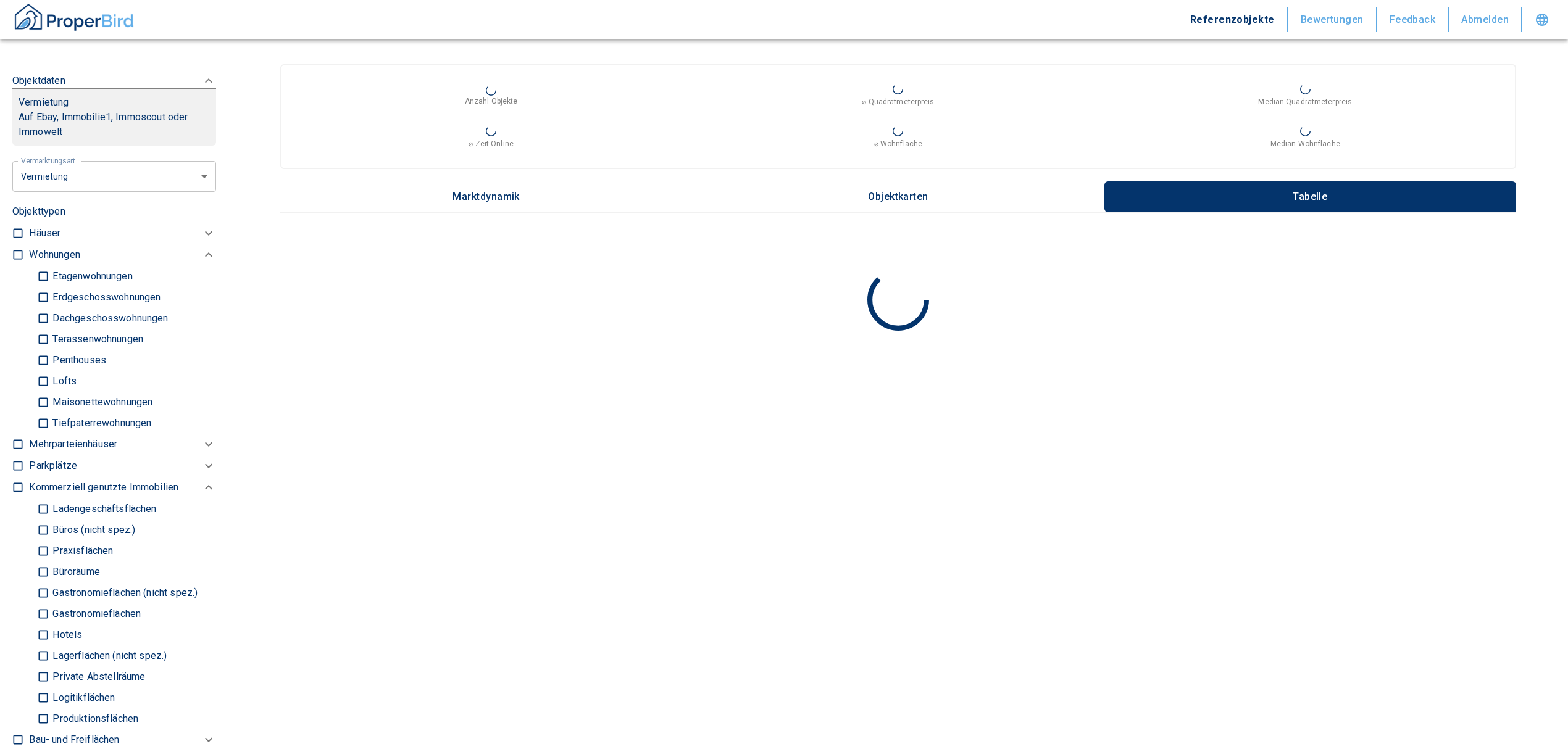
click at [40, 520] on input "Ladengeschäftsflächen" at bounding box center [44, 509] width 13 height 21
checkbox input "true"
type input "2020"
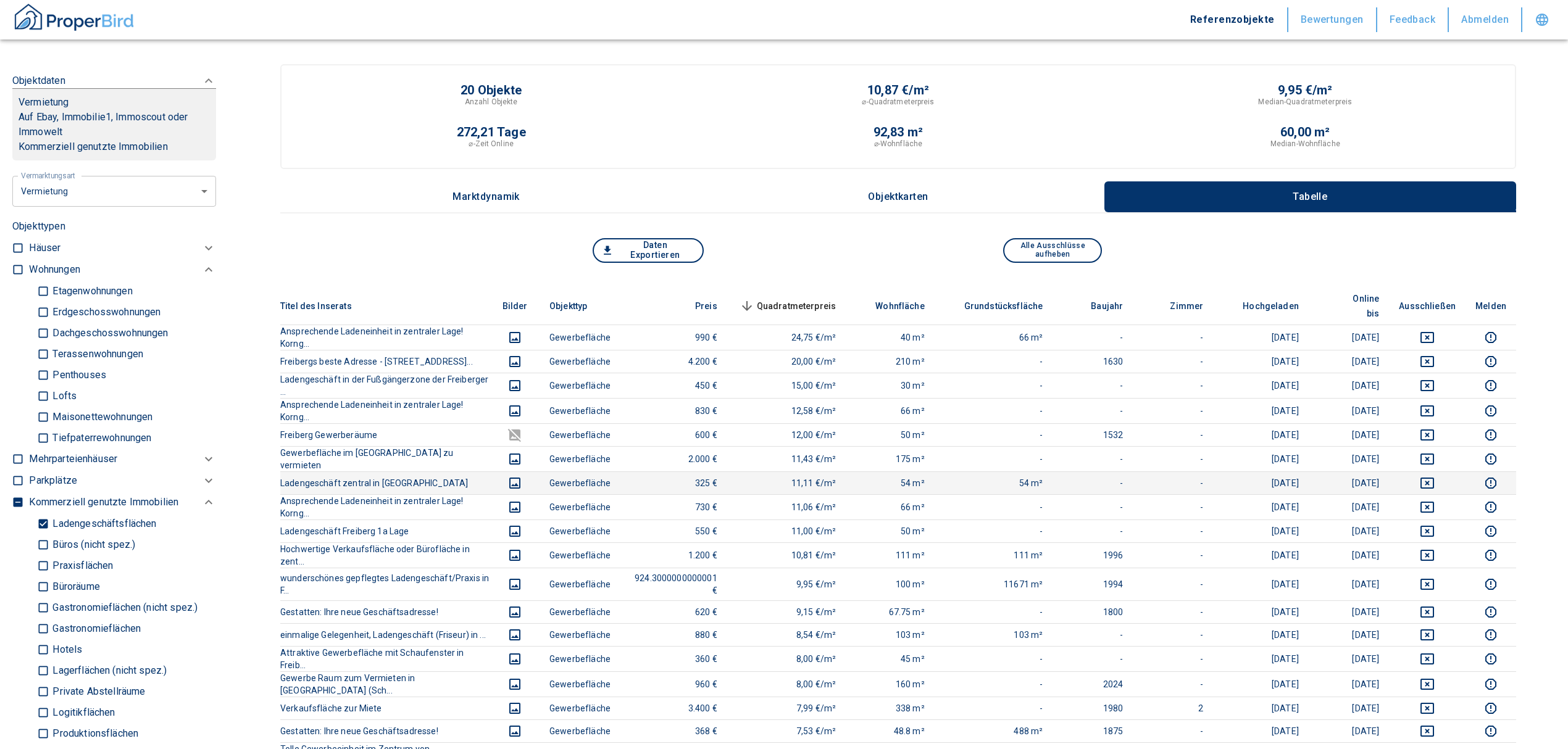
scroll to position [82, 0]
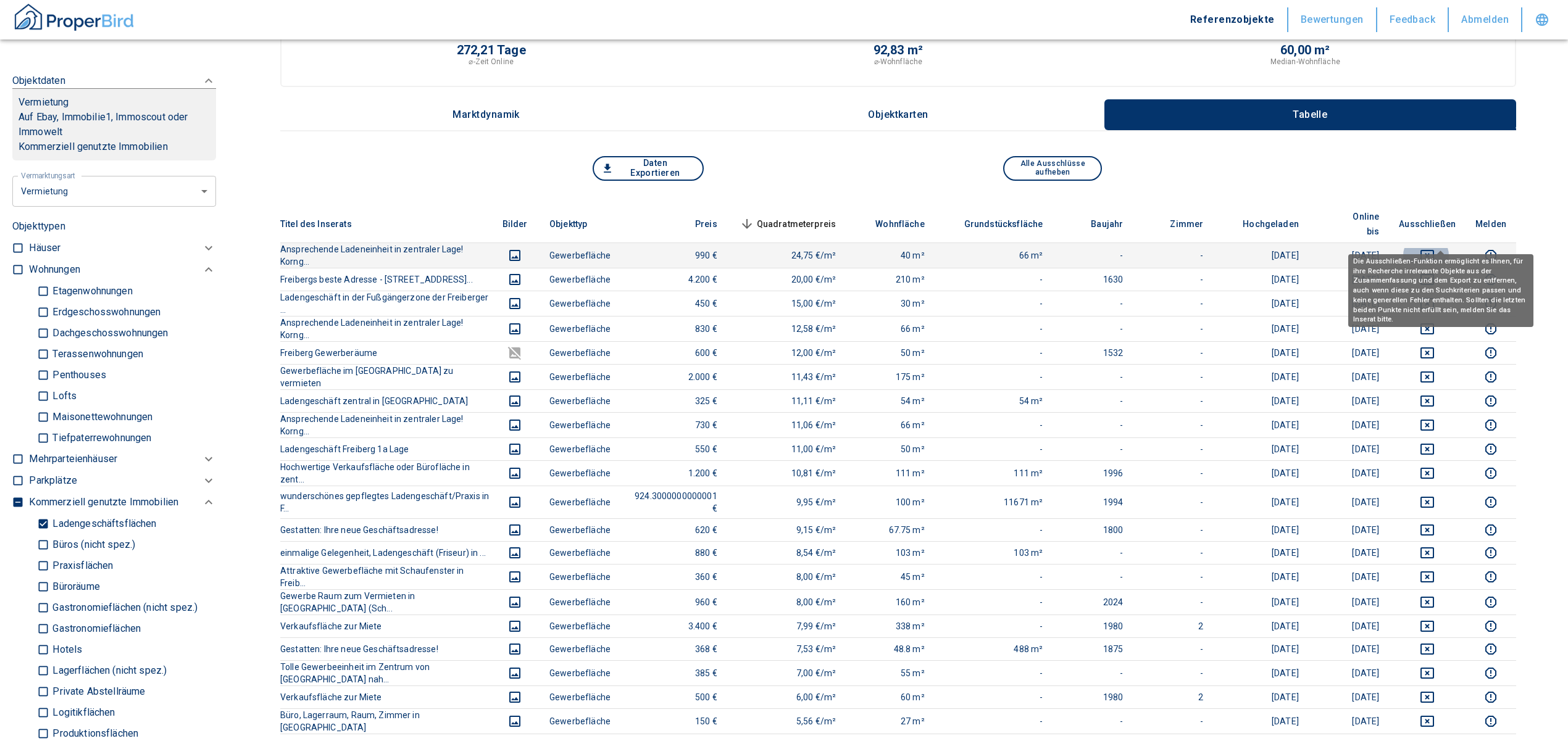
drag, startPoint x: 1444, startPoint y: 236, endPoint x: 1426, endPoint y: 239, distance: 18.2
click at [1435, 248] on icon "deselect this listing" at bounding box center [1426, 255] width 15 height 15
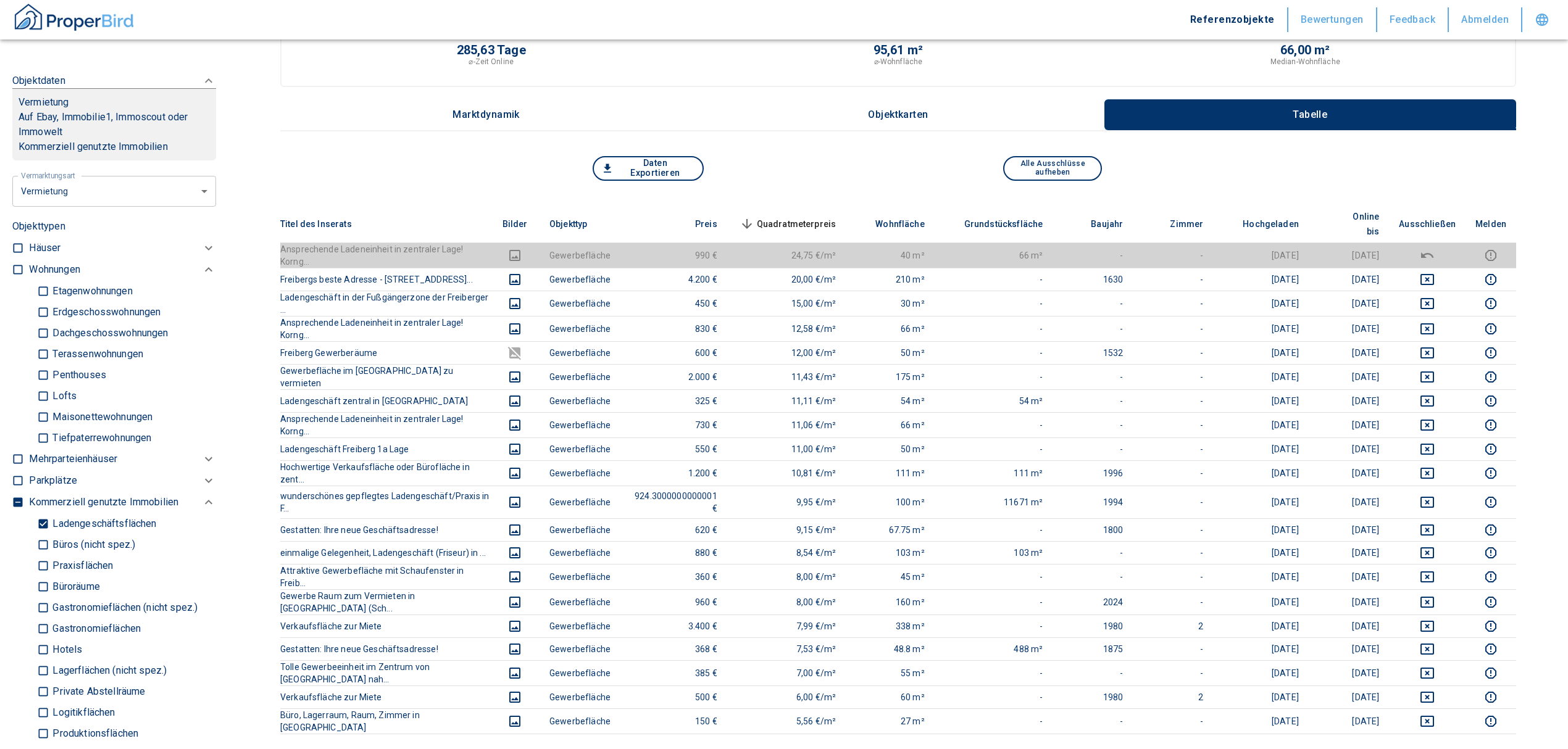
click at [808, 205] on th "Quadratmeterpreis sorted descending" at bounding box center [787, 224] width 119 height 38
click at [812, 217] on span "Quadratmeterpreis sorted descending" at bounding box center [787, 224] width 99 height 15
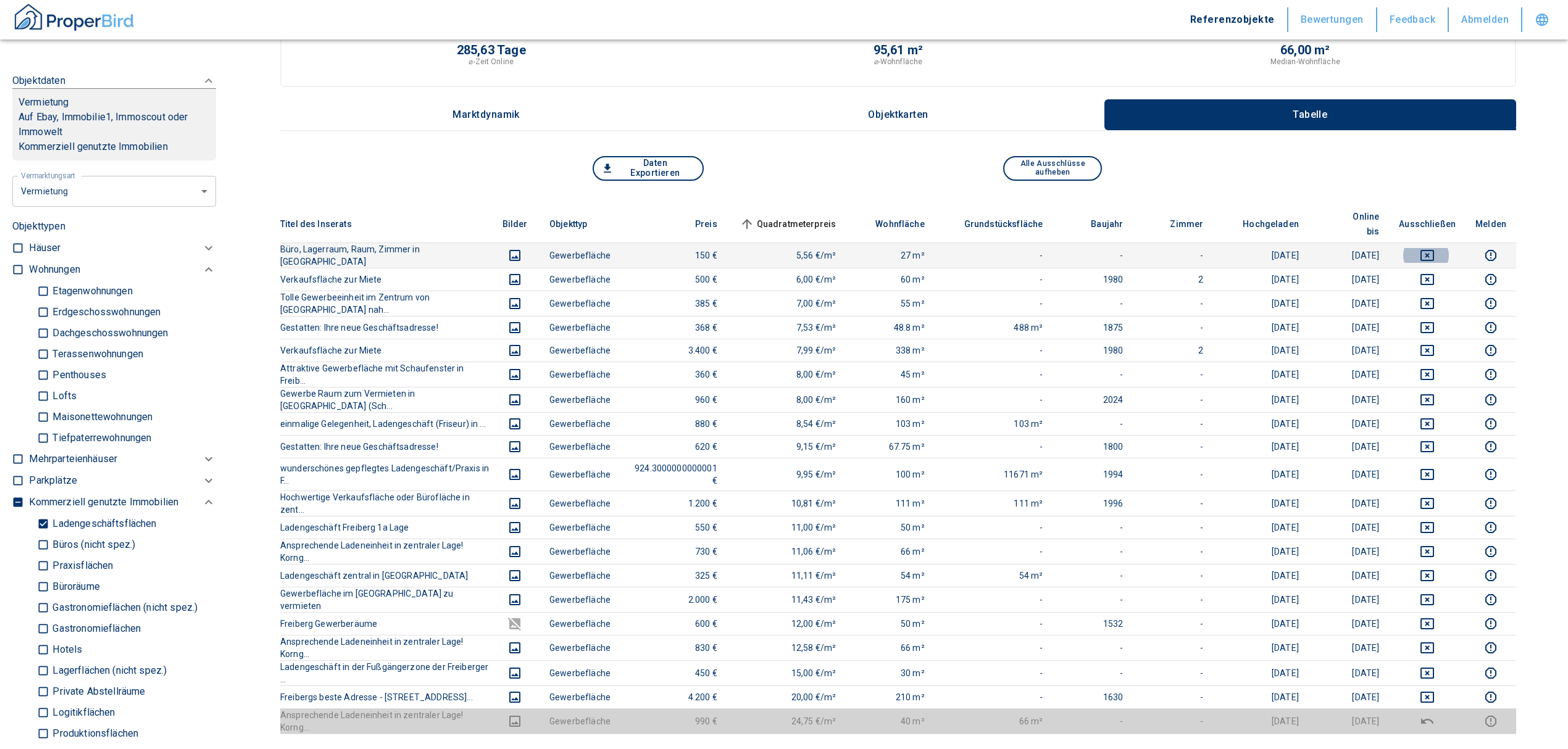
click at [1435, 248] on icon "deselect this listing" at bounding box center [1426, 255] width 15 height 15
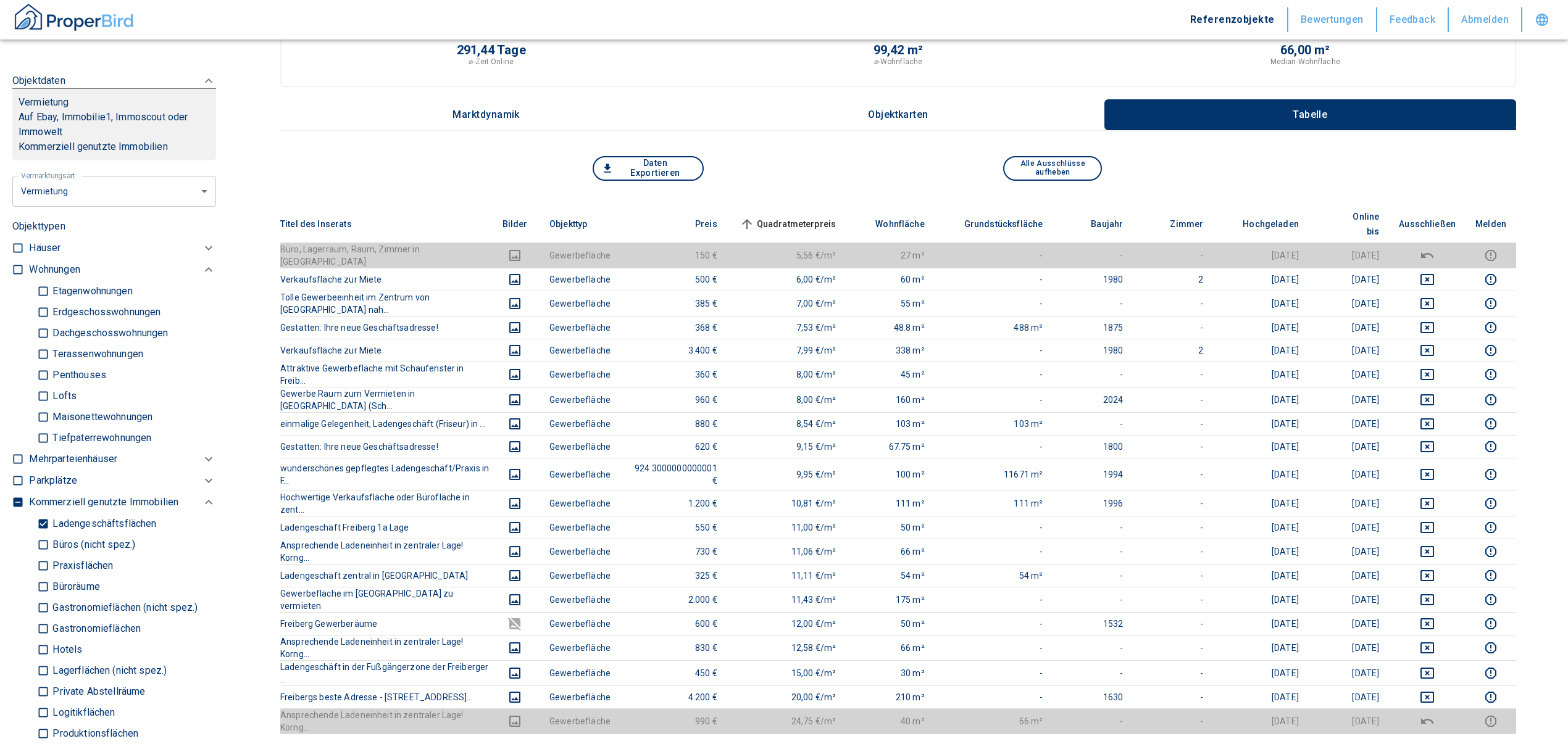
click at [818, 217] on span "Quadratmeterpreis sorted ascending" at bounding box center [787, 224] width 99 height 15
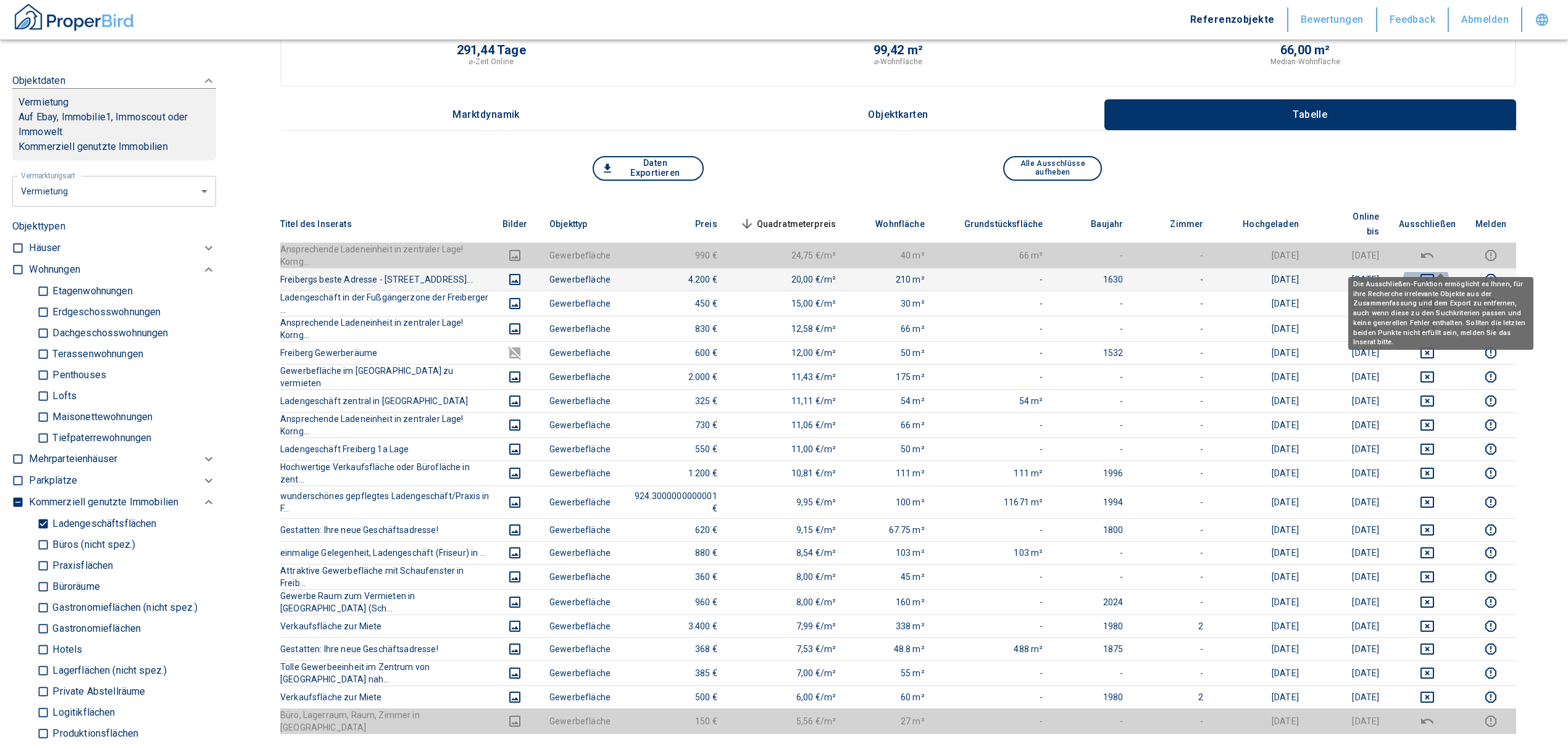
click at [1435, 272] on icon "deselect this listing" at bounding box center [1426, 279] width 15 height 15
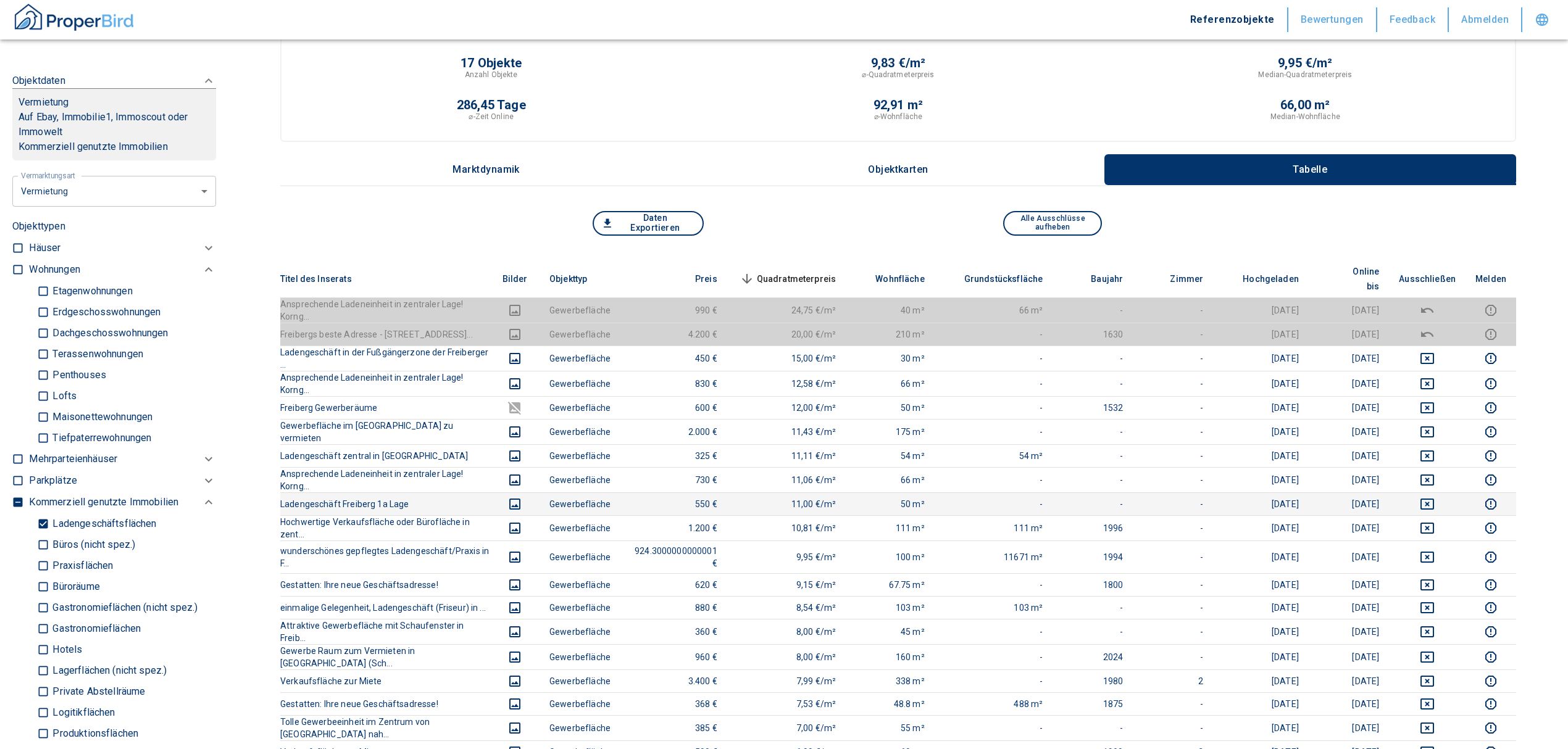
scroll to position [0, 0]
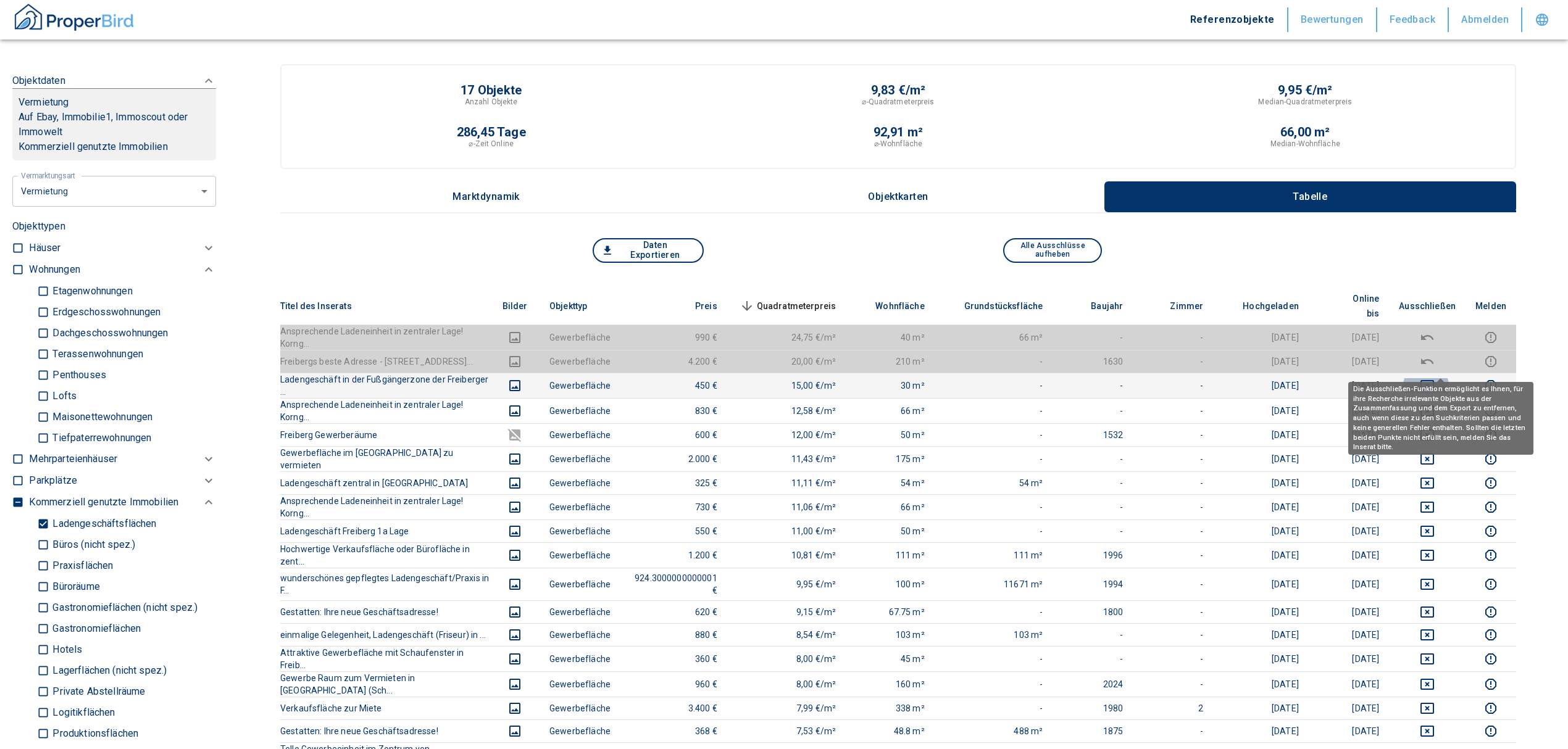
click at [1435, 378] on icon "deselect this listing" at bounding box center [1426, 385] width 15 height 15
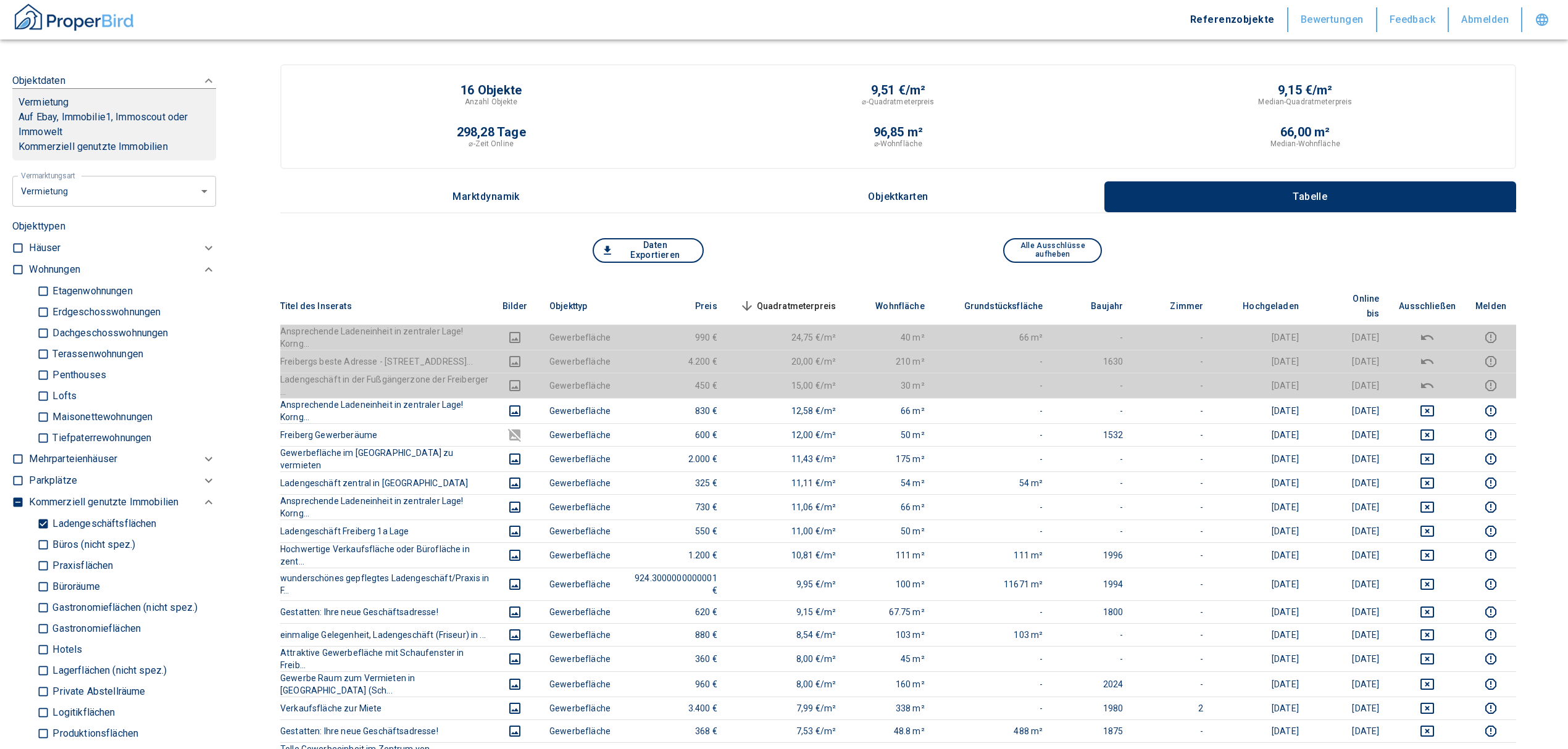
click at [819, 299] on span "Quadratmeterpreis sorted descending" at bounding box center [787, 306] width 99 height 15
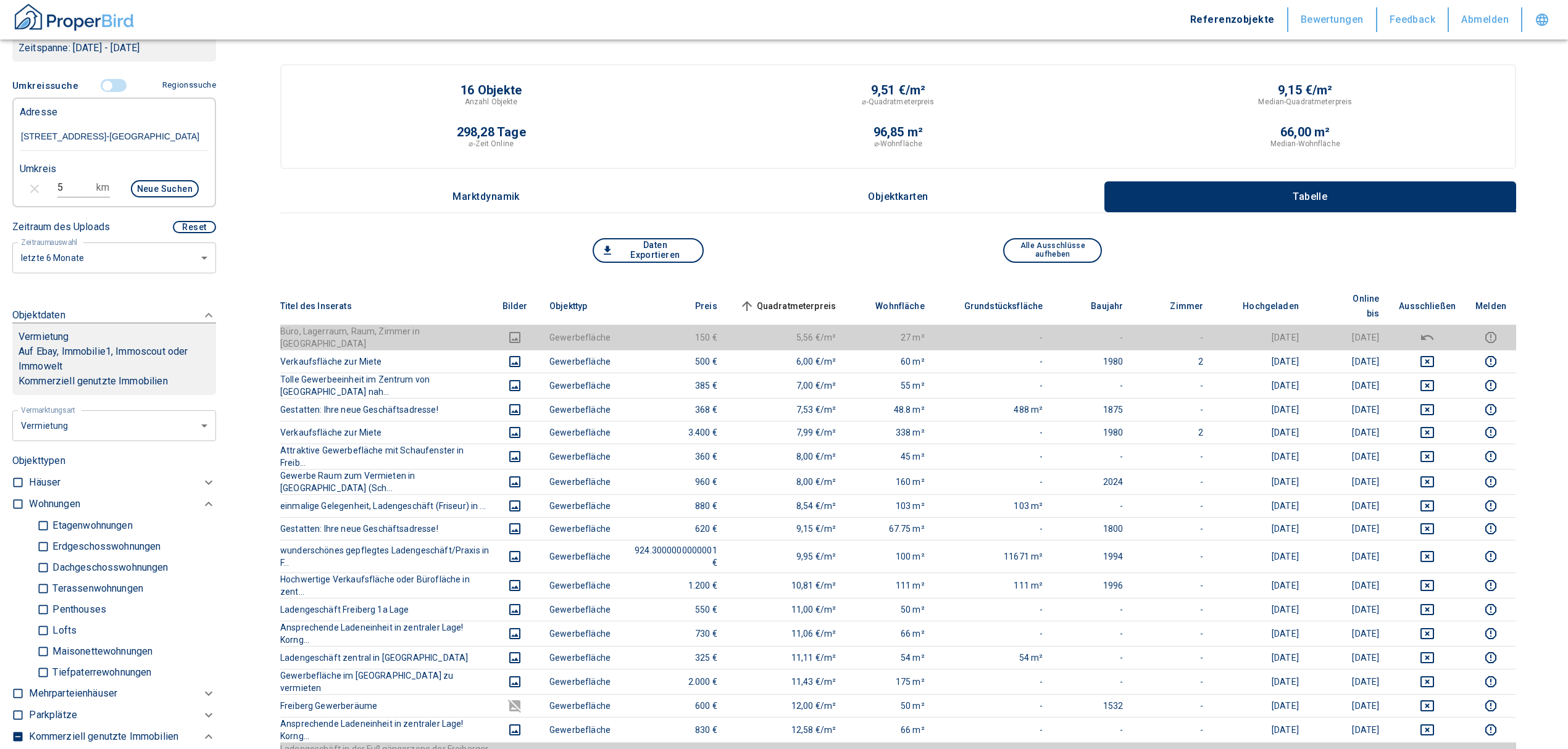
scroll to position [164, 0]
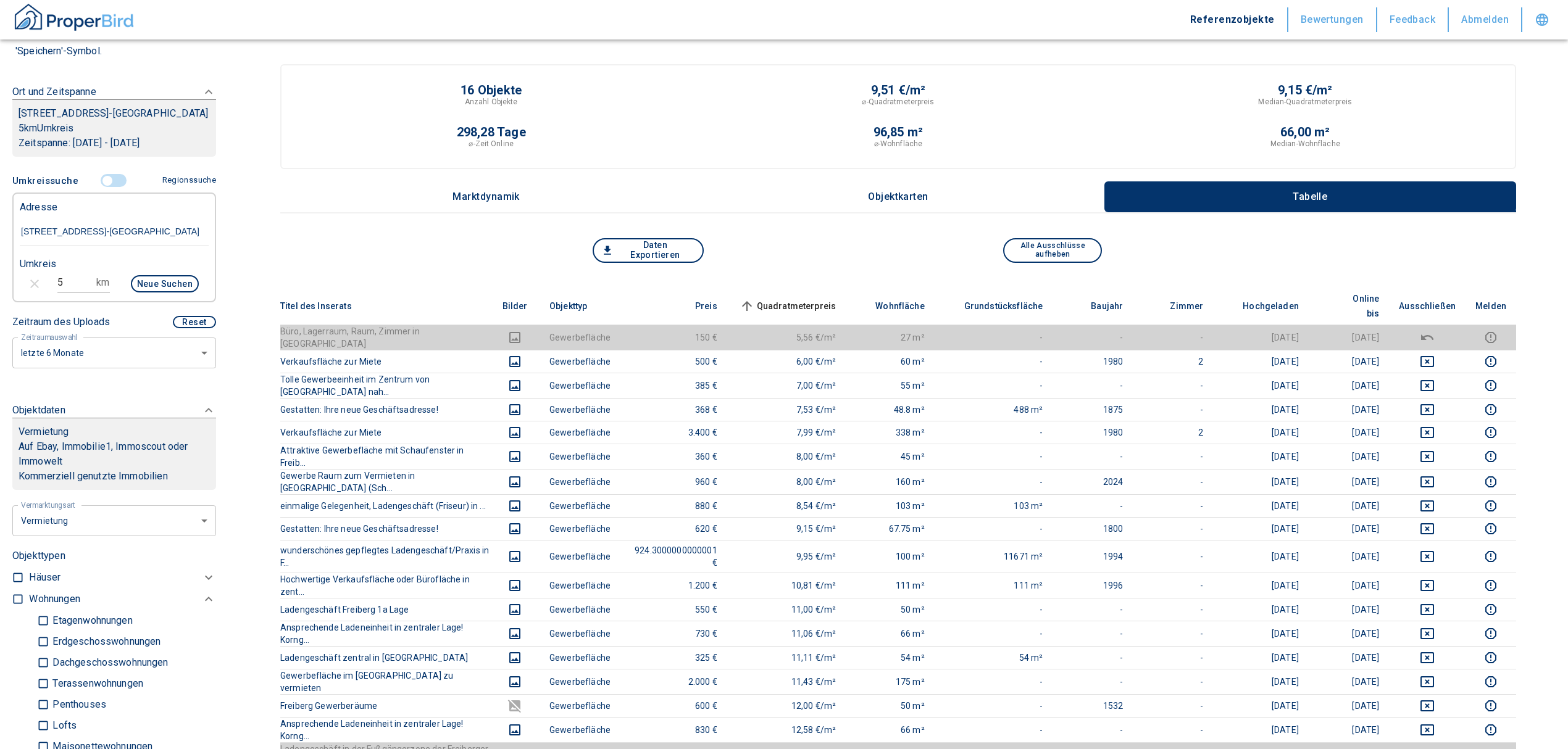
click at [102, 188] on input "controlled" at bounding box center [107, 181] width 37 height 13
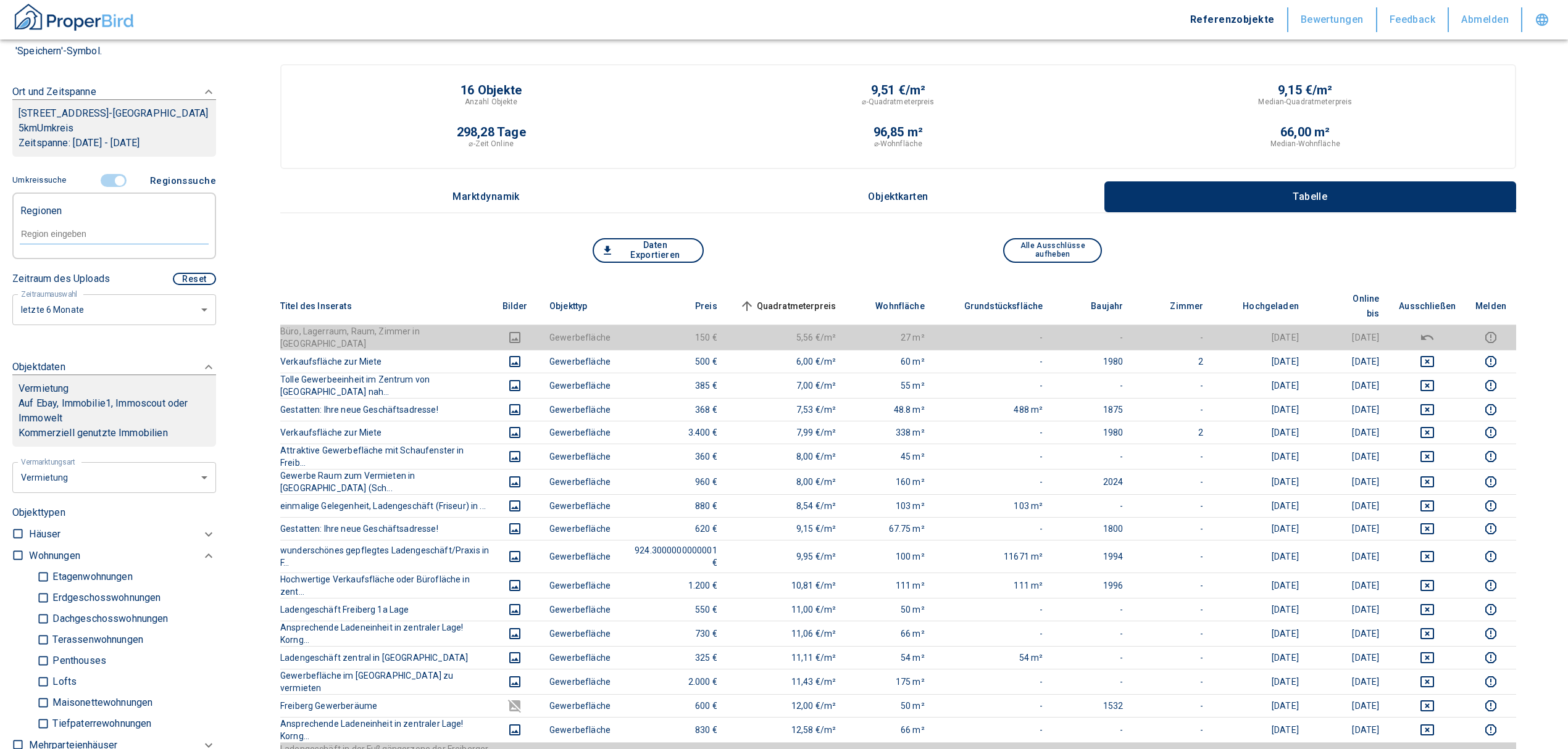
click at [57, 241] on div at bounding box center [114, 233] width 189 height 21
click at [87, 280] on li "09627 Bobritzsch-[GEOGRAPHIC_DATA]" at bounding box center [107, 284] width 177 height 37
type input "09627"
type input "2020"
type input "09627 Bobritzsch-[GEOGRAPHIC_DATA]"
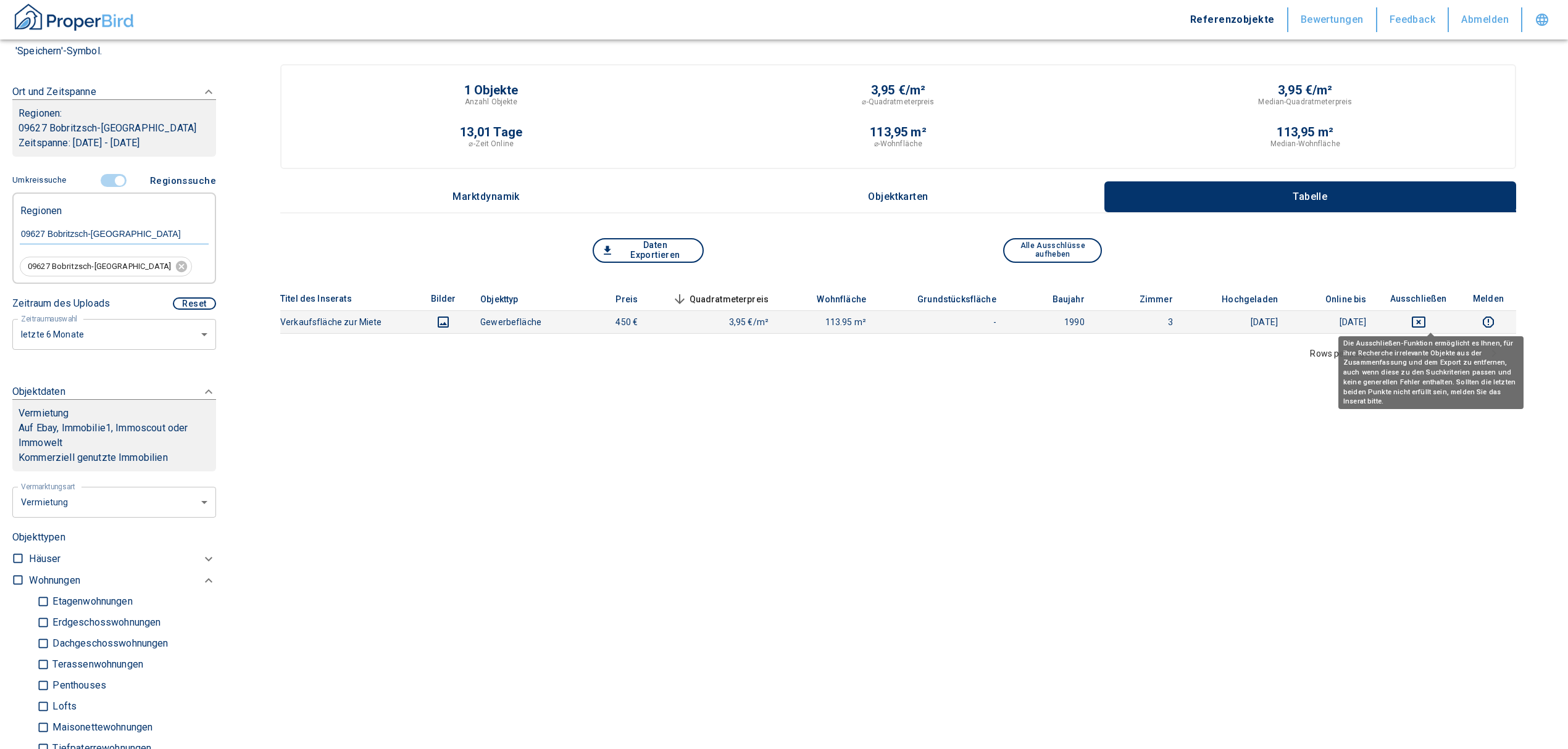
click at [1426, 318] on icon "deselect this listing" at bounding box center [1418, 321] width 15 height 15
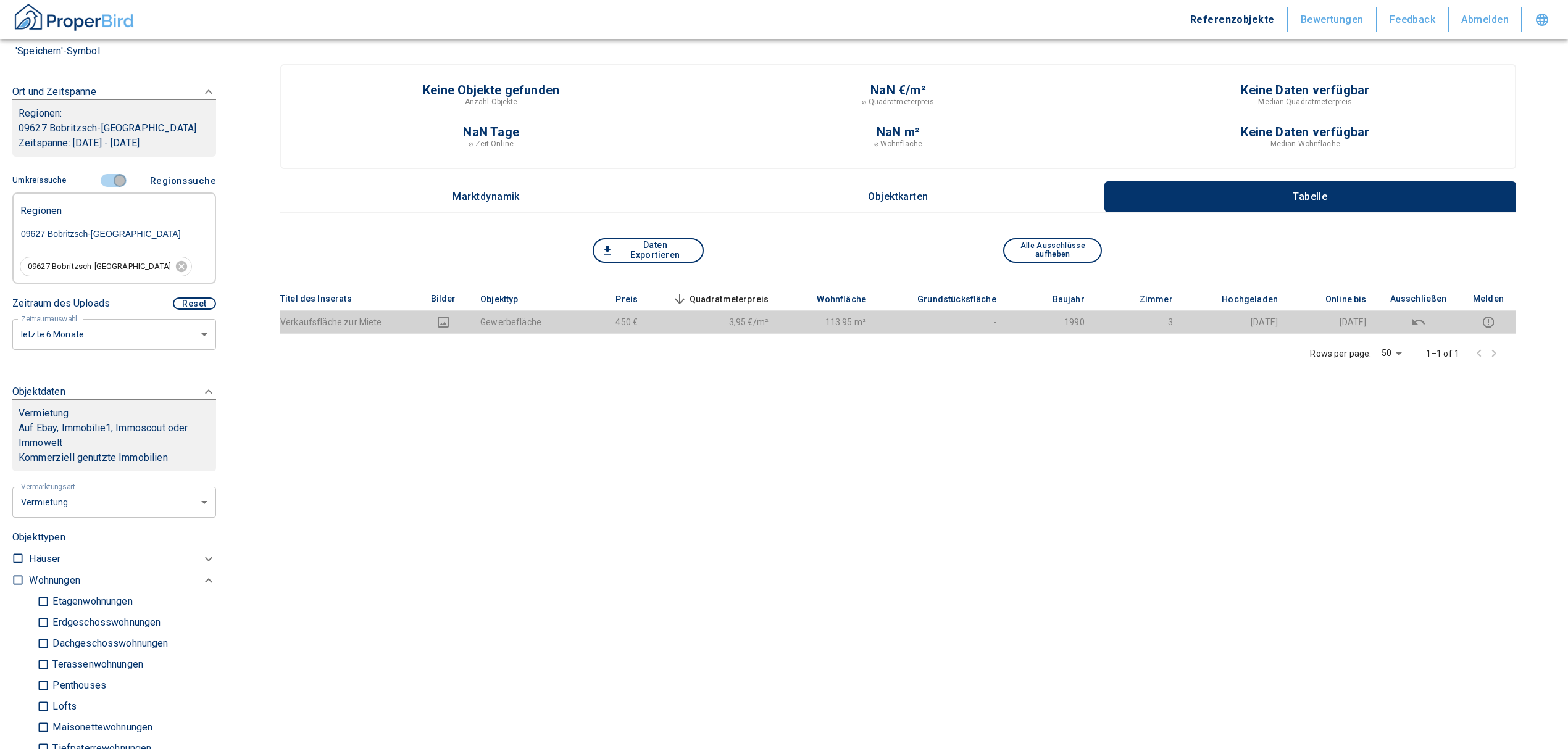
click at [102, 178] on input "controlled" at bounding box center [119, 181] width 37 height 13
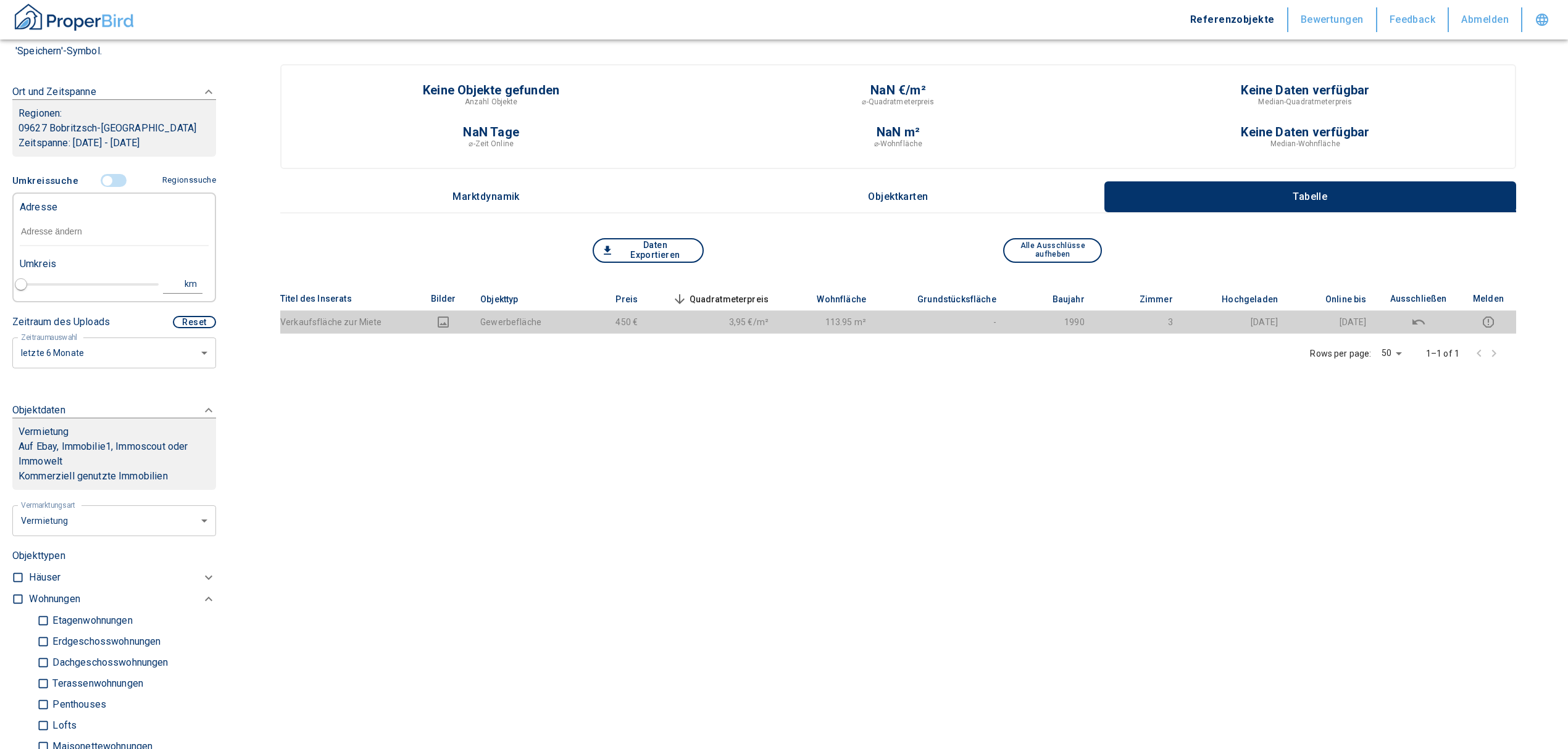
click at [69, 241] on input "text" at bounding box center [114, 232] width 189 height 28
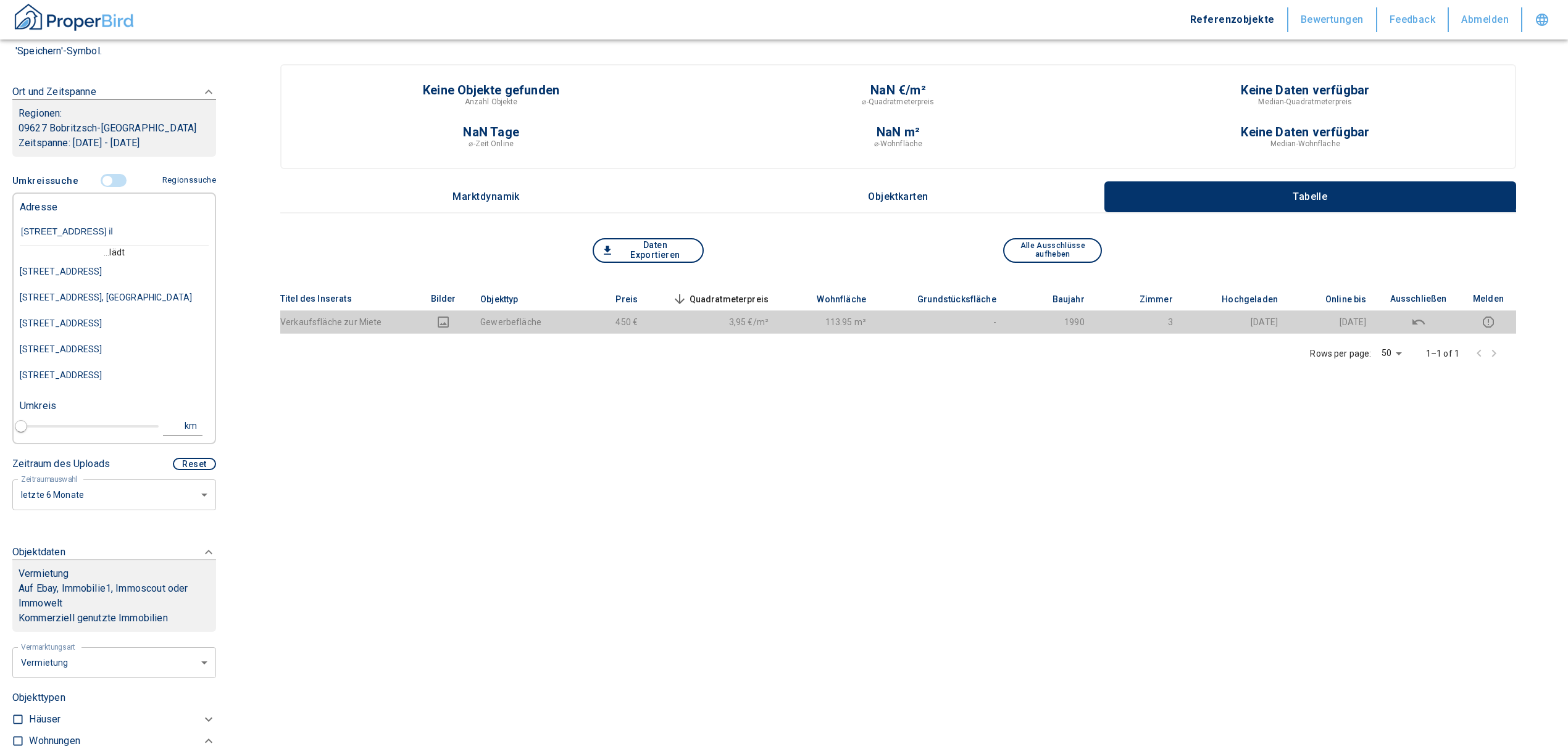
type input "[STREET_ADDRESS] ils"
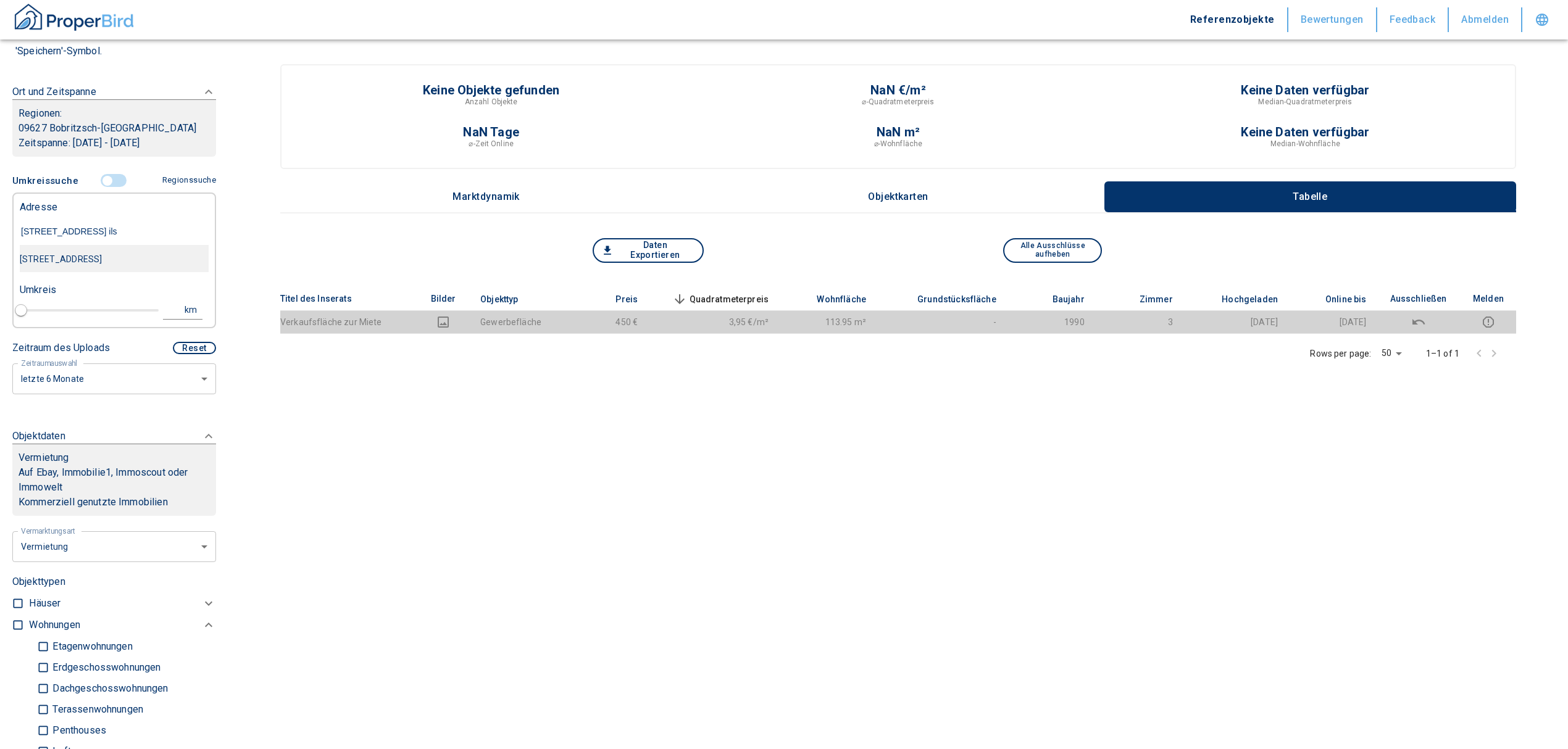
click at [121, 253] on div "[STREET_ADDRESS]" at bounding box center [114, 259] width 189 height 26
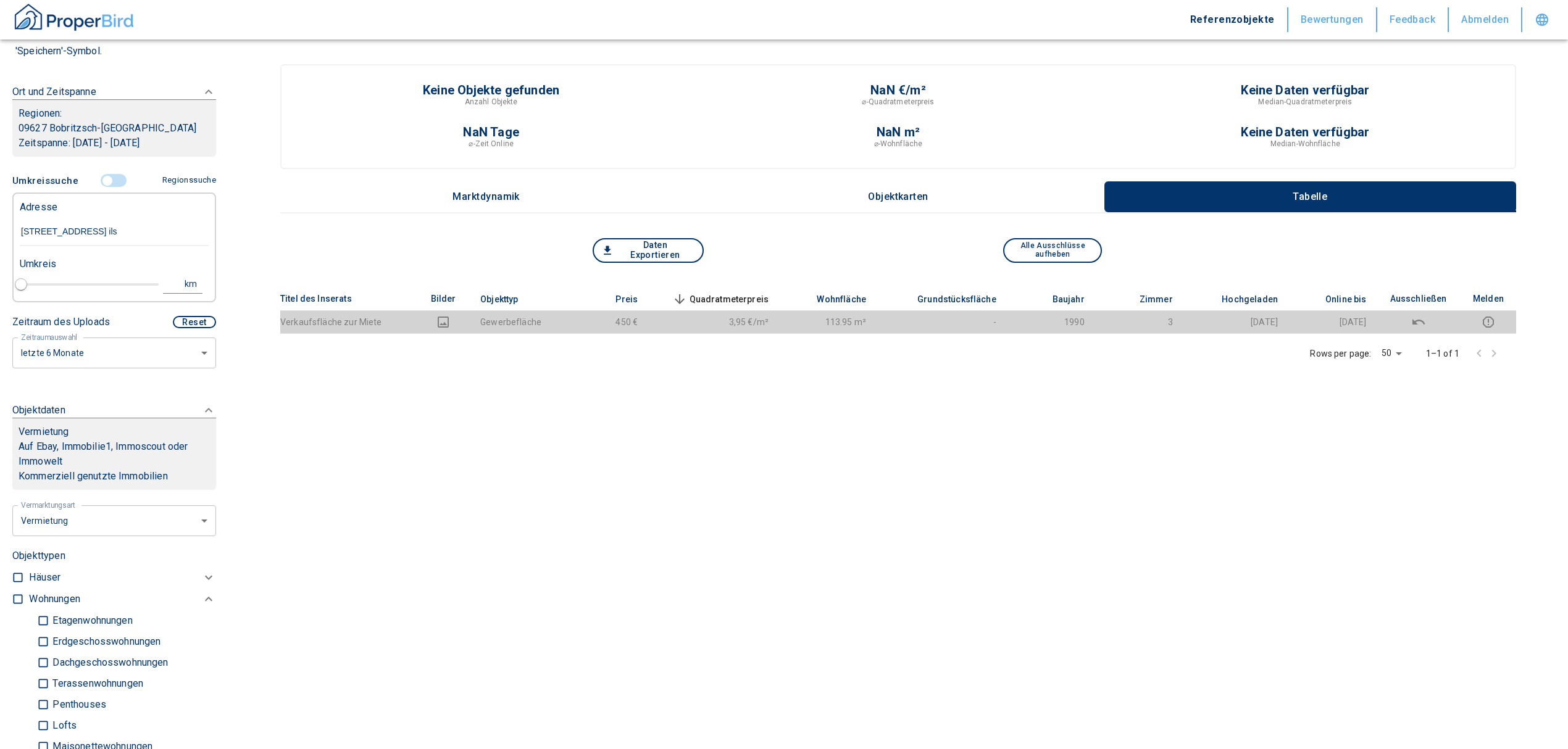
type input "2020"
type input "[STREET_ADDRESS]"
type input "1"
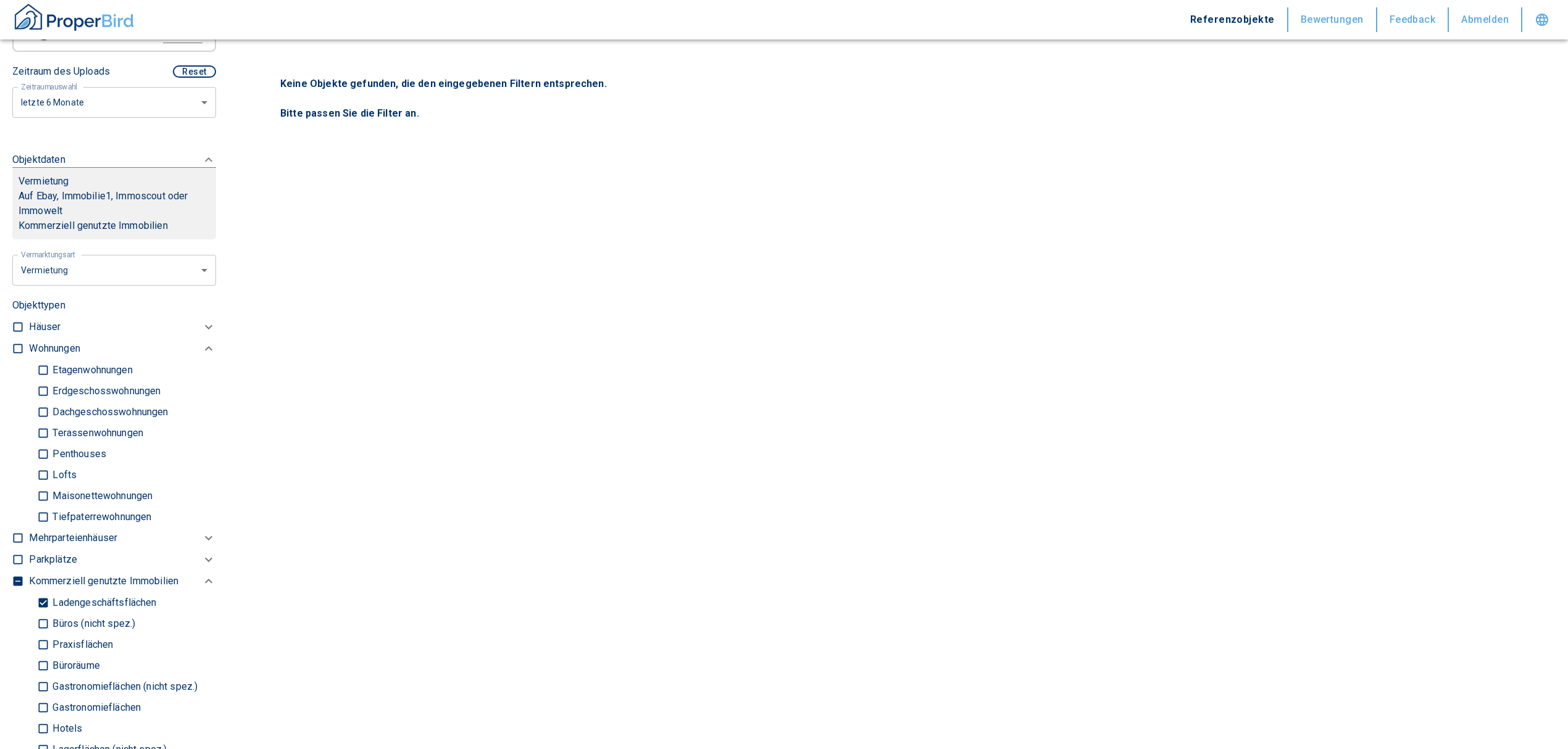
scroll to position [494, 0]
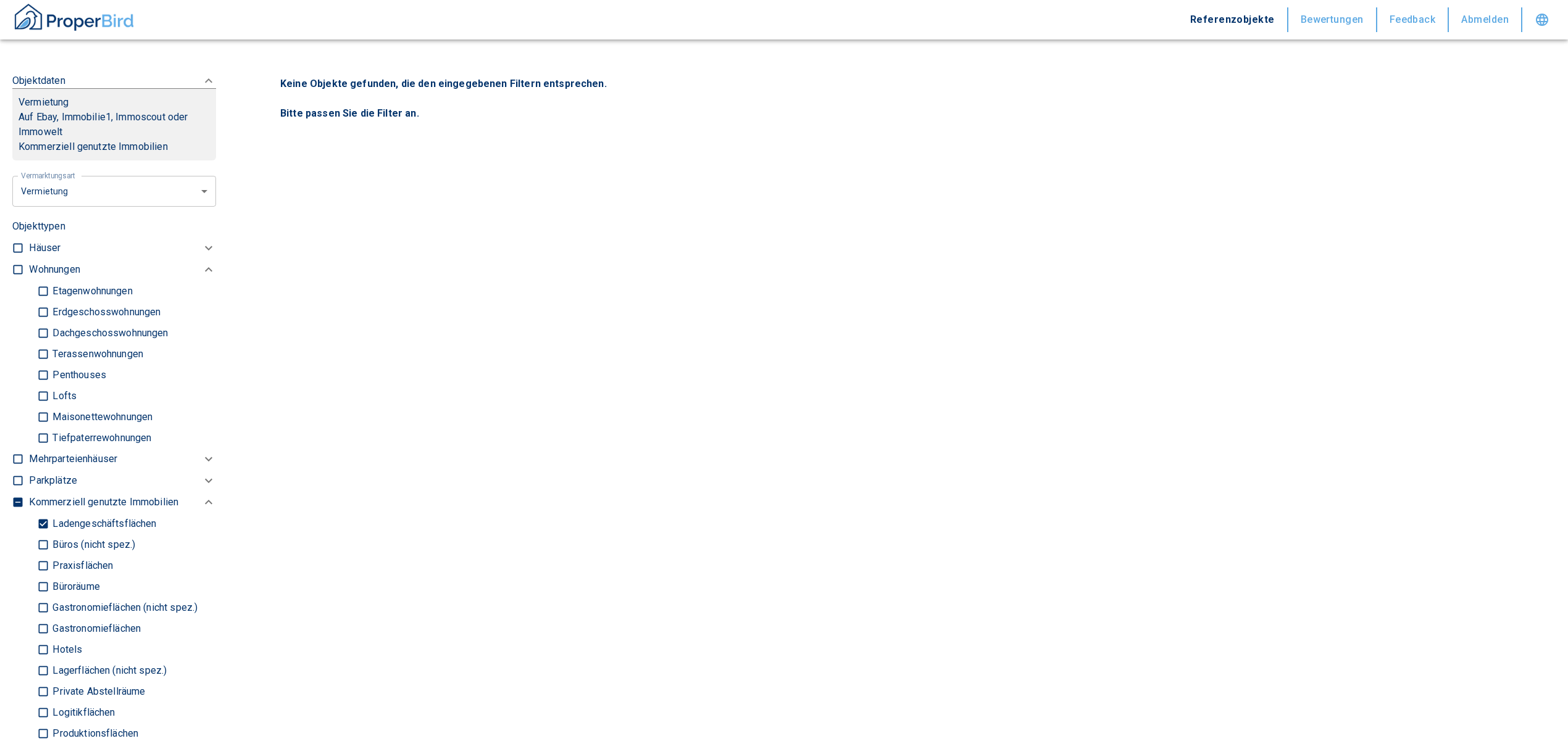
type input "[STREET_ADDRESS]"
click at [40, 520] on input "Ladengeschäftsflächen" at bounding box center [44, 524] width 13 height 21
checkbox input "false"
type input "2020"
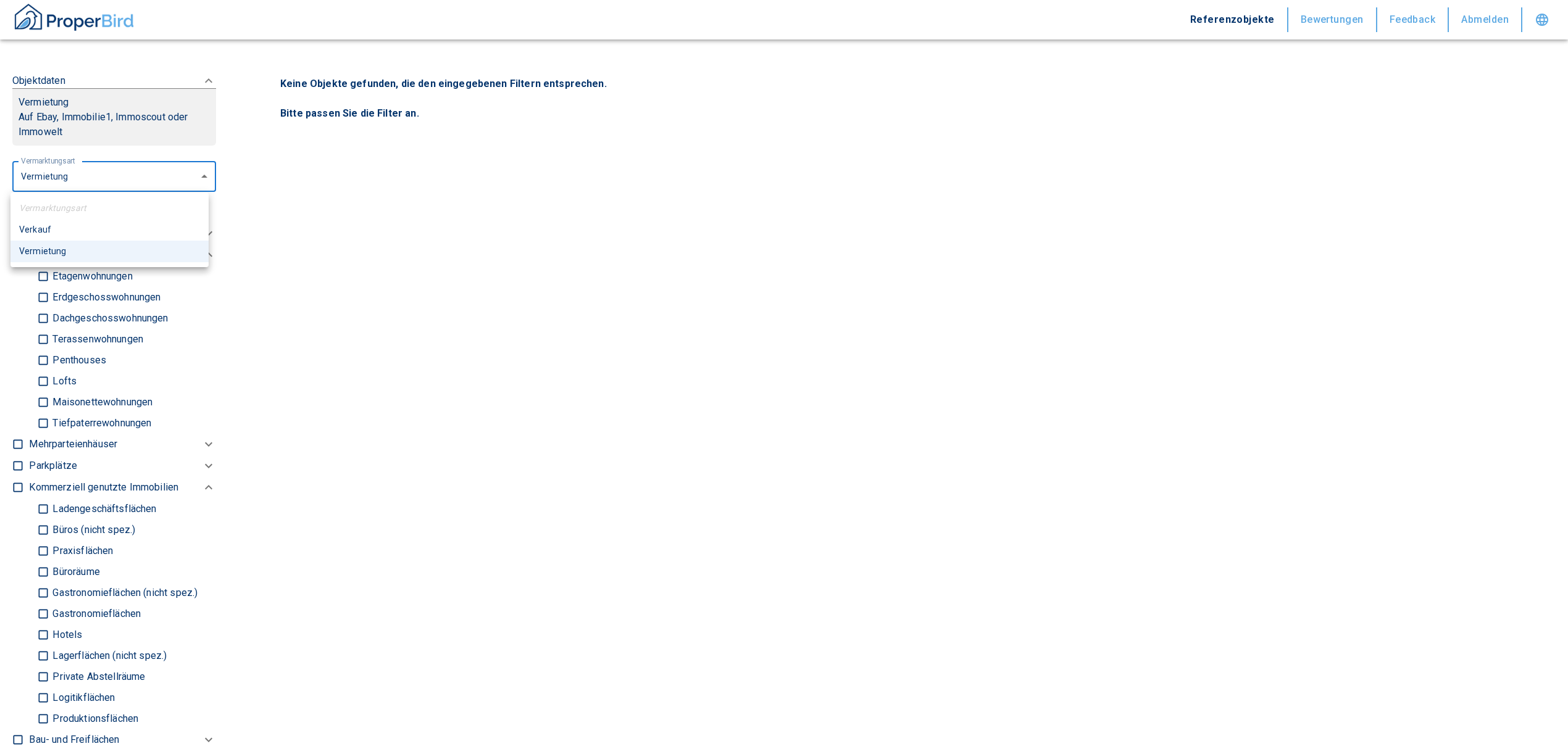
click at [63, 185] on body "Referenzobjekte Bewertungen Feedback Abmelden Filtervorlagen Neue Filtereinstel…" at bounding box center [784, 374] width 1568 height 749
click at [72, 232] on li "Verkauf" at bounding box center [110, 230] width 198 height 21
type input "buy"
type input "2020"
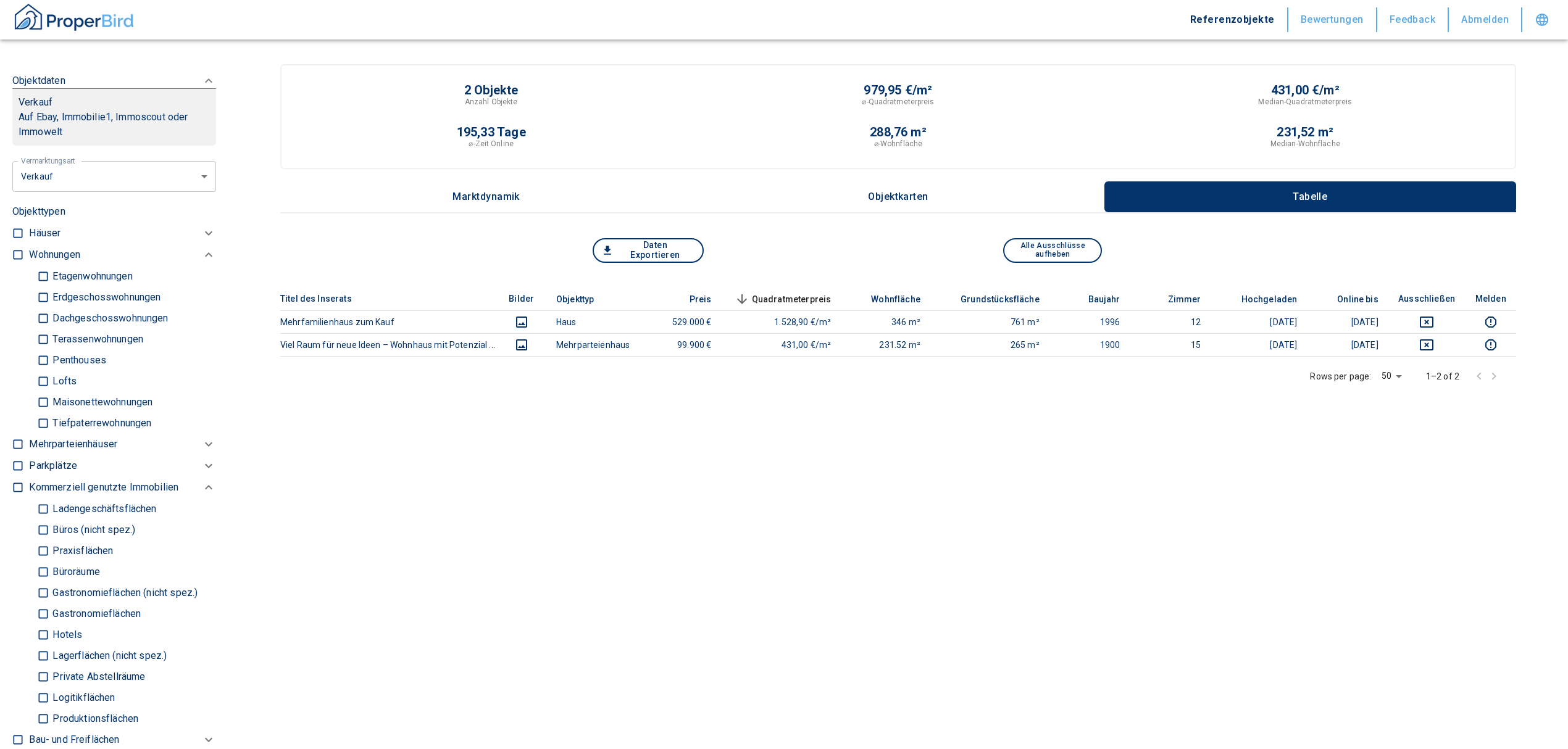
click at [57, 234] on p "Häuser" at bounding box center [45, 233] width 32 height 15
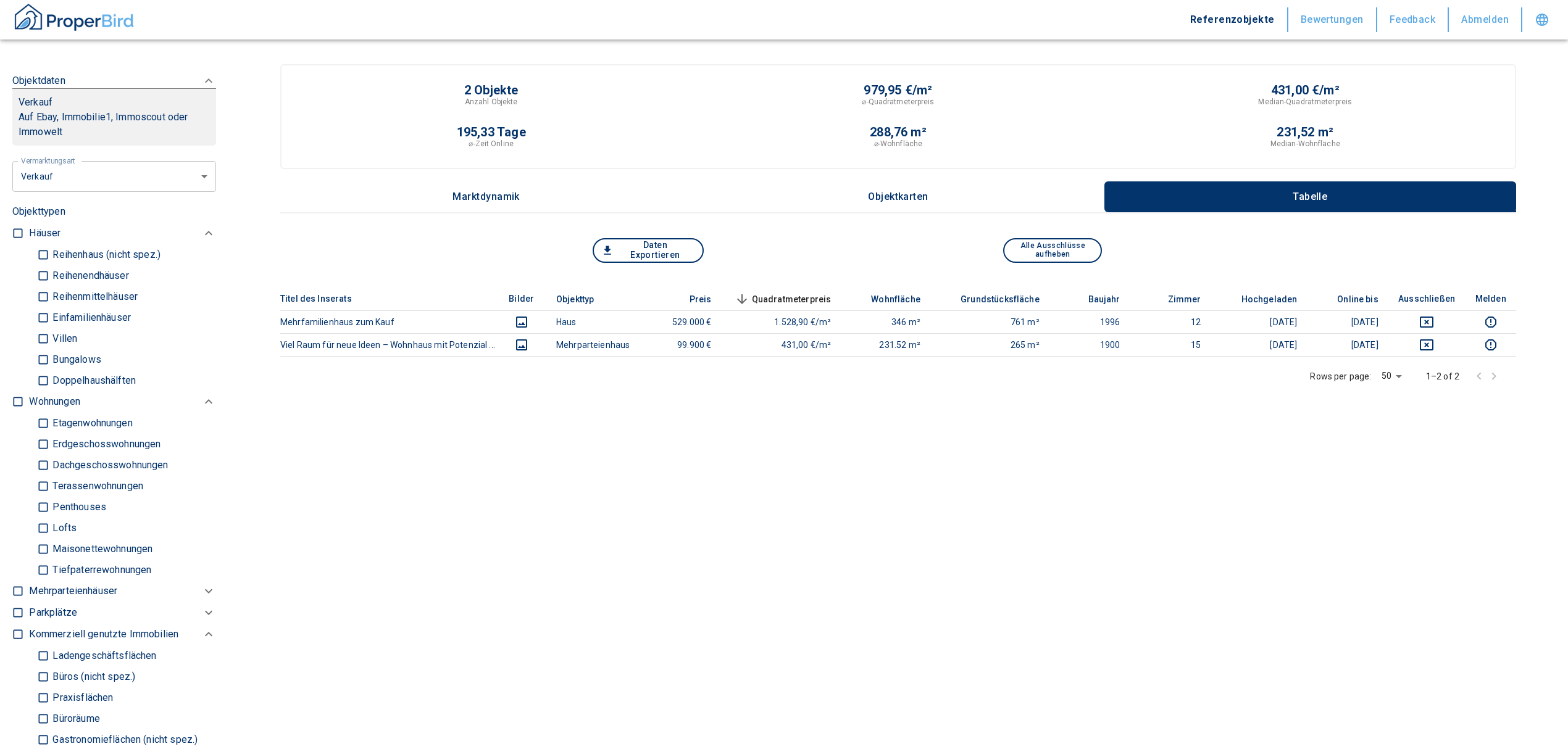
click at [40, 316] on input "Einfamilienhäuser" at bounding box center [44, 318] width 13 height 21
checkbox input "true"
type input "2020"
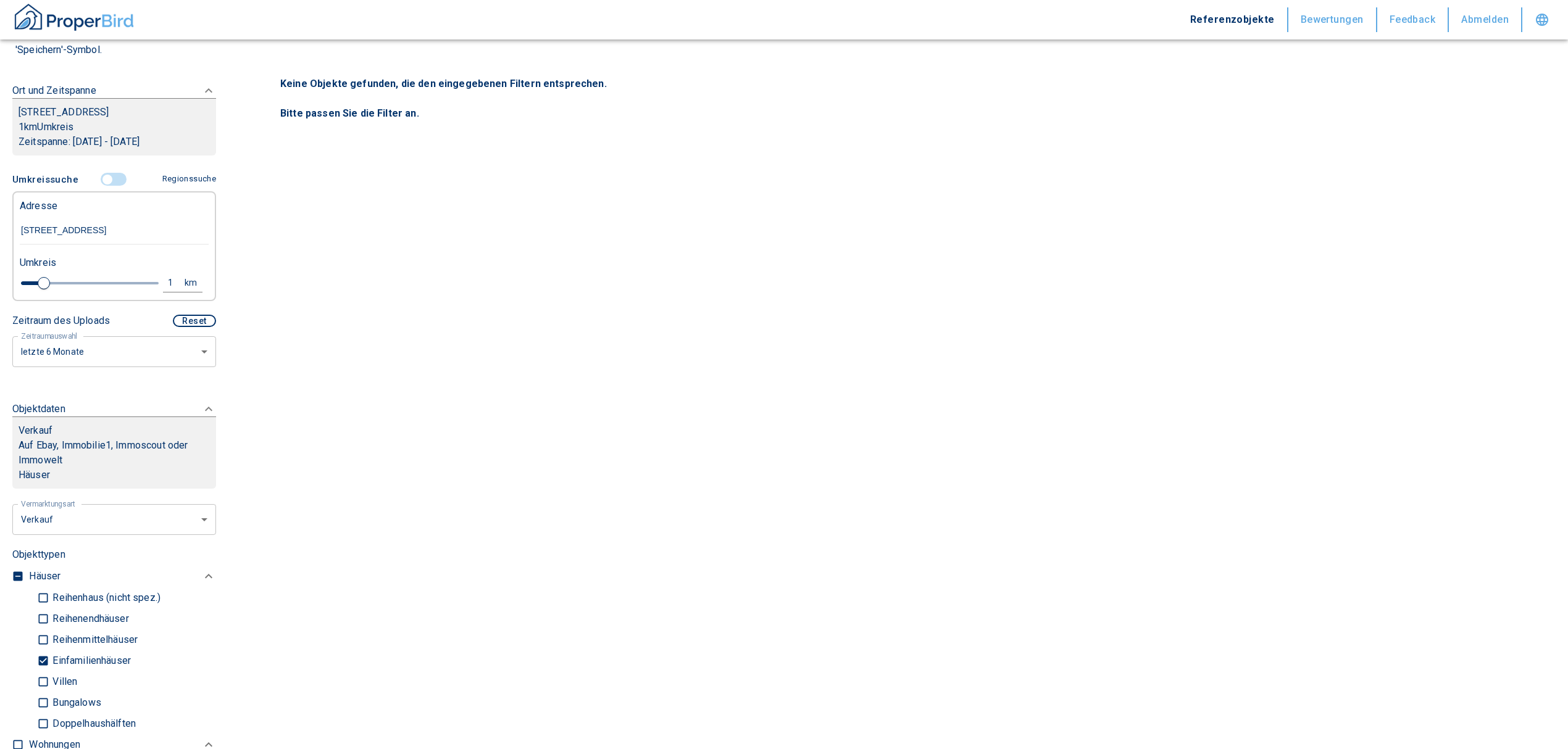
scroll to position [164, 0]
click at [166, 283] on div "1" at bounding box center [177, 284] width 22 height 15
drag, startPoint x: 64, startPoint y: 280, endPoint x: 0, endPoint y: 287, distance: 64.4
click at [0, 287] on div "Filtervorlagen Neue Filtereinstellungen erkannt! Name für neue Vorlage x Sie ha…" at bounding box center [114, 374] width 229 height 749
type input "3"
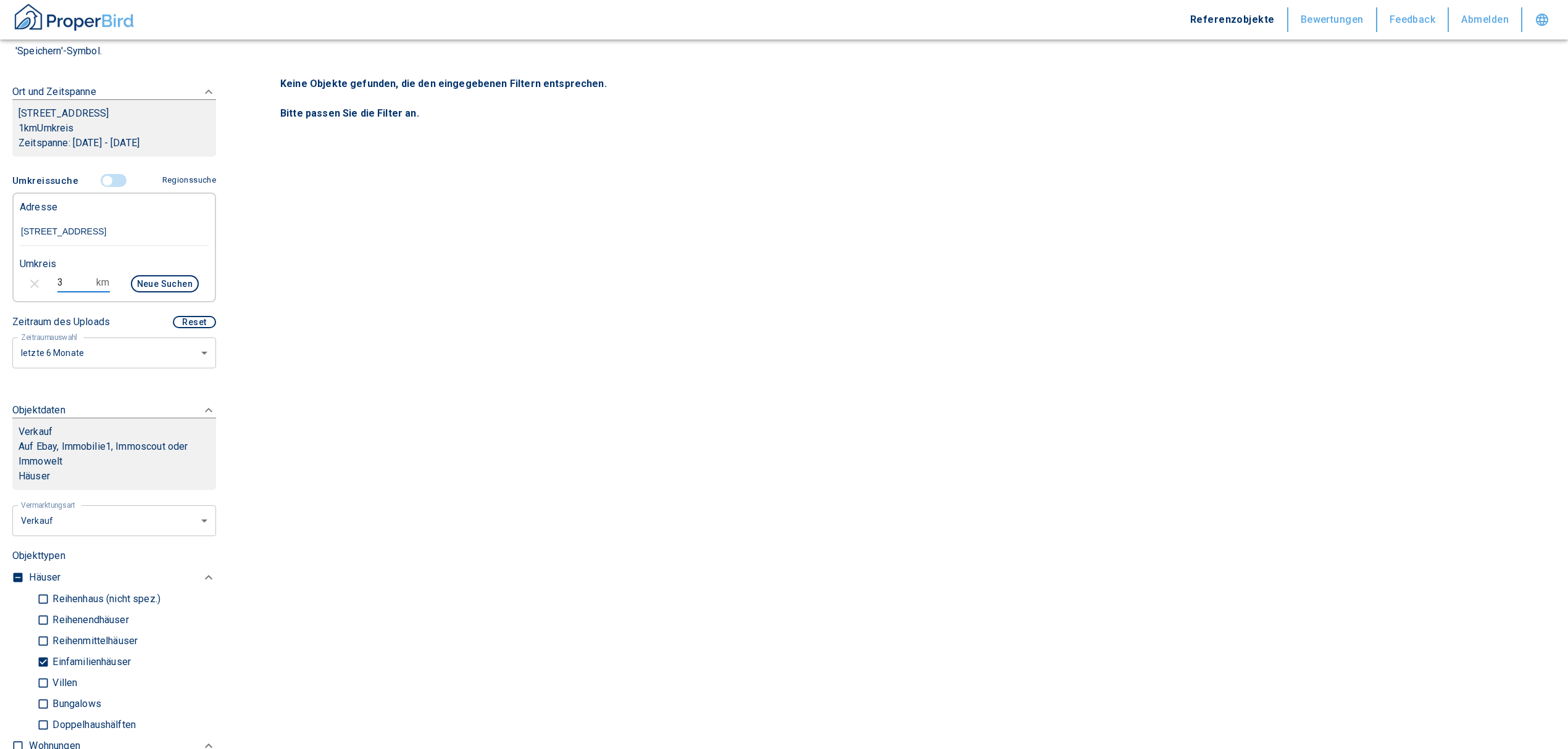
click at [174, 280] on button "Neue Suchen" at bounding box center [164, 284] width 68 height 17
type input "2020"
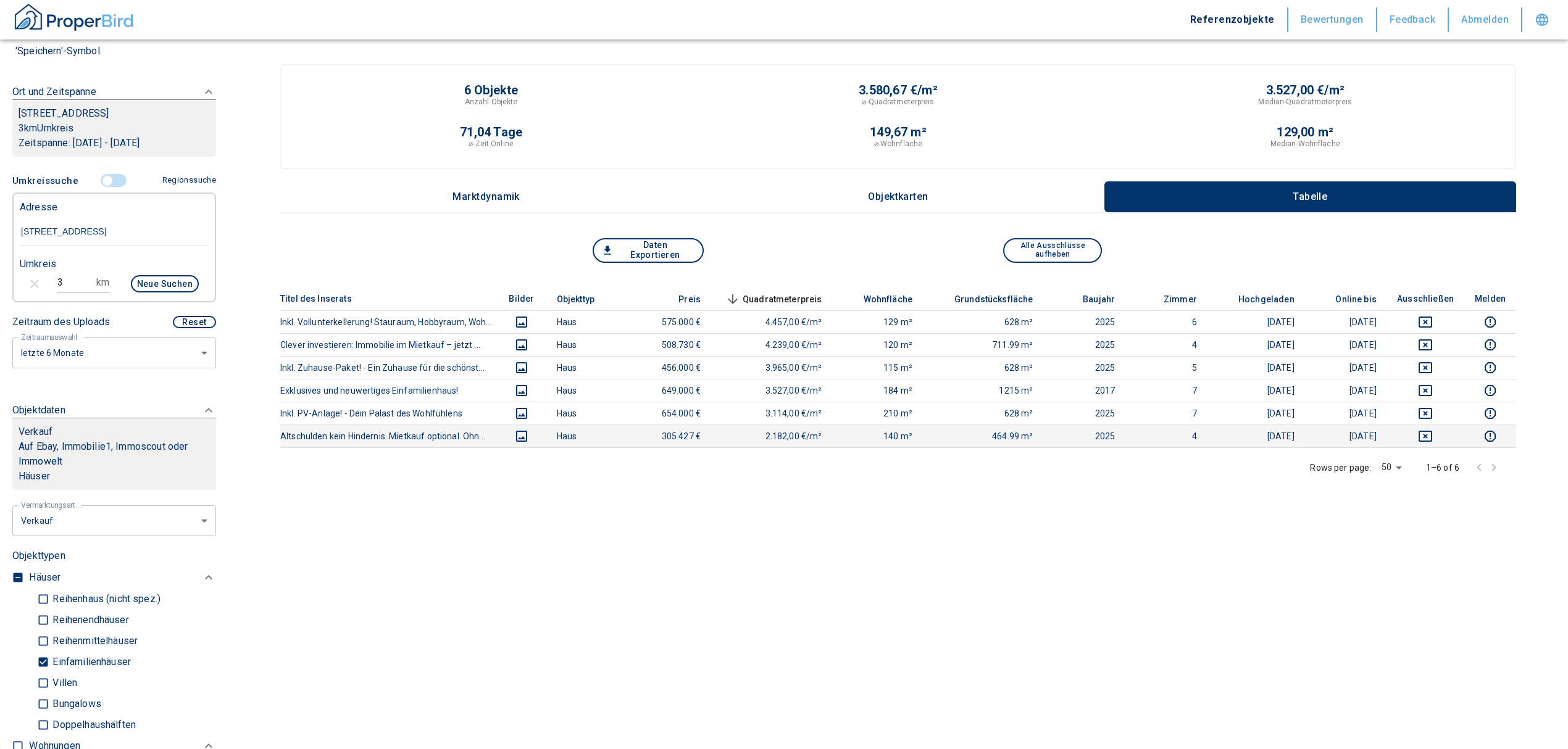
click at [397, 437] on th "Altschulden kein Hindernis. Mietkauf optional. Ohn..." at bounding box center [389, 436] width 216 height 23
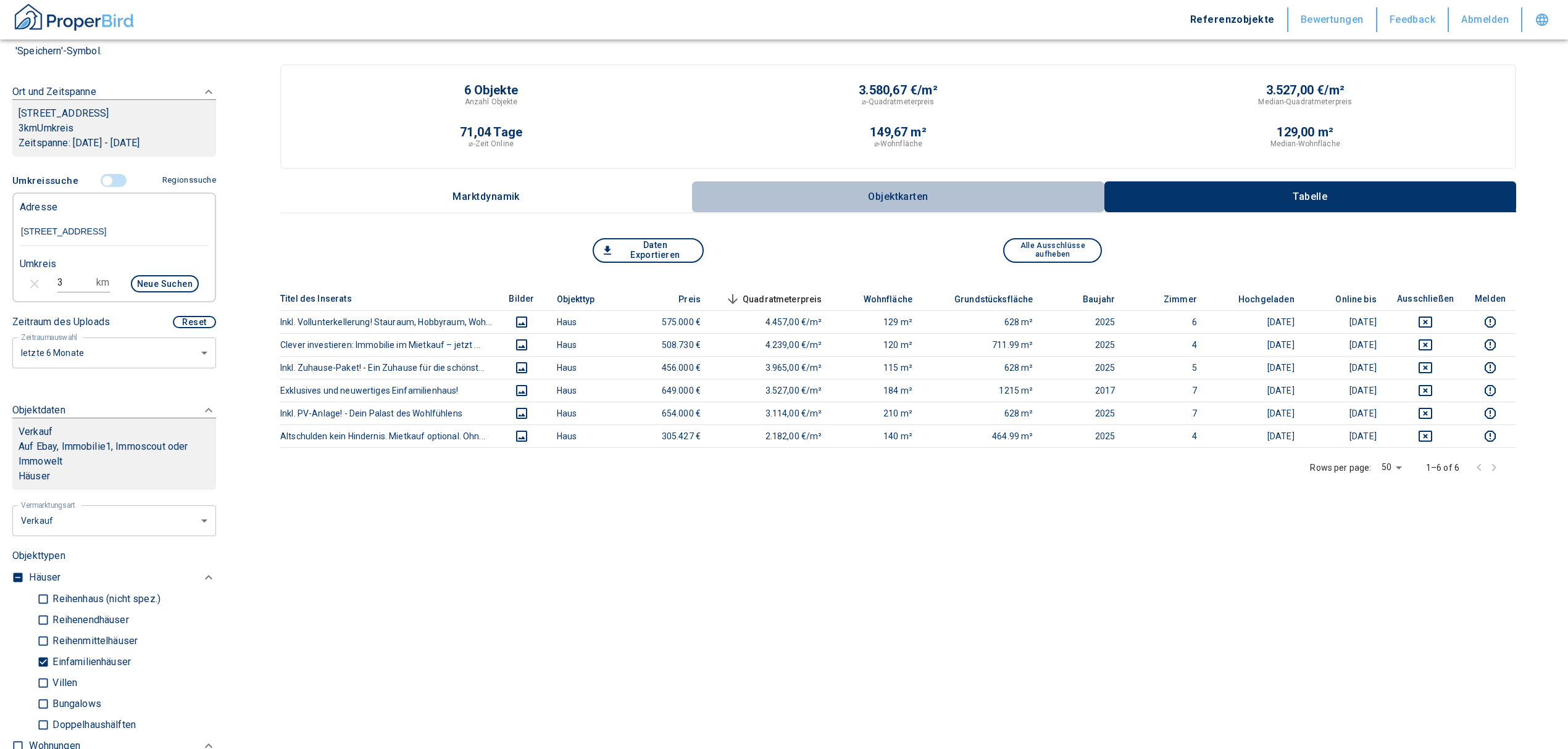
click at [925, 191] on p "Objektkarten" at bounding box center [898, 197] width 62 height 11
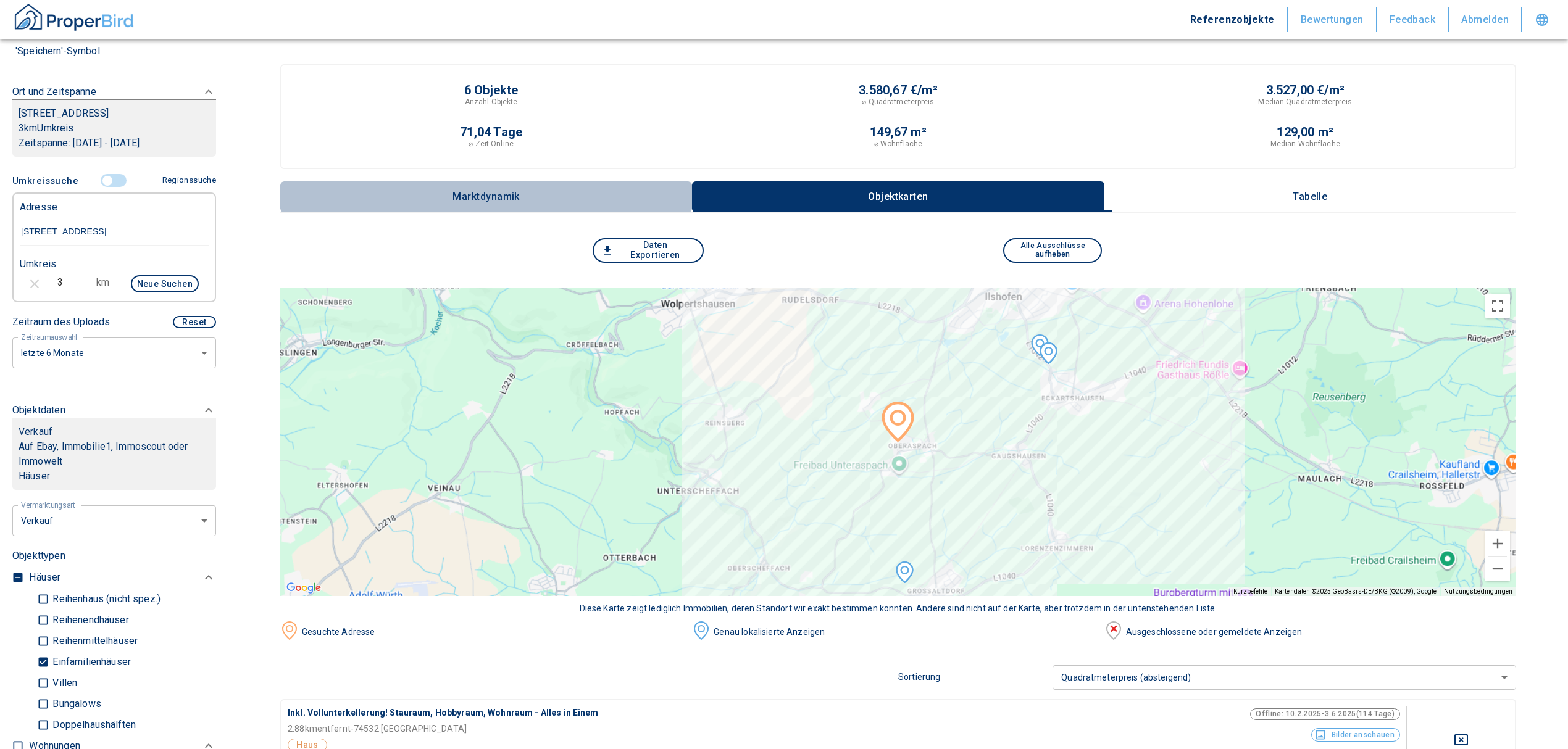
click at [501, 193] on p "Marktdynamik" at bounding box center [486, 197] width 68 height 11
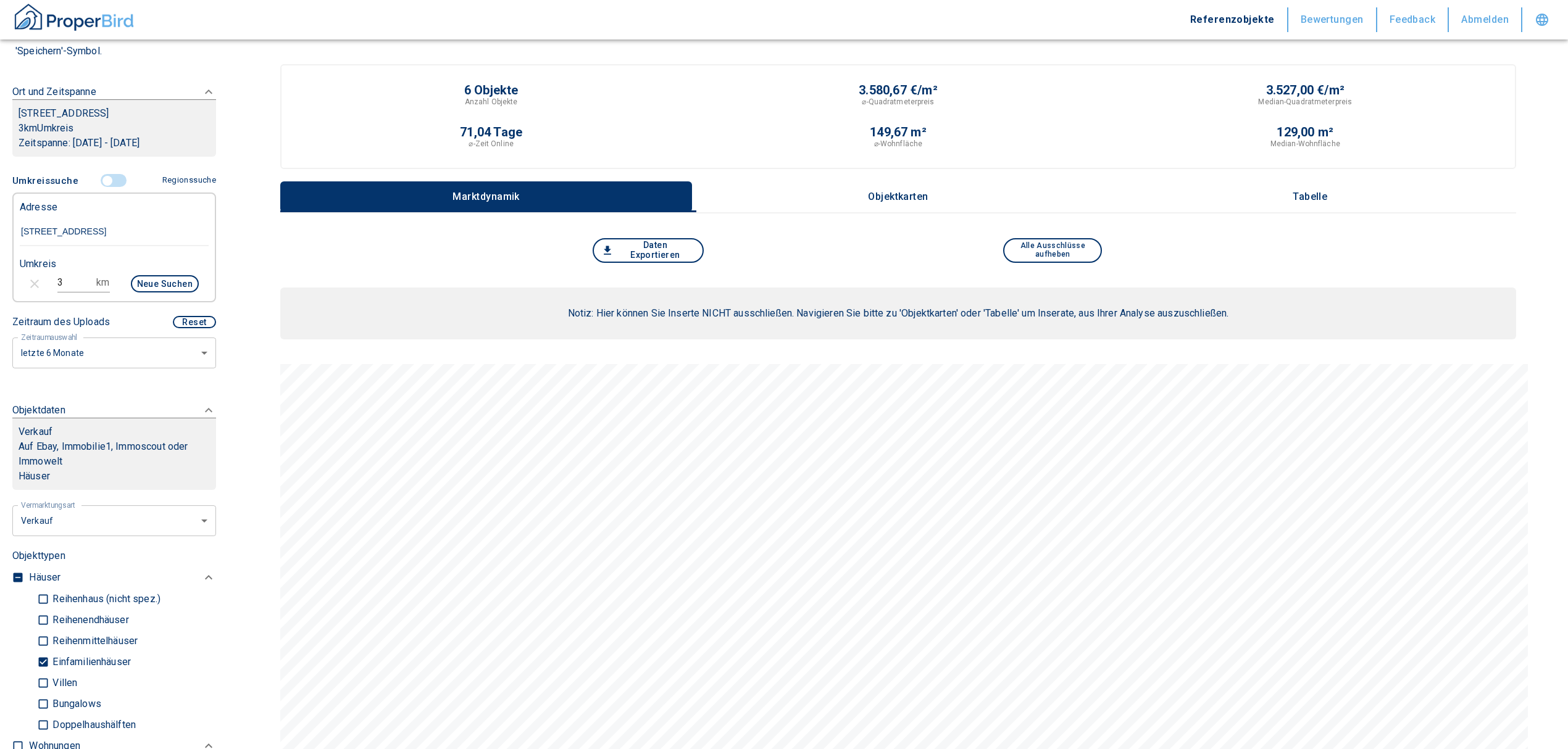
click at [1312, 205] on button "Tabelle" at bounding box center [1310, 196] width 412 height 31
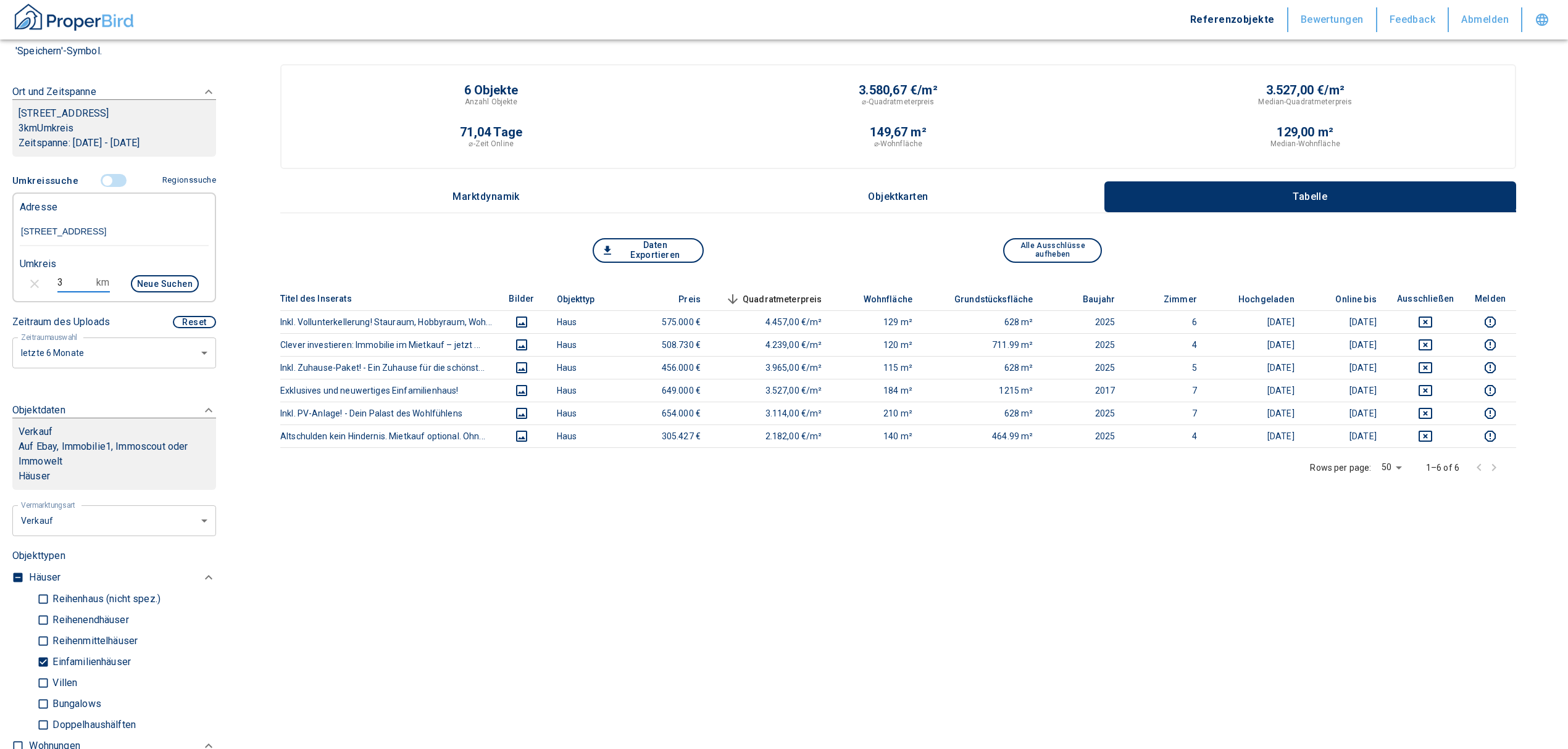
drag, startPoint x: 69, startPoint y: 279, endPoint x: 23, endPoint y: 283, distance: 46.2
click at [23, 283] on div "3 km Neue Suchen" at bounding box center [104, 285] width 189 height 30
type input "5"
click at [166, 277] on button "Neue Suchen" at bounding box center [164, 284] width 68 height 17
type input "2020"
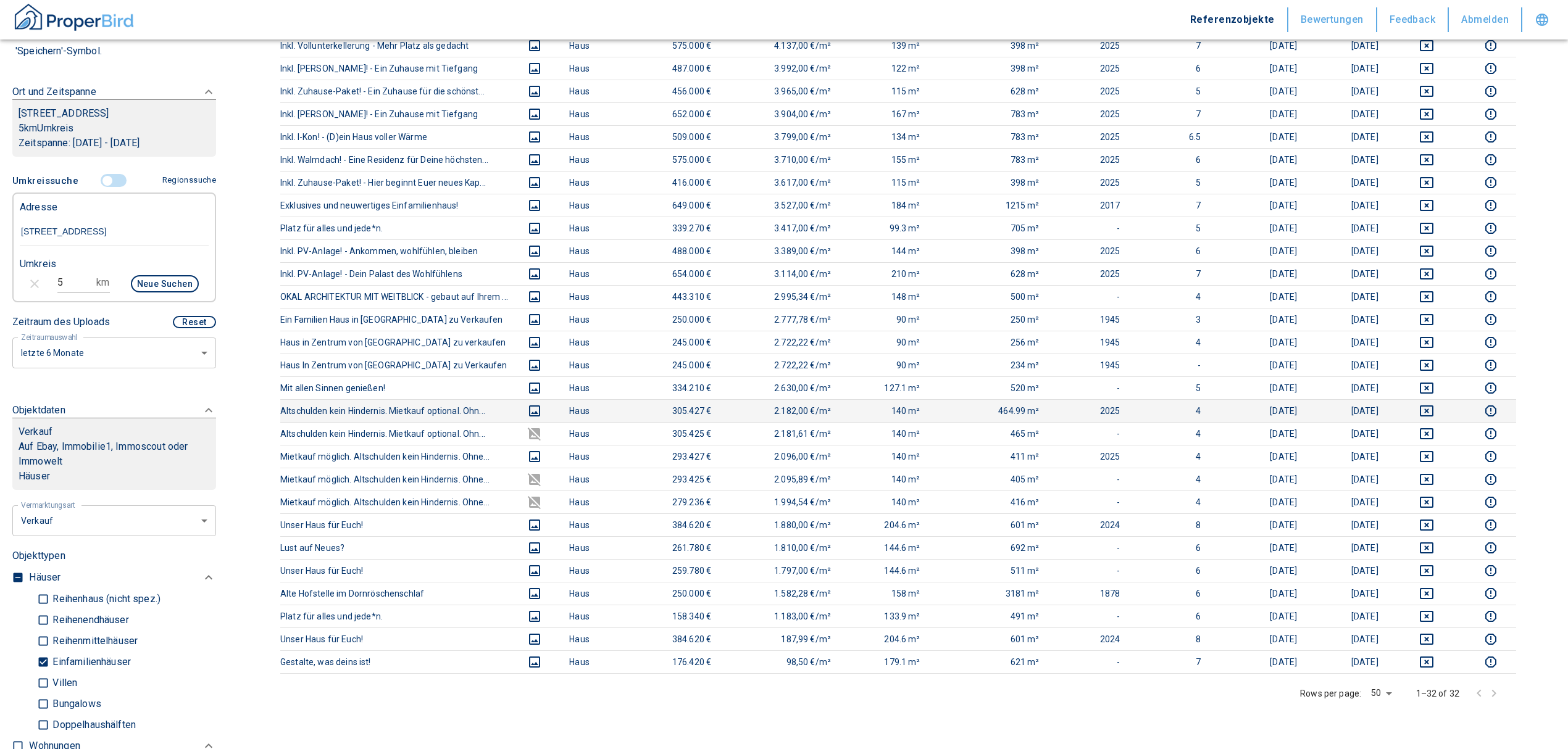
scroll to position [247, 0]
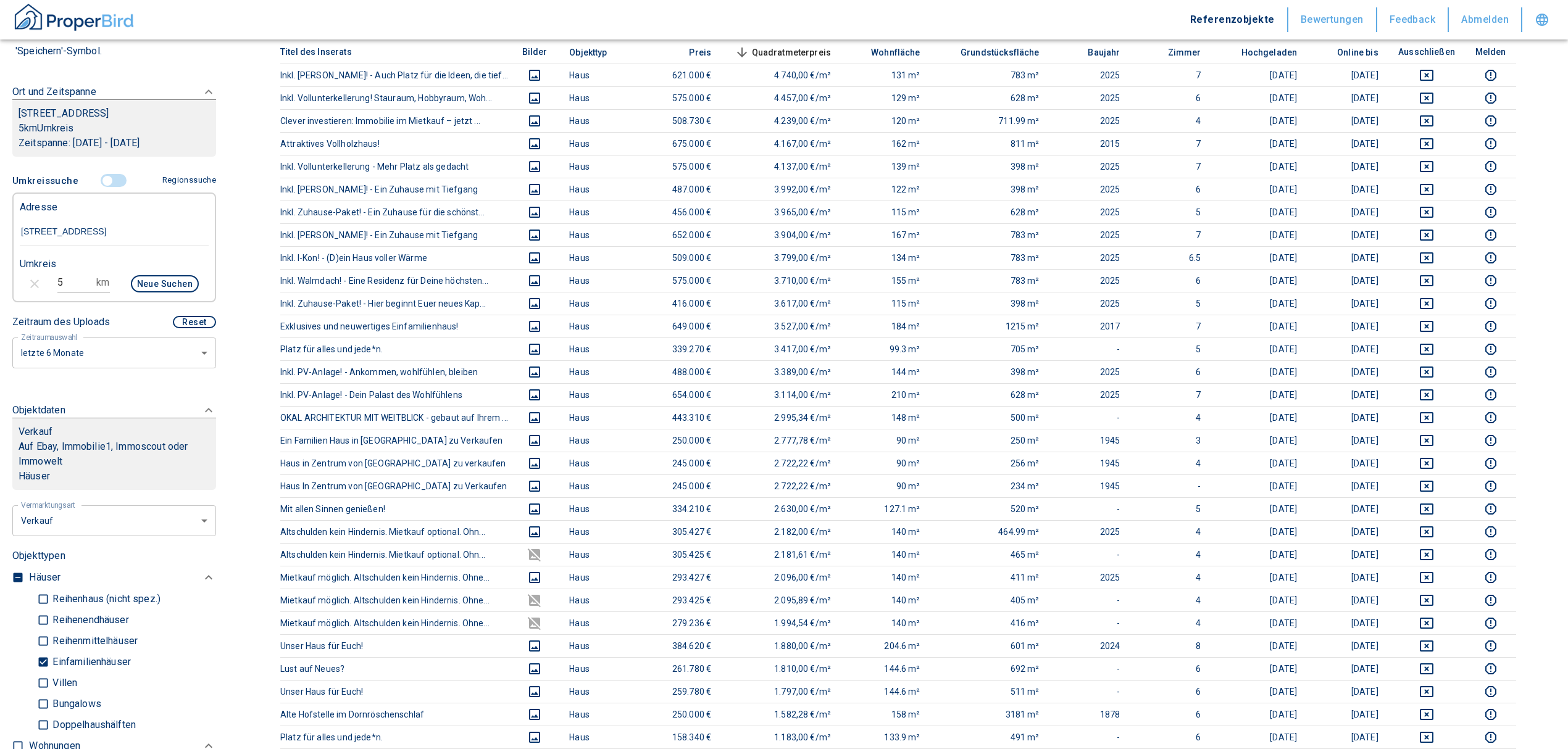
click at [35, 277] on div "5 km Neue Suchen" at bounding box center [104, 285] width 189 height 30
type input "3"
click at [159, 273] on div "Neue Suchen" at bounding box center [159, 285] width 79 height 30
click at [159, 279] on button "Neue Suchen" at bounding box center [164, 284] width 68 height 17
type input "2020"
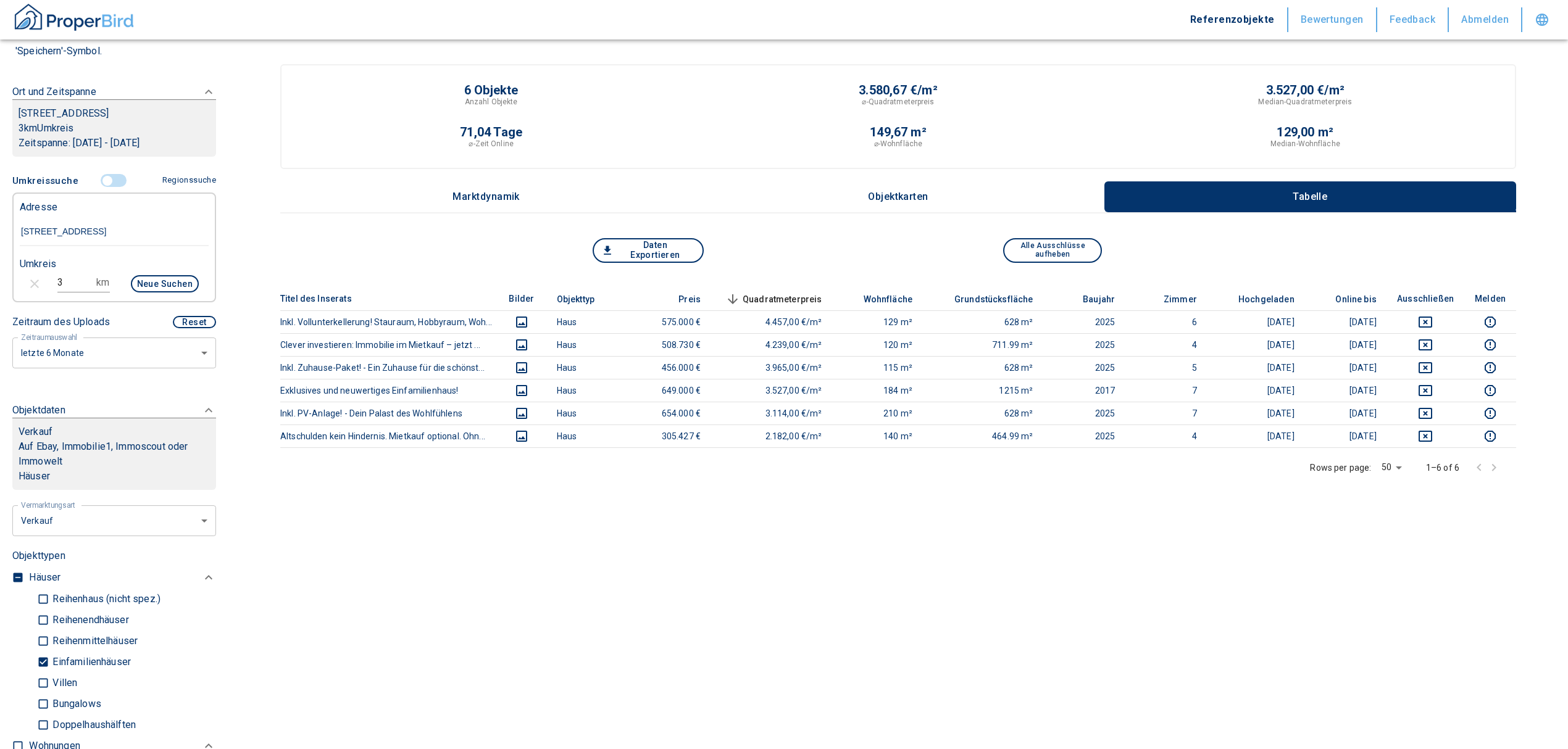
click at [665, 248] on button "Daten Exportieren" at bounding box center [648, 250] width 111 height 25
drag, startPoint x: 1137, startPoint y: 107, endPoint x: 939, endPoint y: 159, distance: 204.7
click at [1132, 107] on div "6 Objekte Anzahl Objekte 3.580,67 €/m² ⌀-Quadratmeterpreis 3.527,00 €/m² Median…" at bounding box center [898, 126] width 1221 height 84
click at [670, 247] on button "Daten Exportieren" at bounding box center [648, 250] width 111 height 25
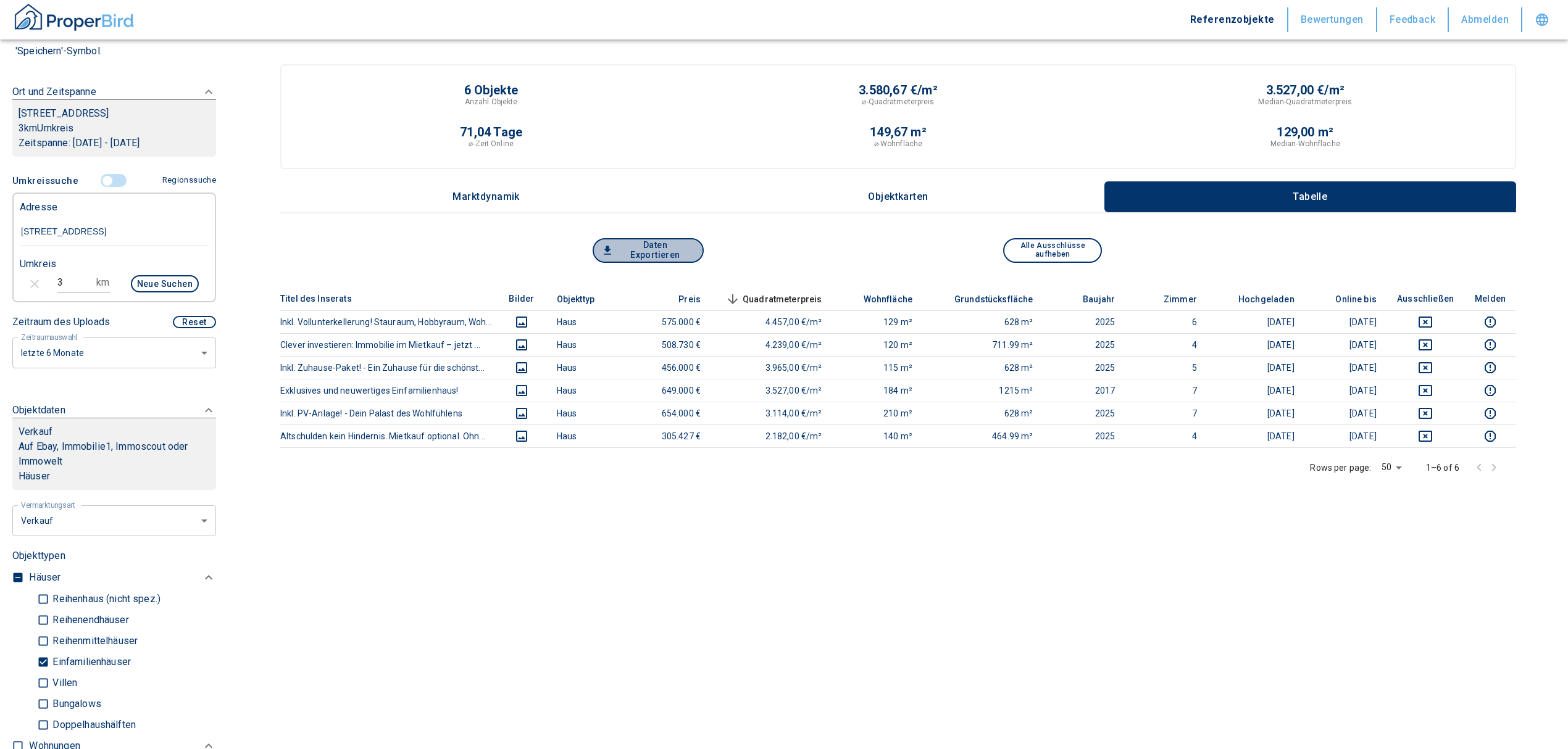
click at [670, 247] on button "Daten Exportieren" at bounding box center [648, 250] width 111 height 25
click at [879, 243] on div "Daten Exportieren" at bounding box center [744, 250] width 310 height 25
click at [612, 255] on icon "button" at bounding box center [608, 251] width 13 height 13
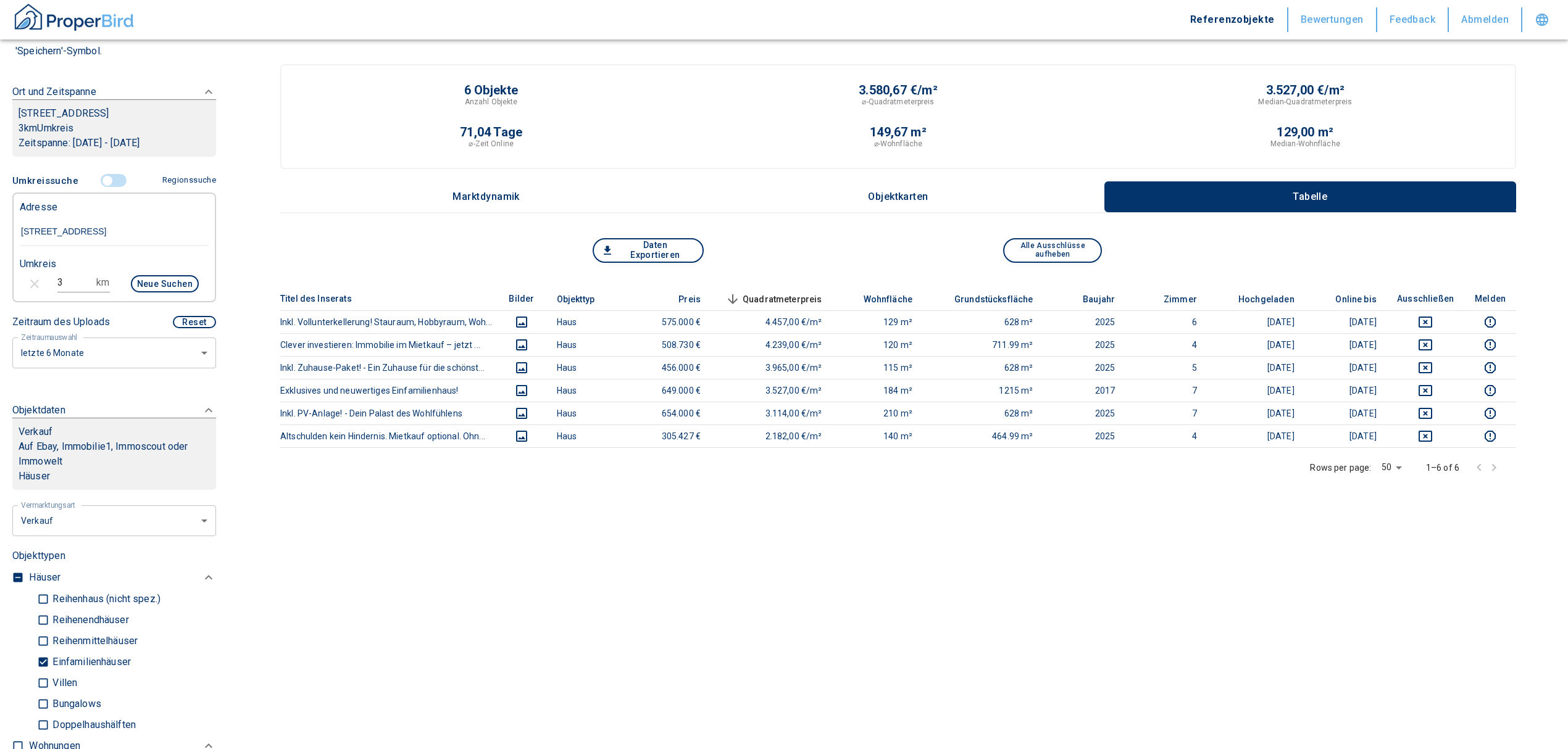
click at [104, 179] on input "controlled" at bounding box center [107, 181] width 37 height 13
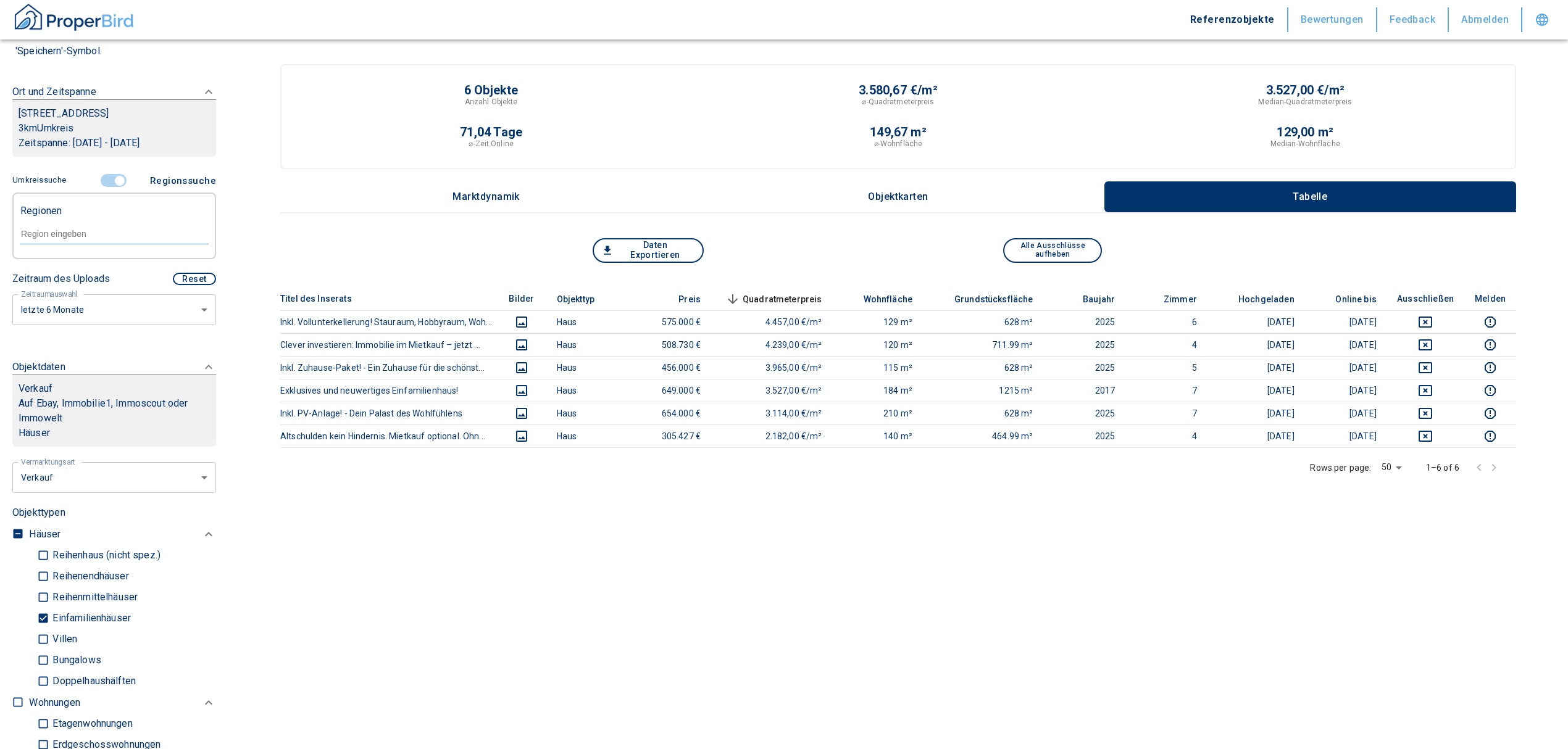
click at [87, 229] on input "text" at bounding box center [114, 234] width 189 height 11
click at [95, 258] on li "74532 [GEOGRAPHIC_DATA]" at bounding box center [107, 261] width 177 height 22
type input "74532"
type input "2020"
type input "74532 [GEOGRAPHIC_DATA]"
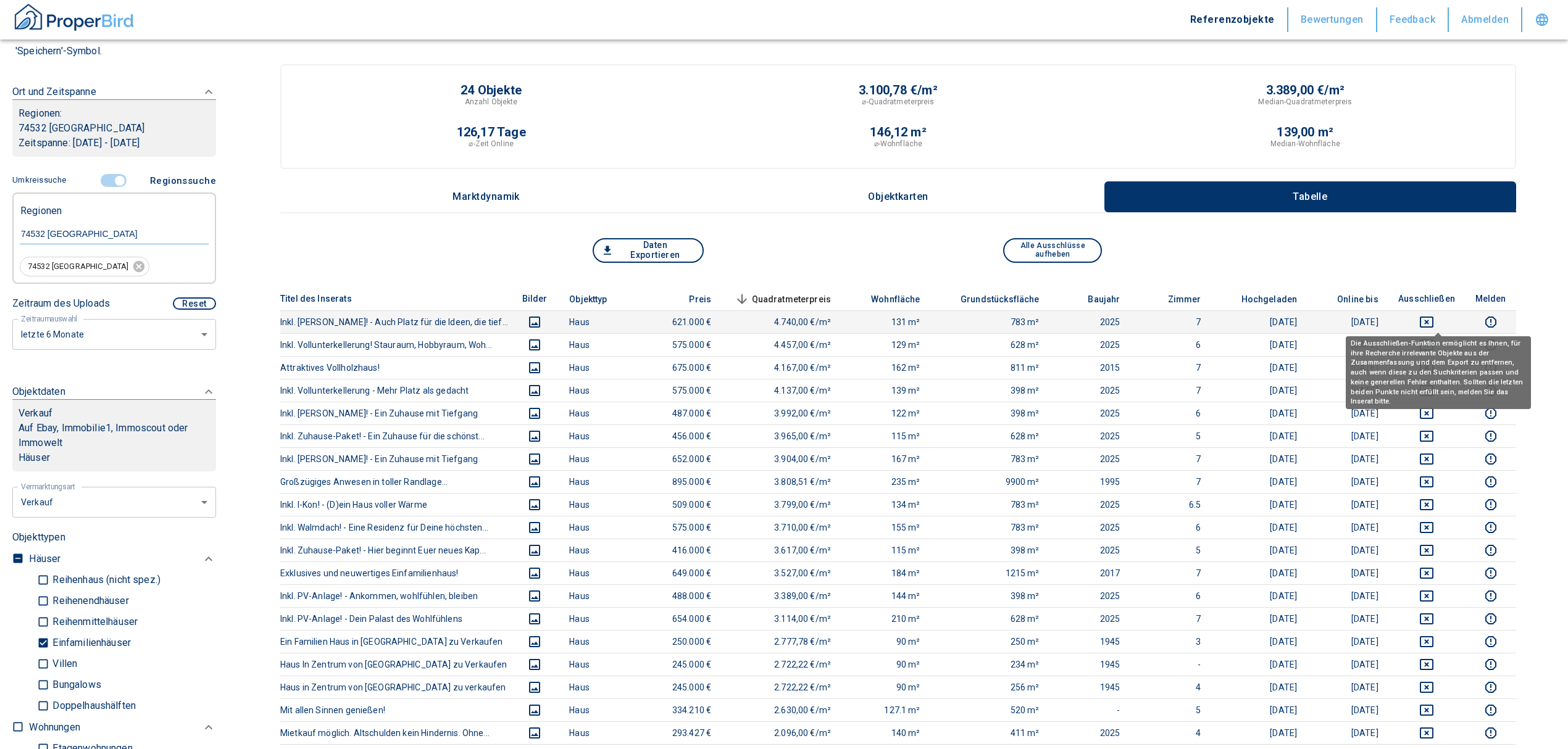
click at [1433, 320] on icon "deselect this listing" at bounding box center [1426, 322] width 13 height 11
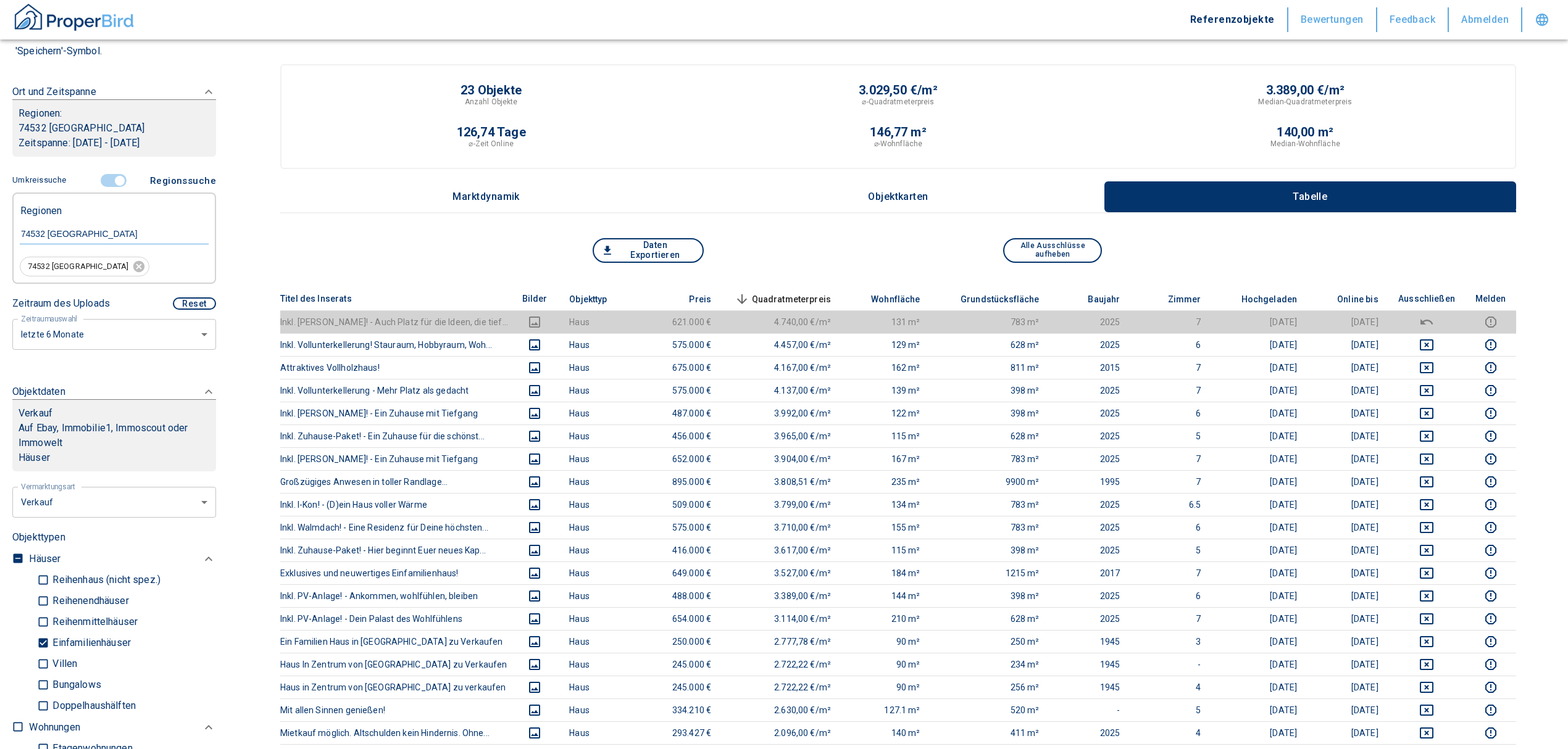
click at [800, 284] on div "Daten Exportieren Alle Ausschlüsse aufheben" at bounding box center [898, 263] width 1236 height 49
click at [800, 292] on span "Quadratmeterpreis sorted descending" at bounding box center [781, 299] width 99 height 15
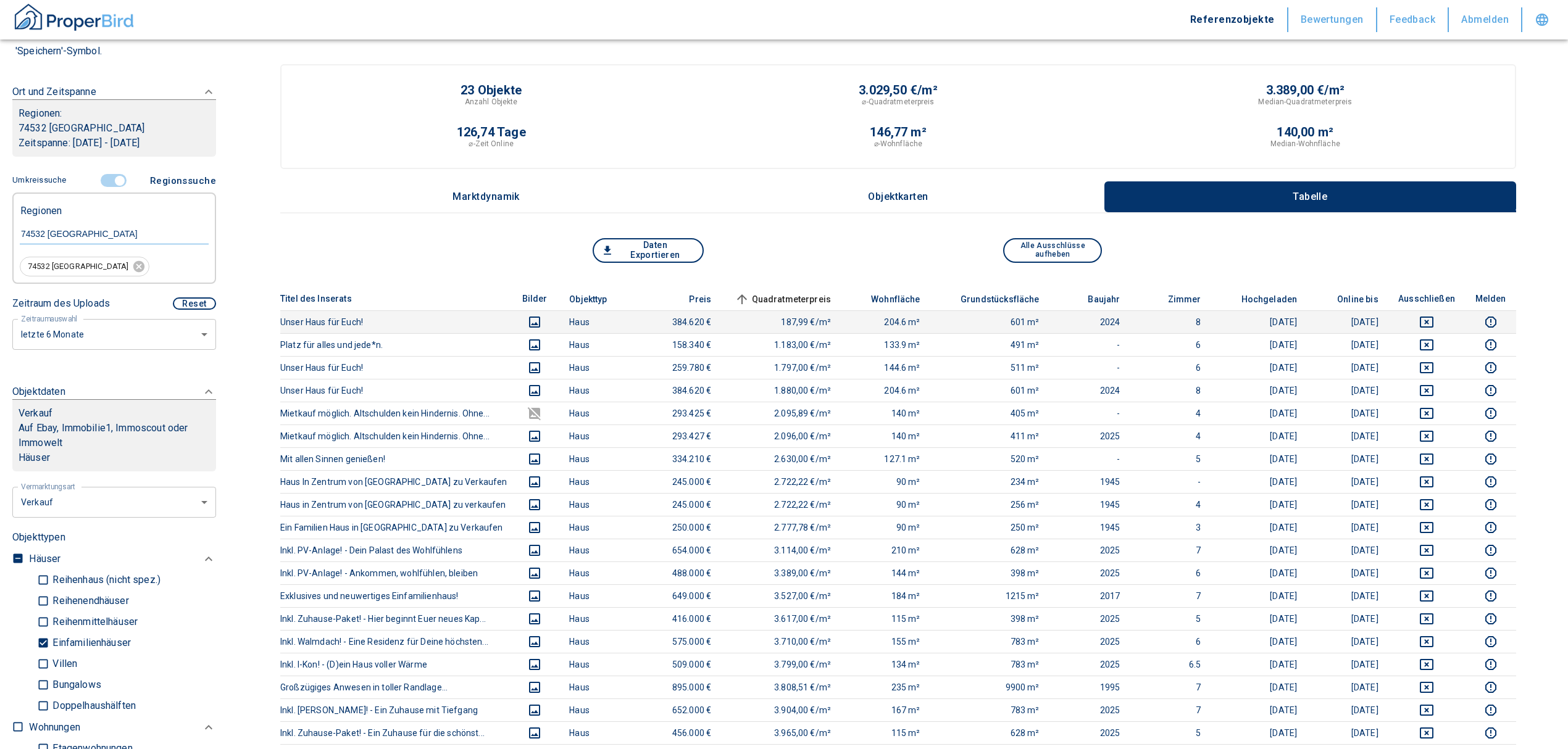
click at [1434, 320] on icon "deselect this listing" at bounding box center [1426, 321] width 15 height 15
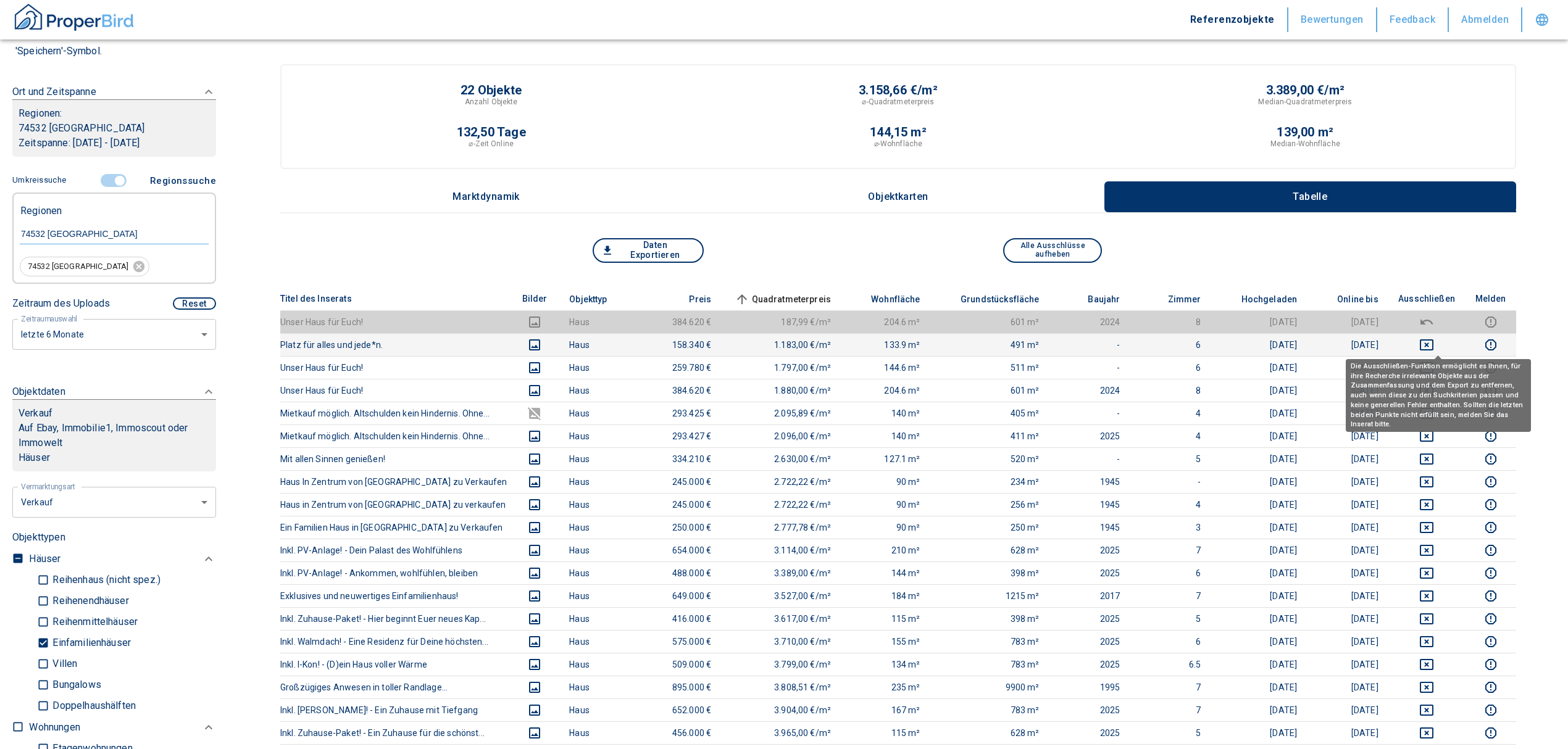
click at [1433, 344] on icon "deselect this listing" at bounding box center [1426, 344] width 15 height 15
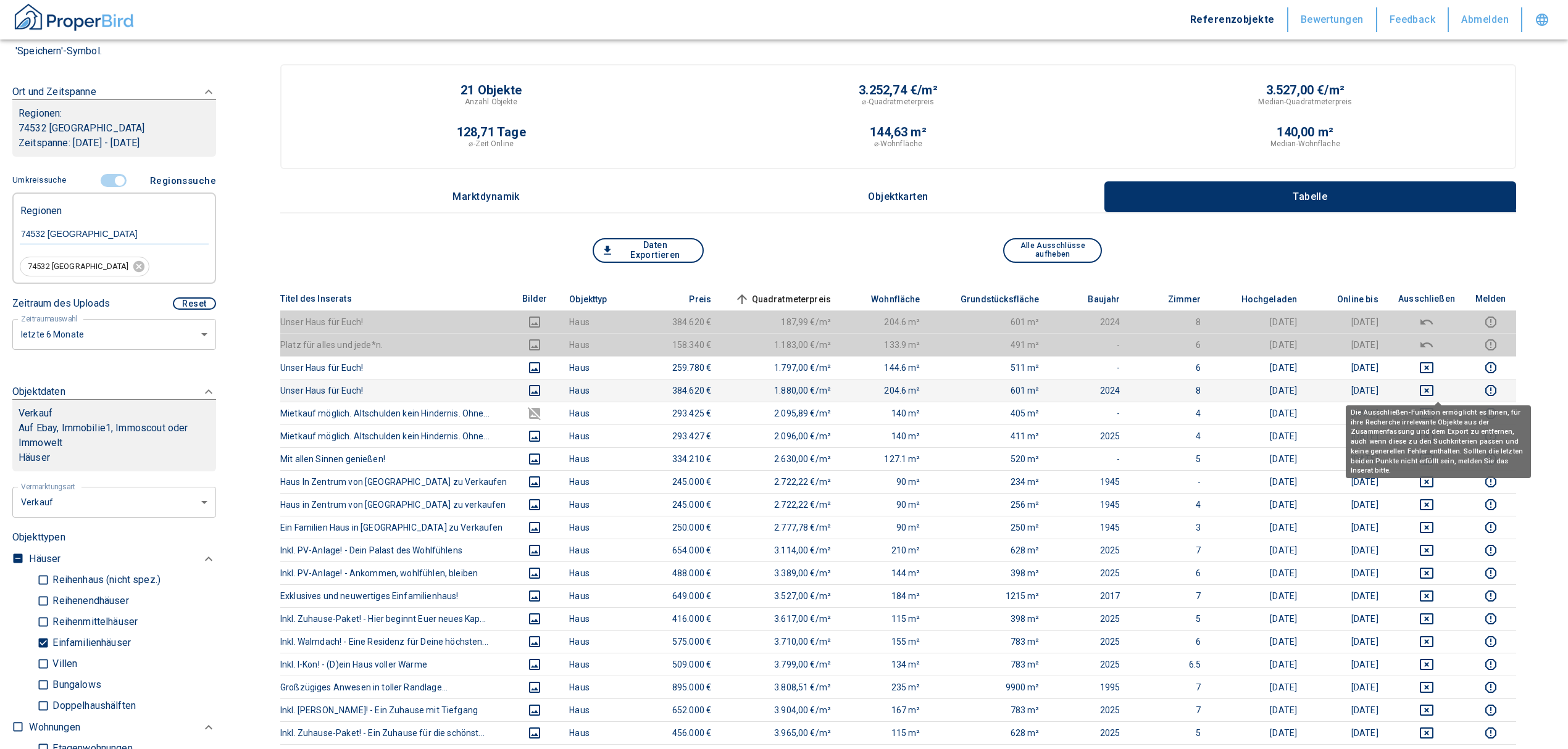
click at [1434, 383] on icon "deselect this listing" at bounding box center [1426, 390] width 15 height 15
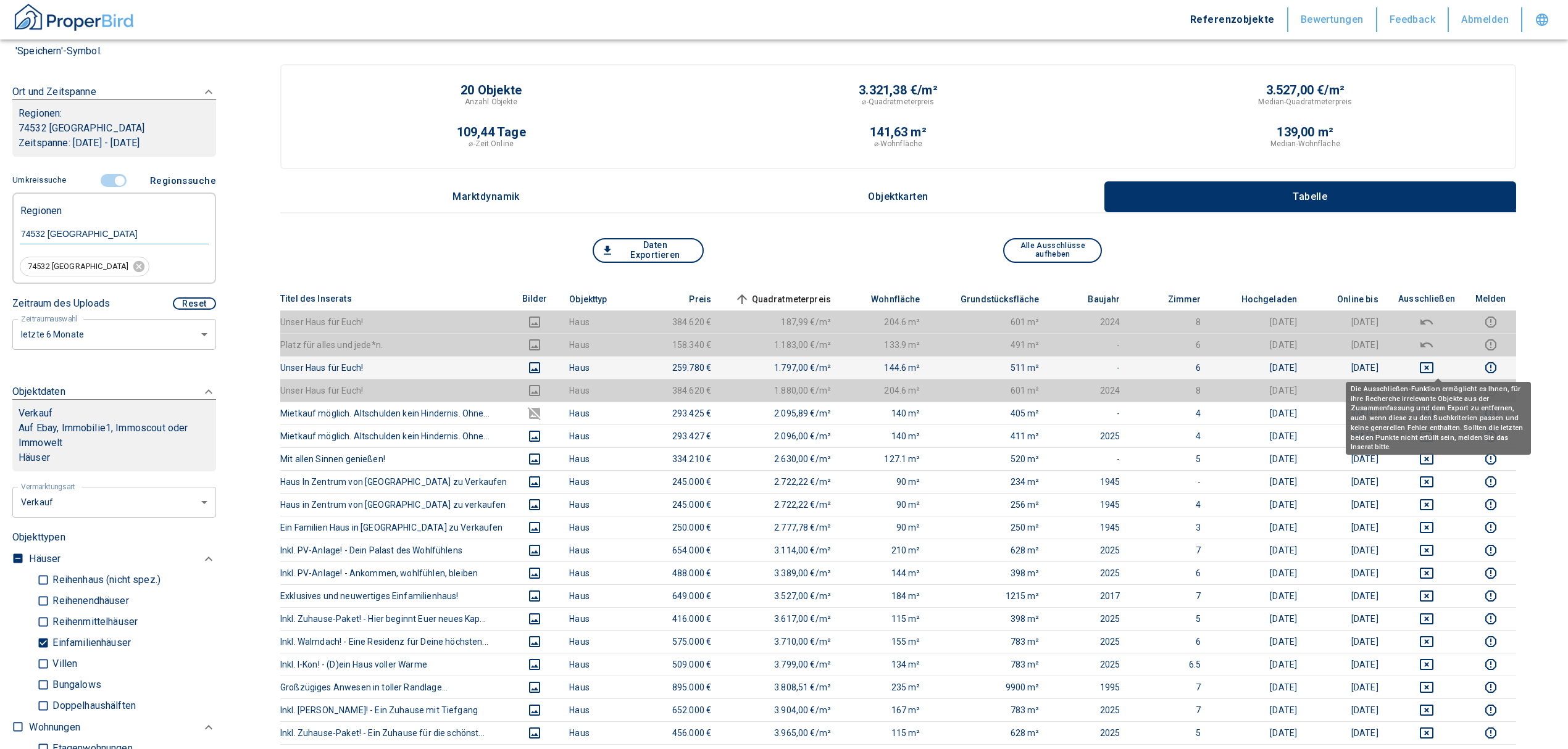
click at [1434, 369] on icon "deselect this listing" at bounding box center [1426, 368] width 15 height 15
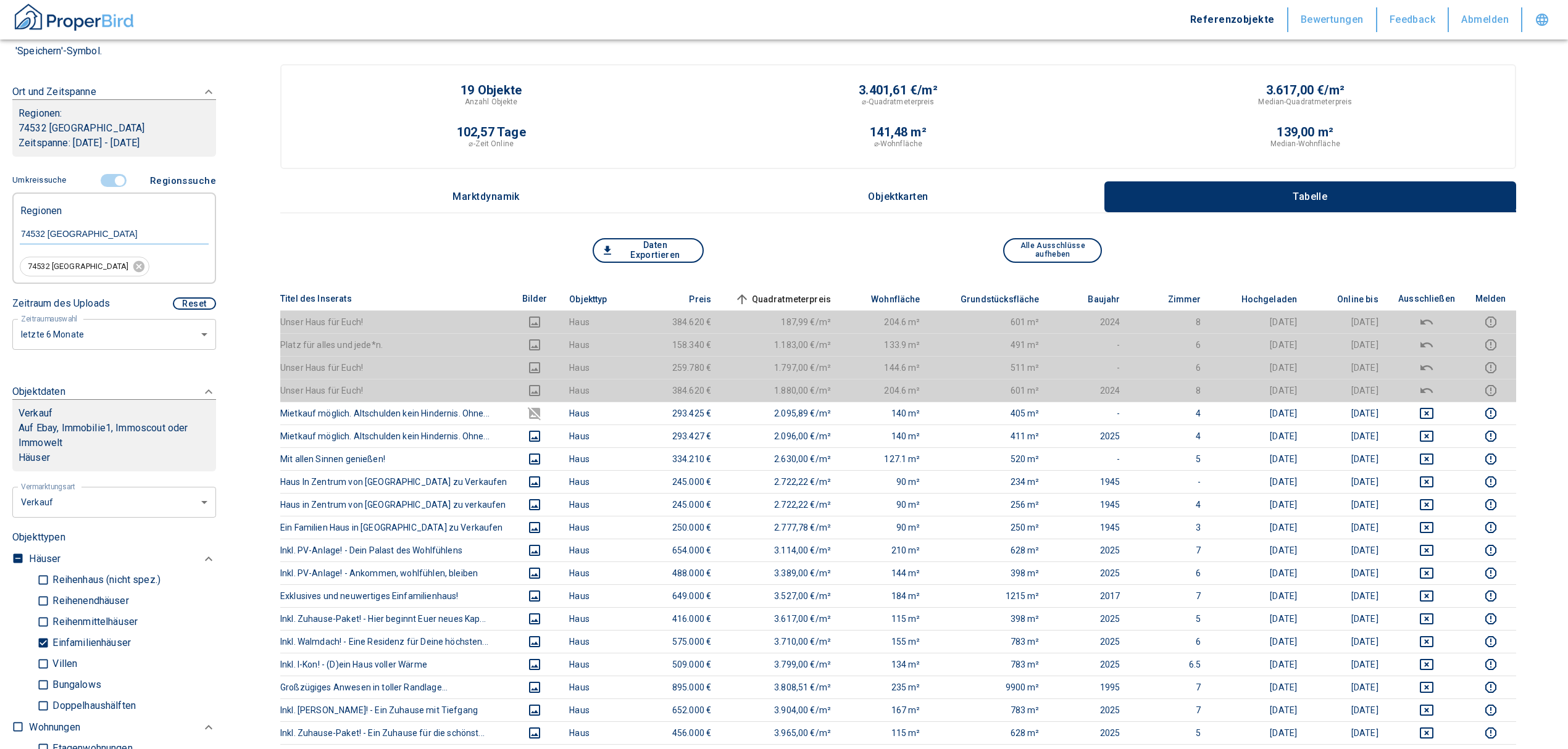
click at [783, 292] on span "Quadratmeterpreis sorted ascending" at bounding box center [781, 299] width 99 height 15
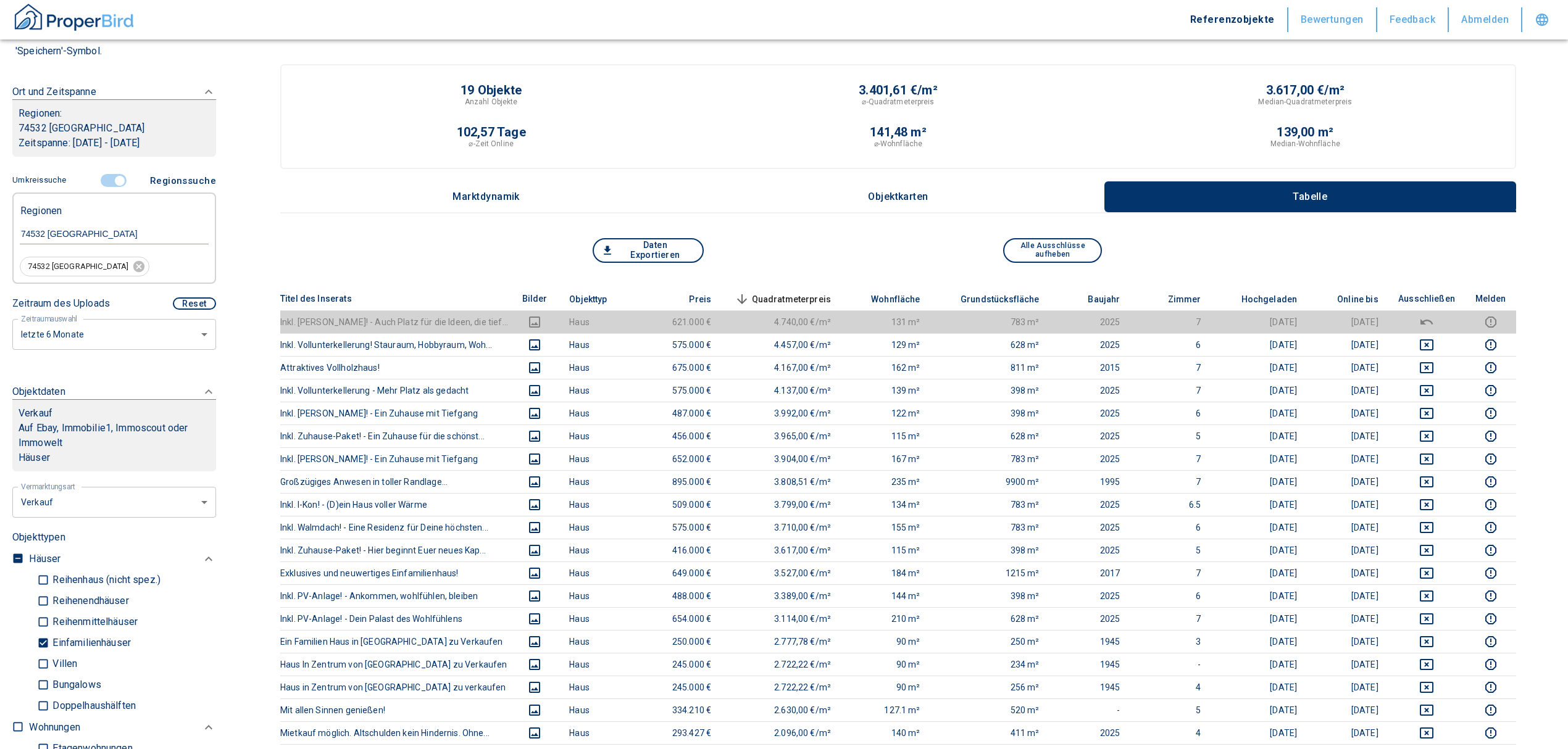
click at [776, 300] on span "Quadratmeterpreis sorted descending" at bounding box center [781, 299] width 99 height 15
